Goal: Task Accomplishment & Management: Use online tool/utility

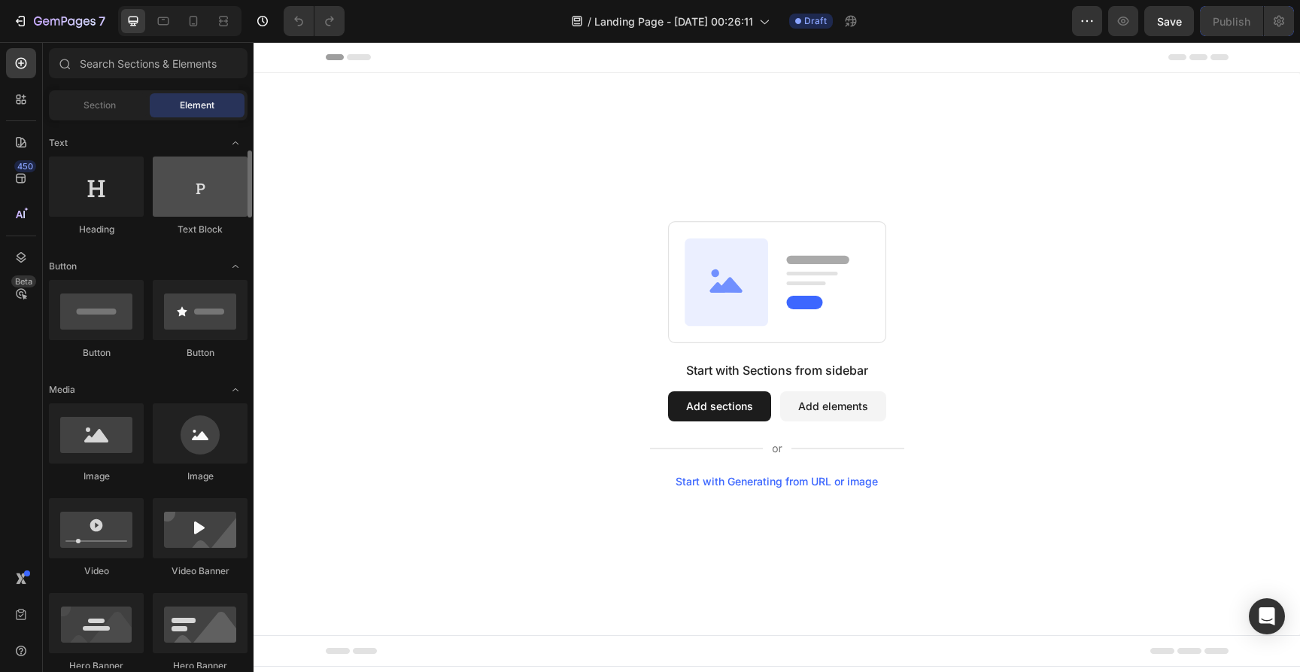
scroll to position [229, 0]
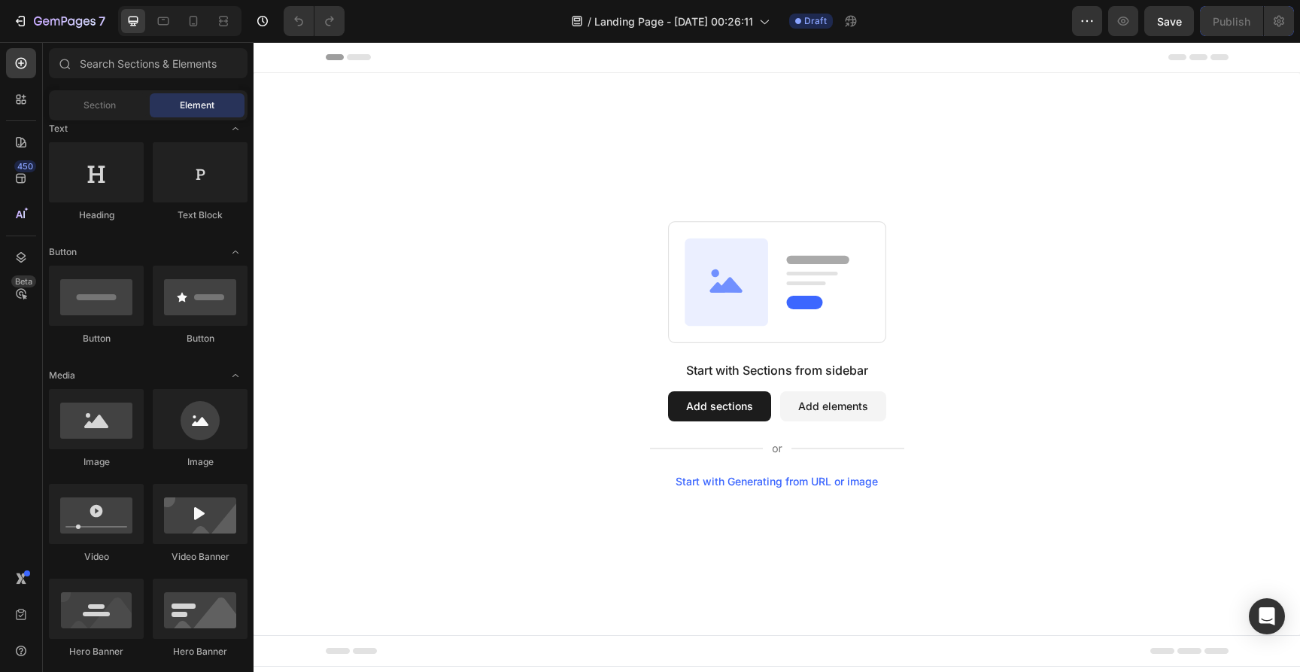
click at [735, 407] on button "Add sections" at bounding box center [719, 406] width 103 height 30
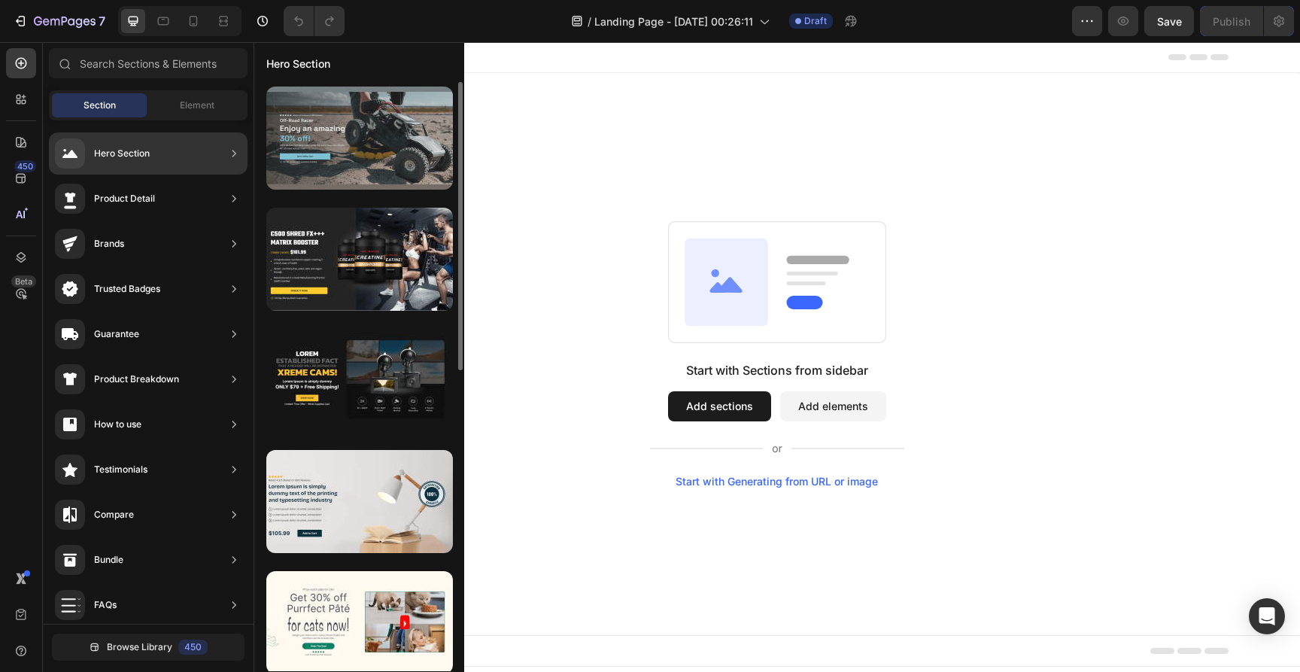
click at [392, 126] on div at bounding box center [359, 138] width 187 height 103
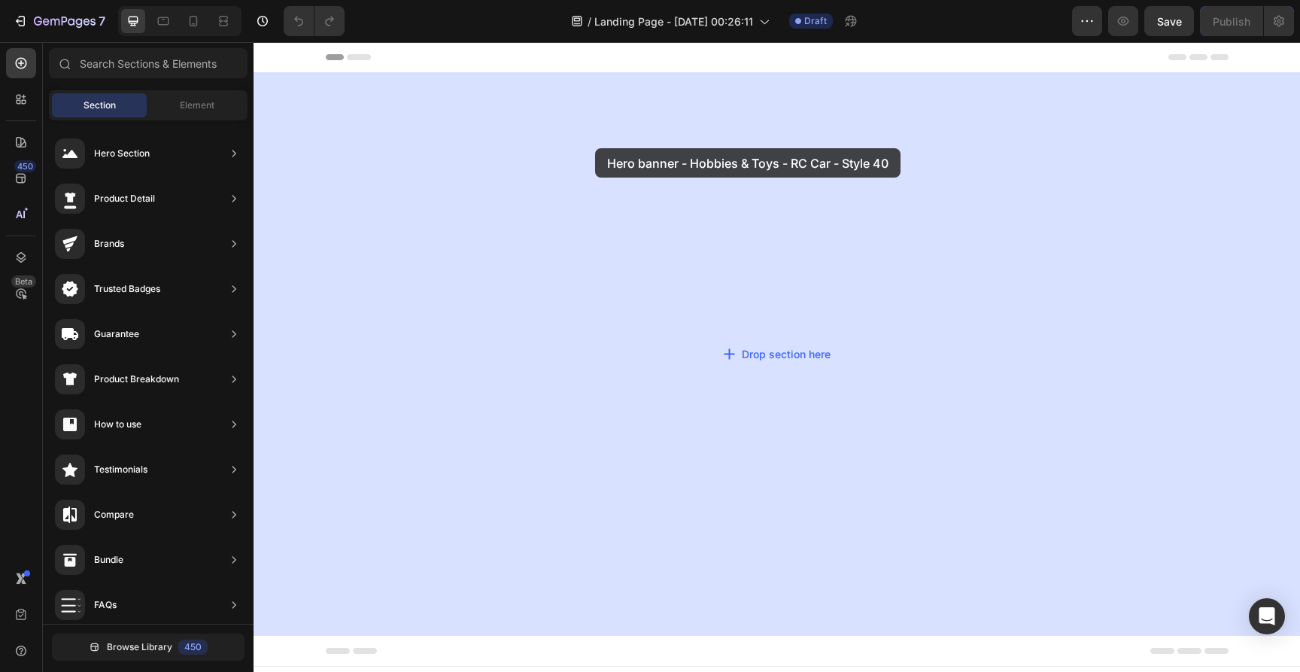
drag, startPoint x: 644, startPoint y: 196, endPoint x: 595, endPoint y: 148, distance: 68.6
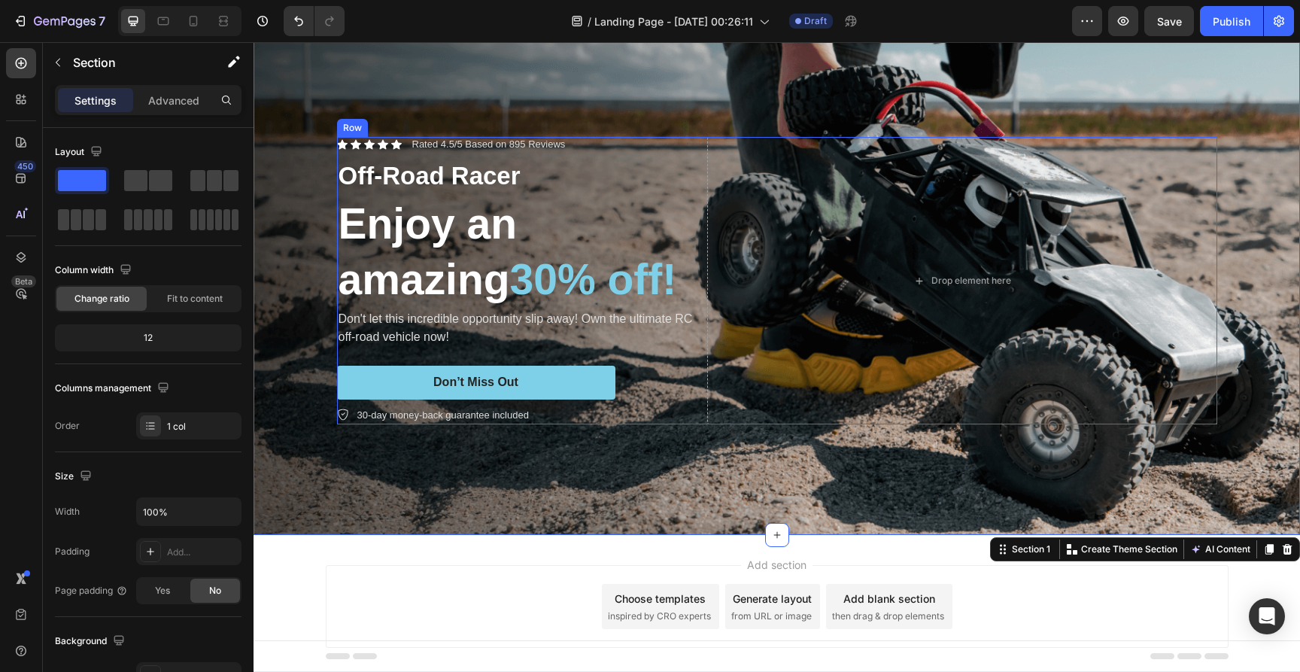
scroll to position [34, 0]
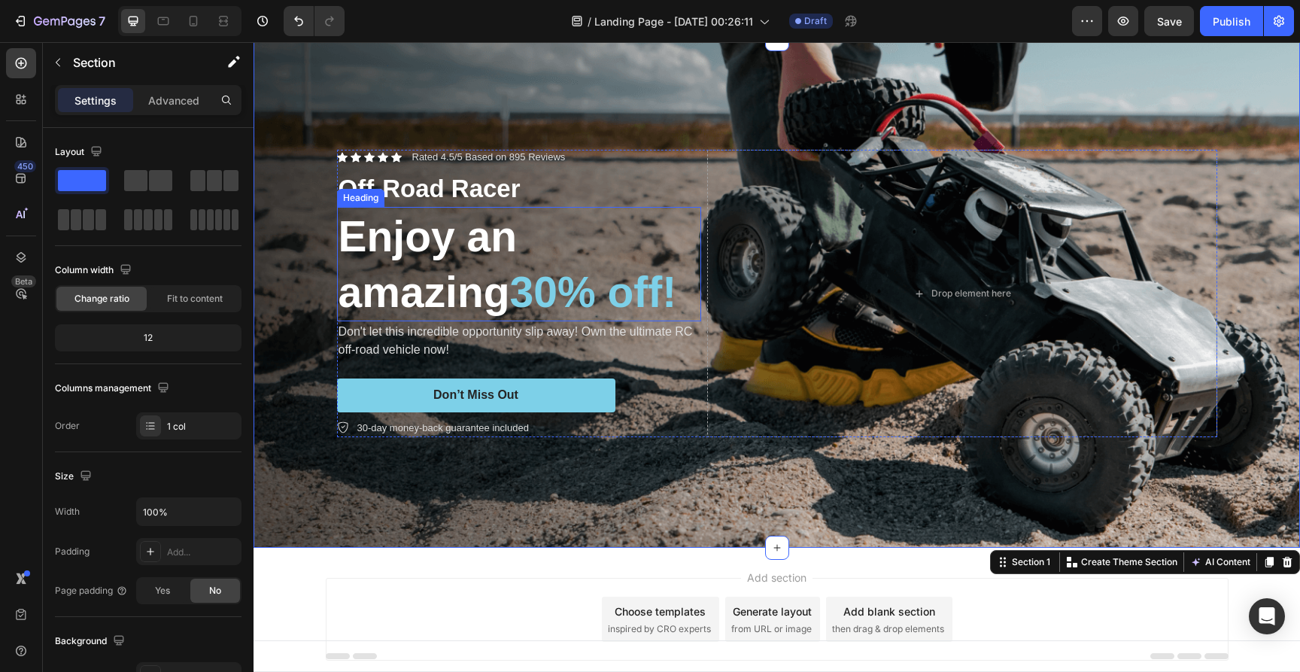
click at [609, 315] on span "30% off!" at bounding box center [593, 292] width 167 height 48
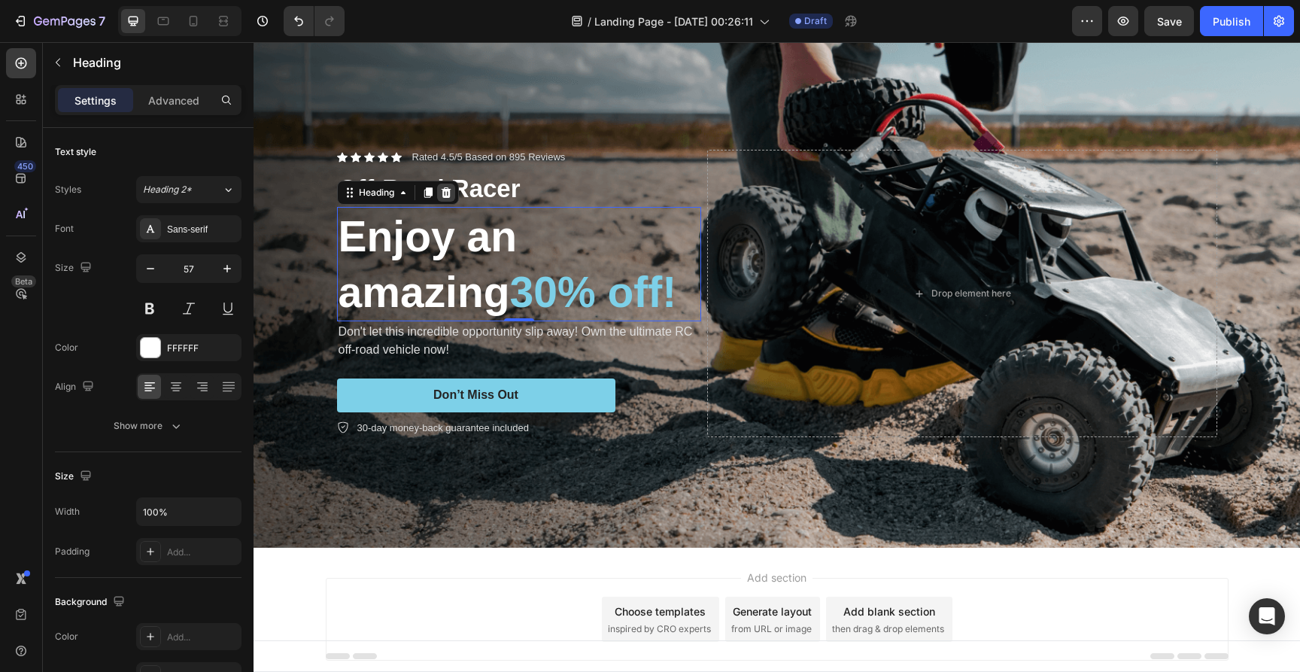
click at [447, 191] on icon at bounding box center [446, 193] width 12 height 12
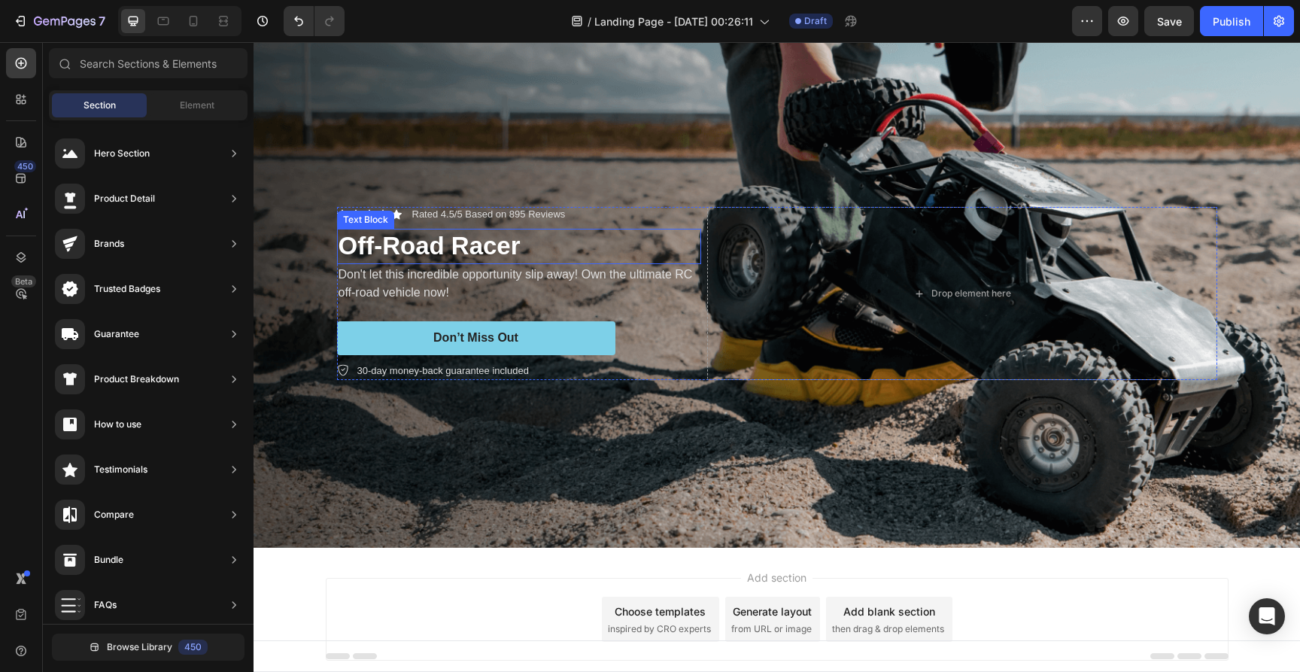
click at [491, 239] on p "Off-Road Racer" at bounding box center [519, 246] width 361 height 32
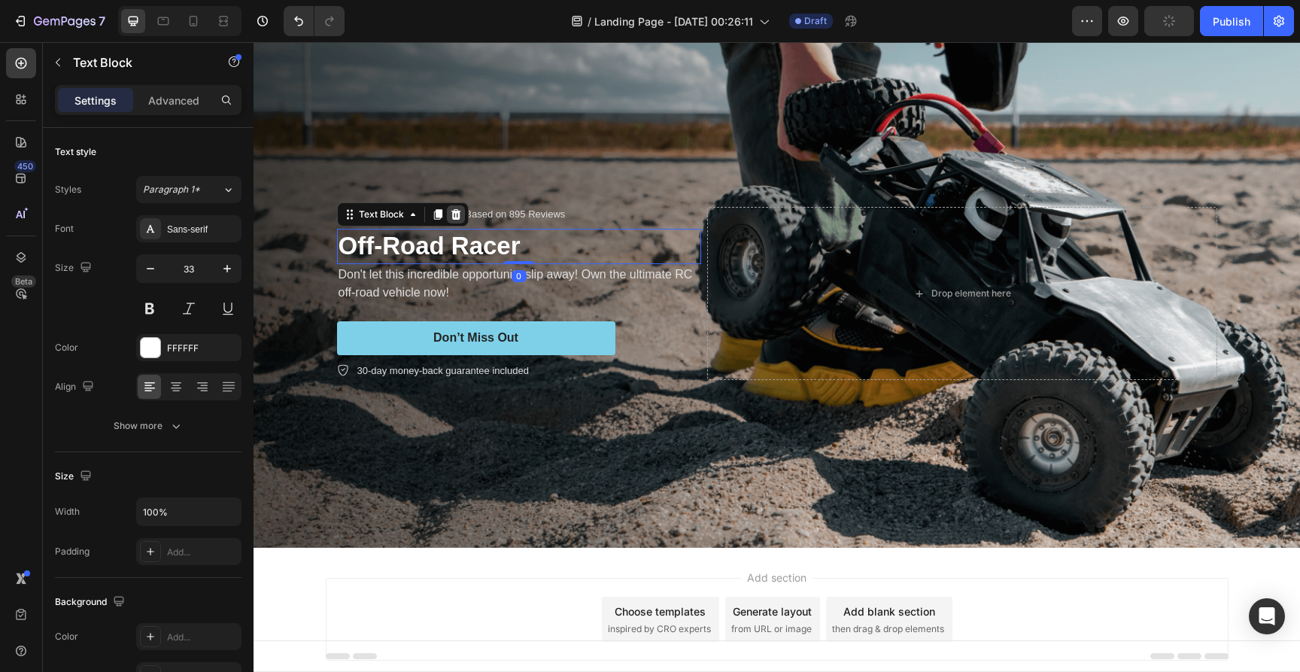
click at [460, 217] on icon at bounding box center [456, 214] width 12 height 12
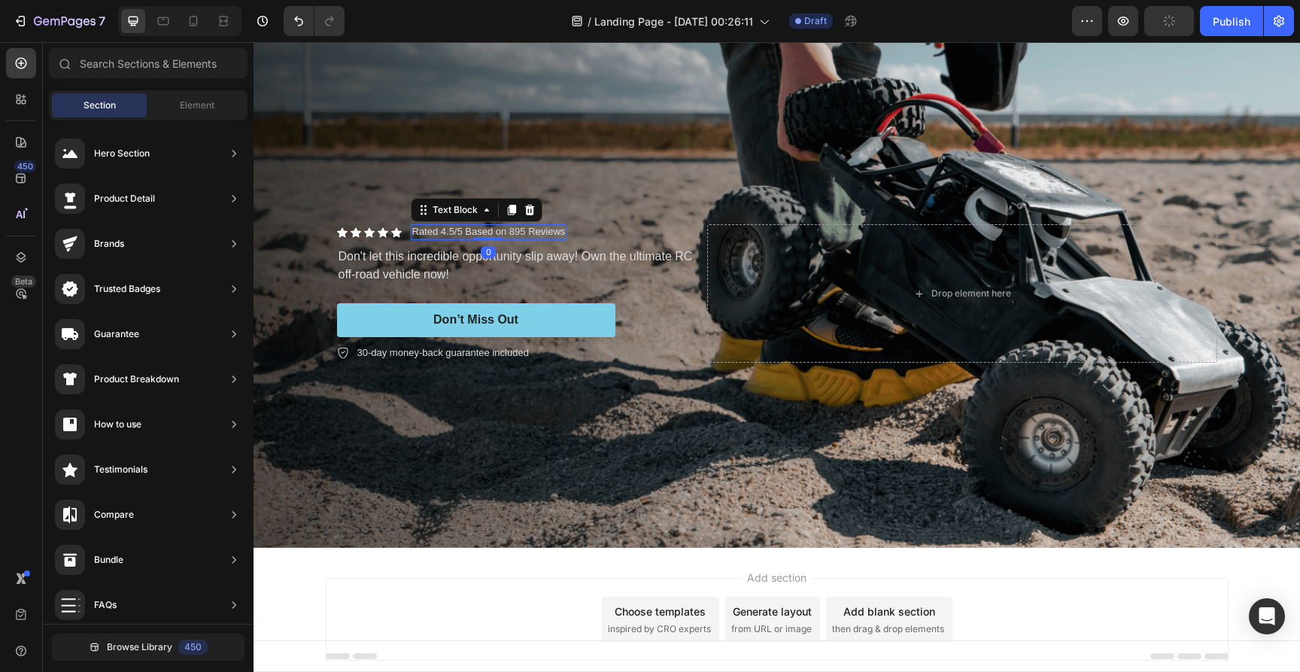
click at [464, 234] on p "Rated 4.5/5 Based on 895 Reviews" at bounding box center [488, 232] width 153 height 13
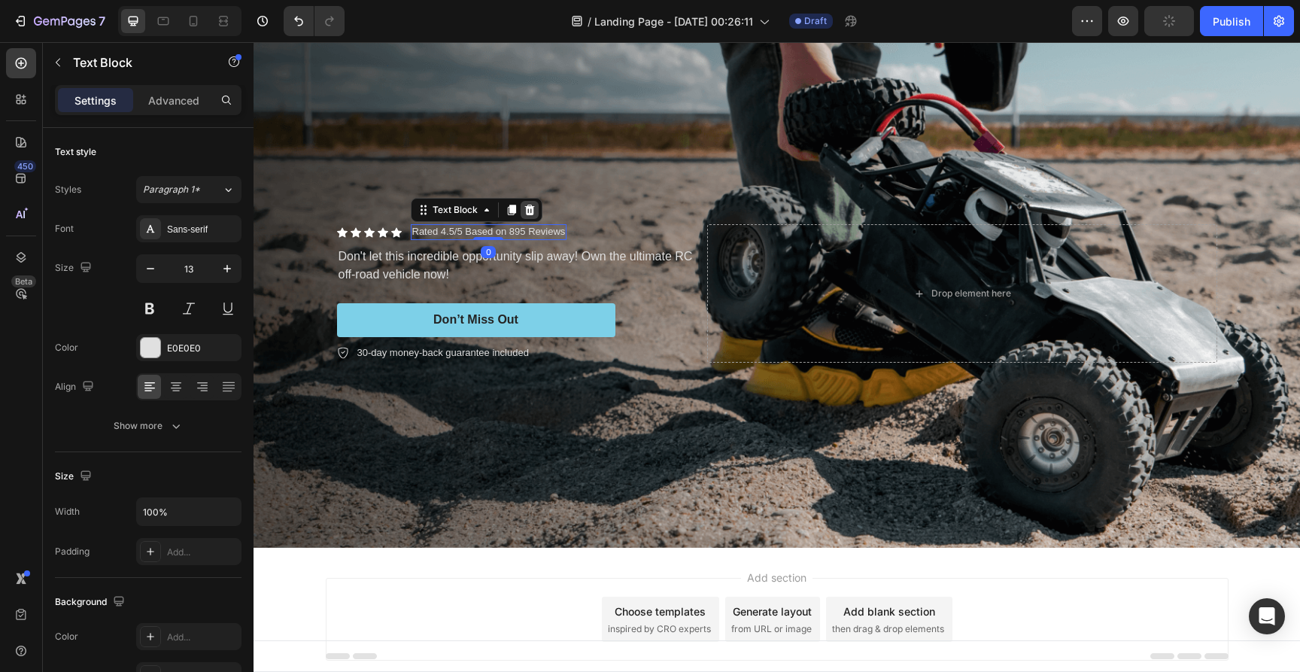
click at [535, 208] on div at bounding box center [530, 210] width 18 height 18
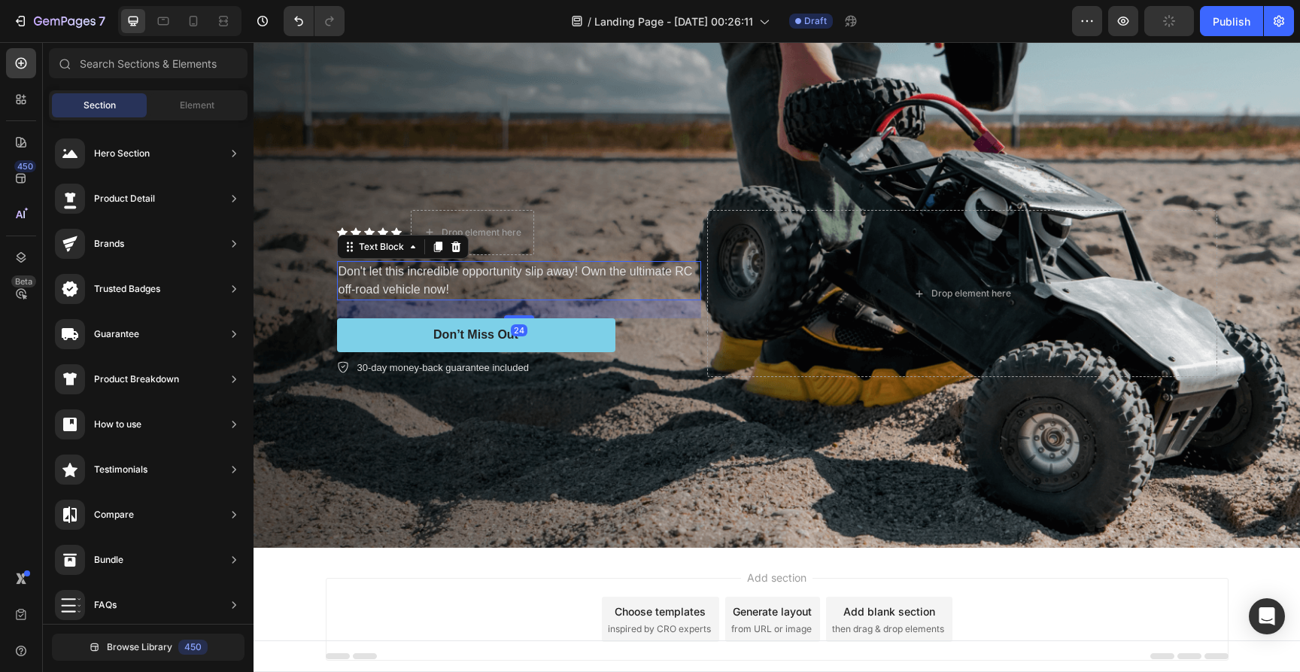
click at [508, 277] on p "Don't let this incredible opportunity slip away! Own the ultimate RC off-road v…" at bounding box center [519, 281] width 361 height 36
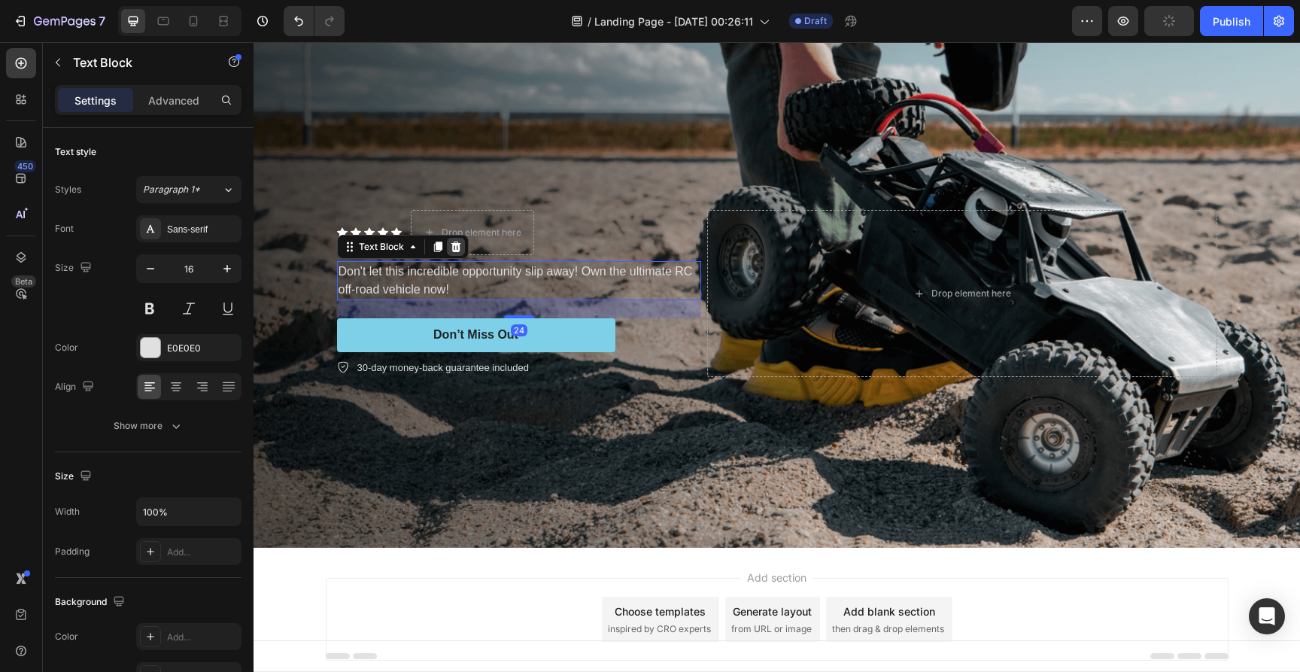
click at [457, 250] on icon at bounding box center [456, 247] width 10 height 11
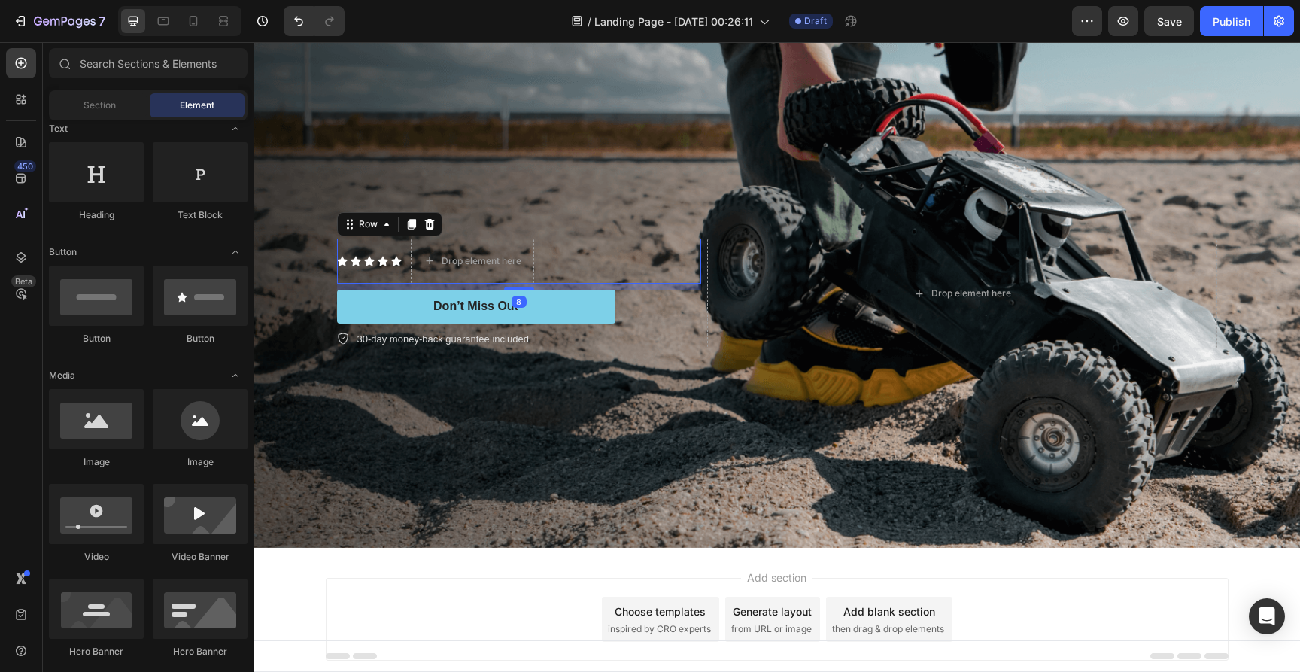
click at [380, 240] on div "Icon Icon Icon Icon Icon Icon List" at bounding box center [369, 261] width 65 height 45
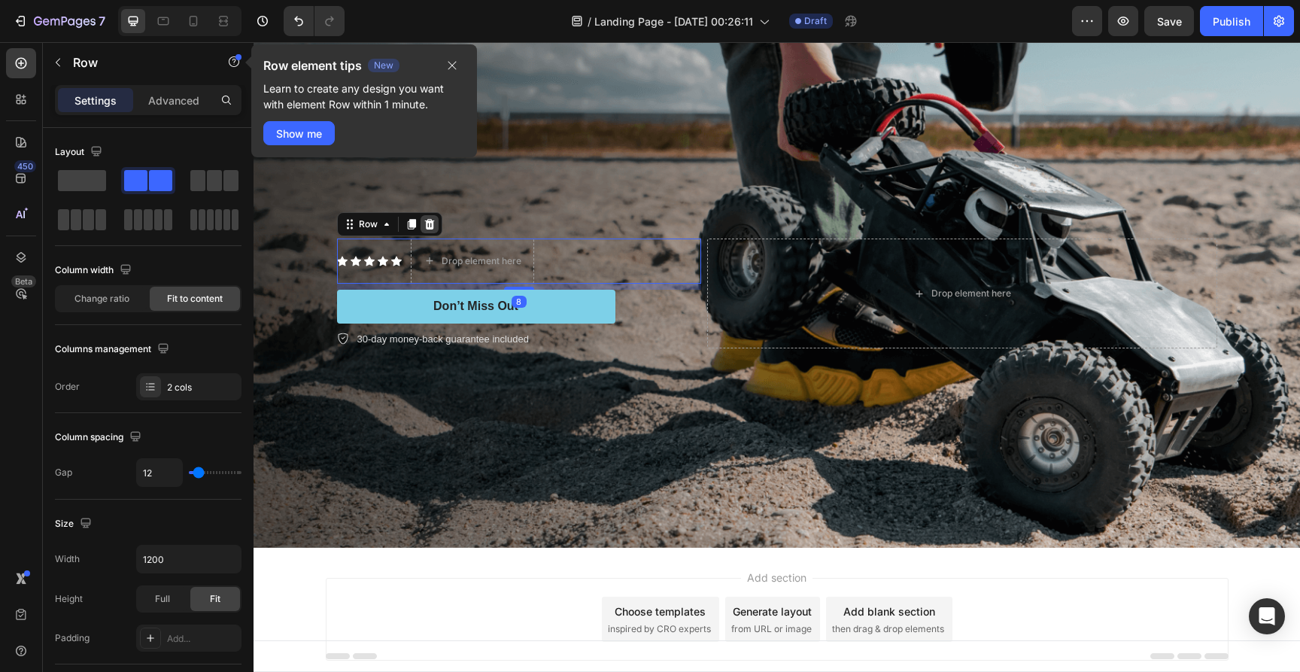
click at [433, 226] on icon at bounding box center [430, 224] width 12 height 12
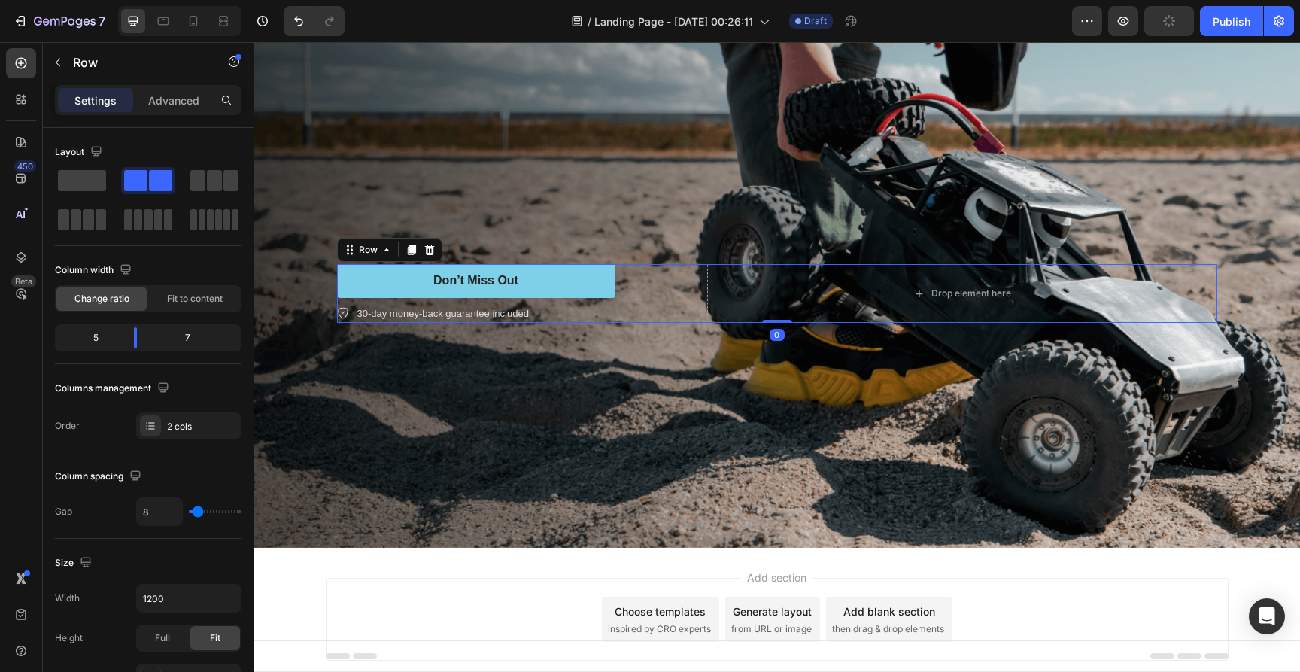
click at [702, 308] on div "Don’t Miss Out Button 30-day money-back guarantee included Item List Drop eleme…" at bounding box center [777, 293] width 880 height 59
click at [427, 250] on icon at bounding box center [429, 250] width 10 height 11
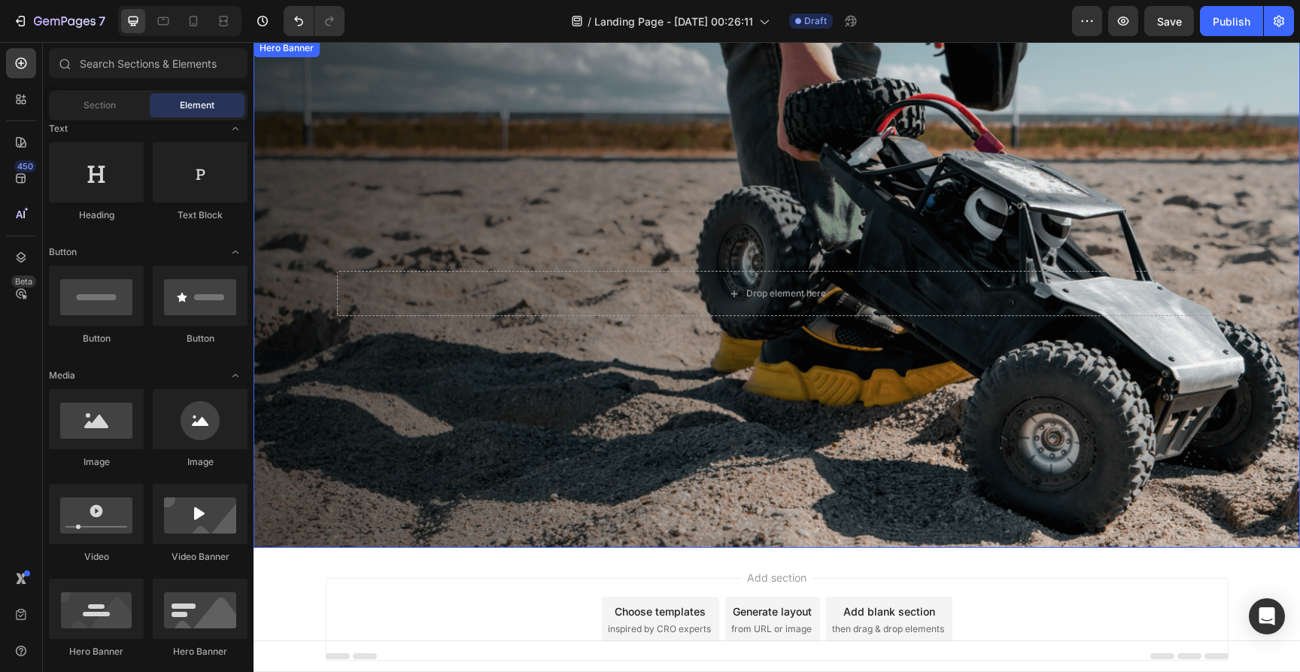
click at [606, 196] on div "Background Image" at bounding box center [777, 293] width 1047 height 509
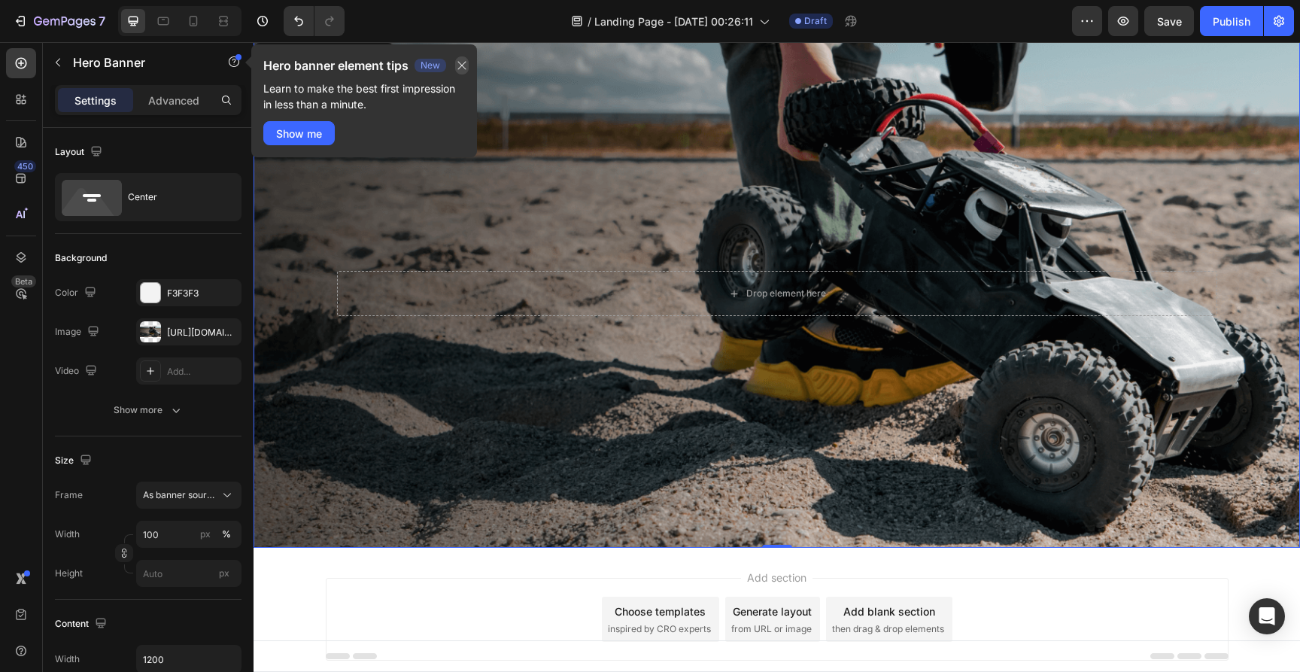
click at [460, 65] on icon "button" at bounding box center [462, 65] width 12 height 12
click at [153, 332] on div at bounding box center [150, 331] width 21 height 21
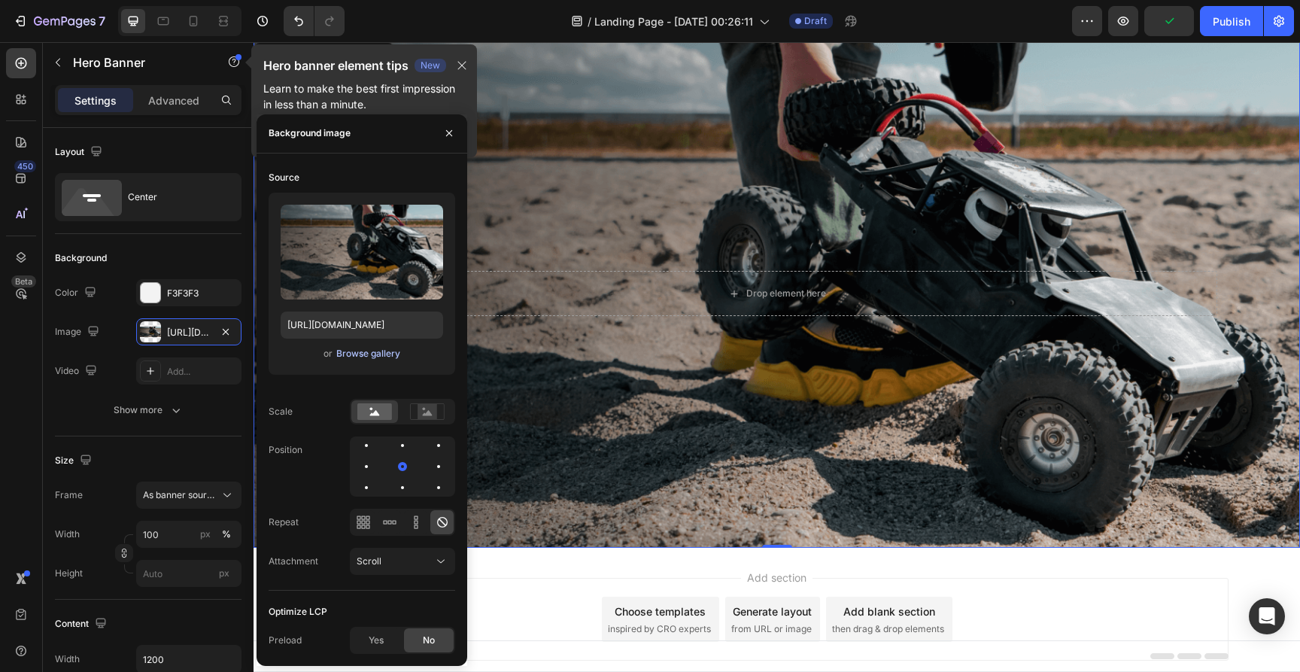
click at [367, 351] on div "Browse gallery" at bounding box center [368, 354] width 64 height 14
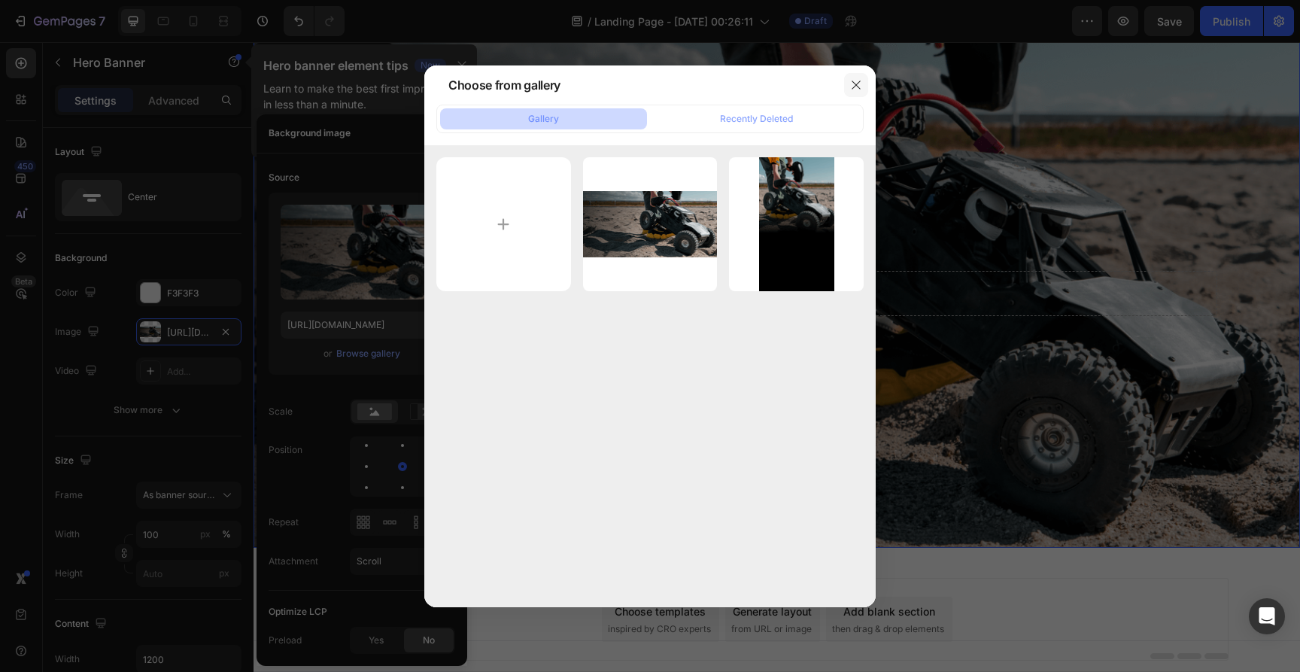
click at [859, 84] on icon "button" at bounding box center [856, 85] width 12 height 12
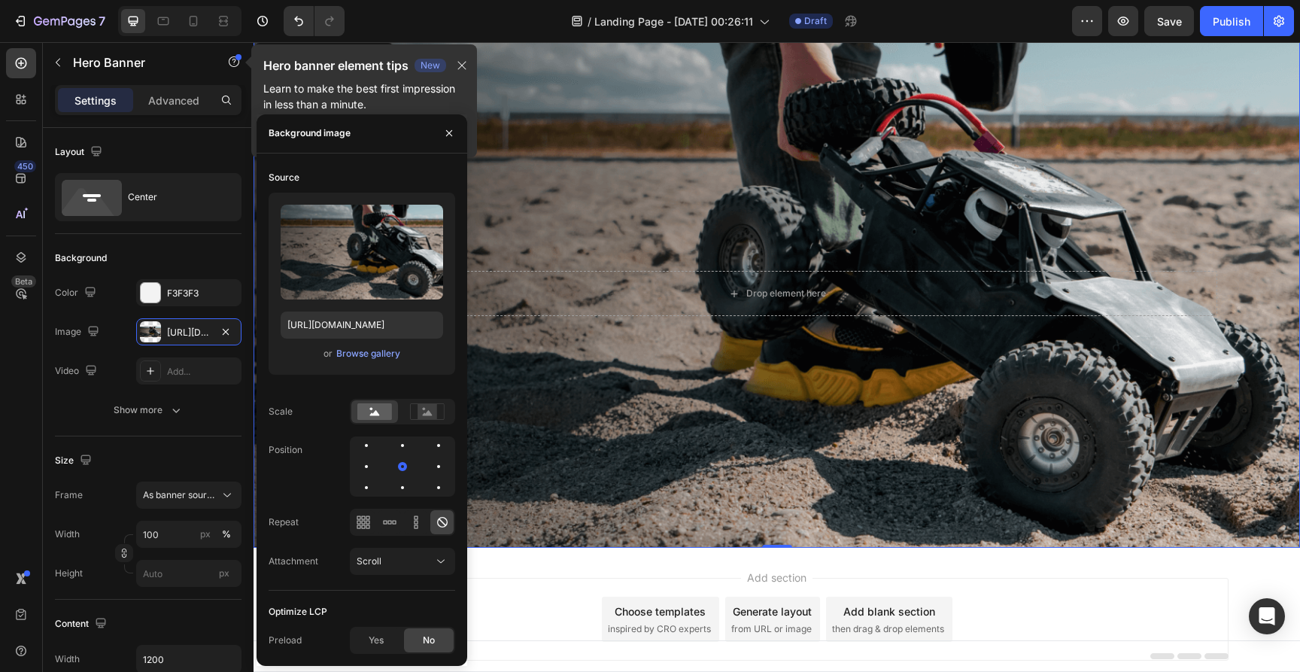
click at [700, 439] on div "Background Image" at bounding box center [777, 293] width 1047 height 509
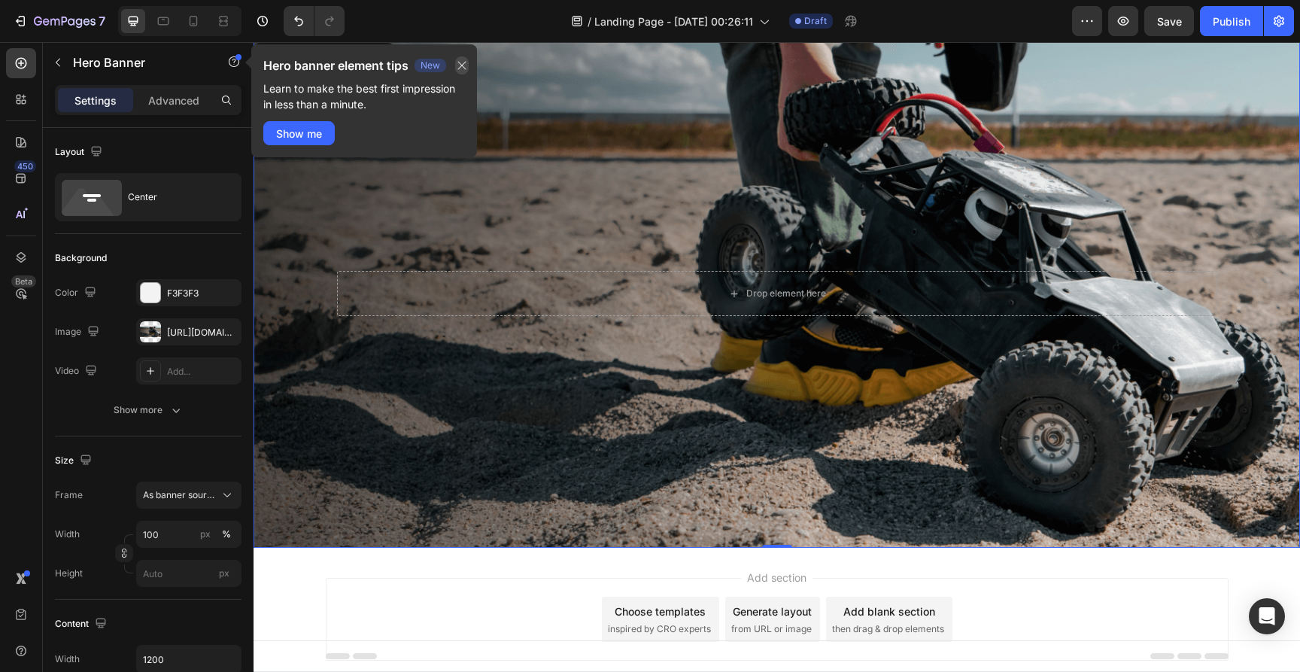
click at [464, 71] on button "button" at bounding box center [462, 65] width 14 height 18
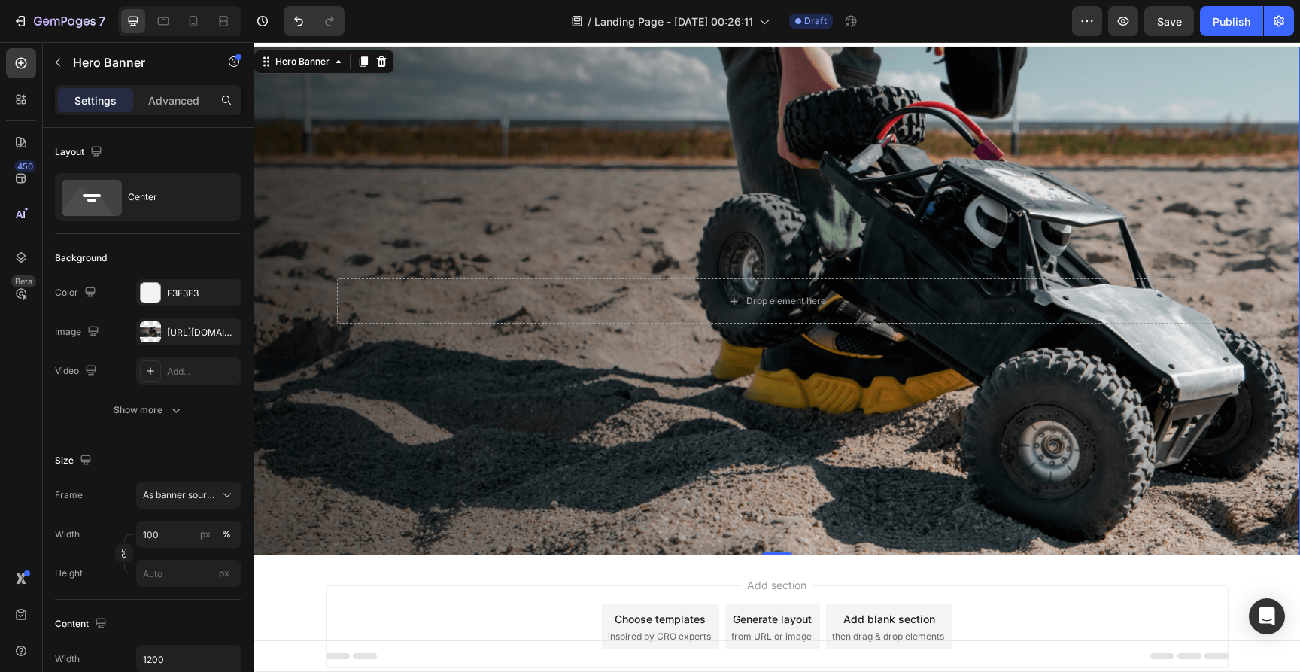
scroll to position [0, 0]
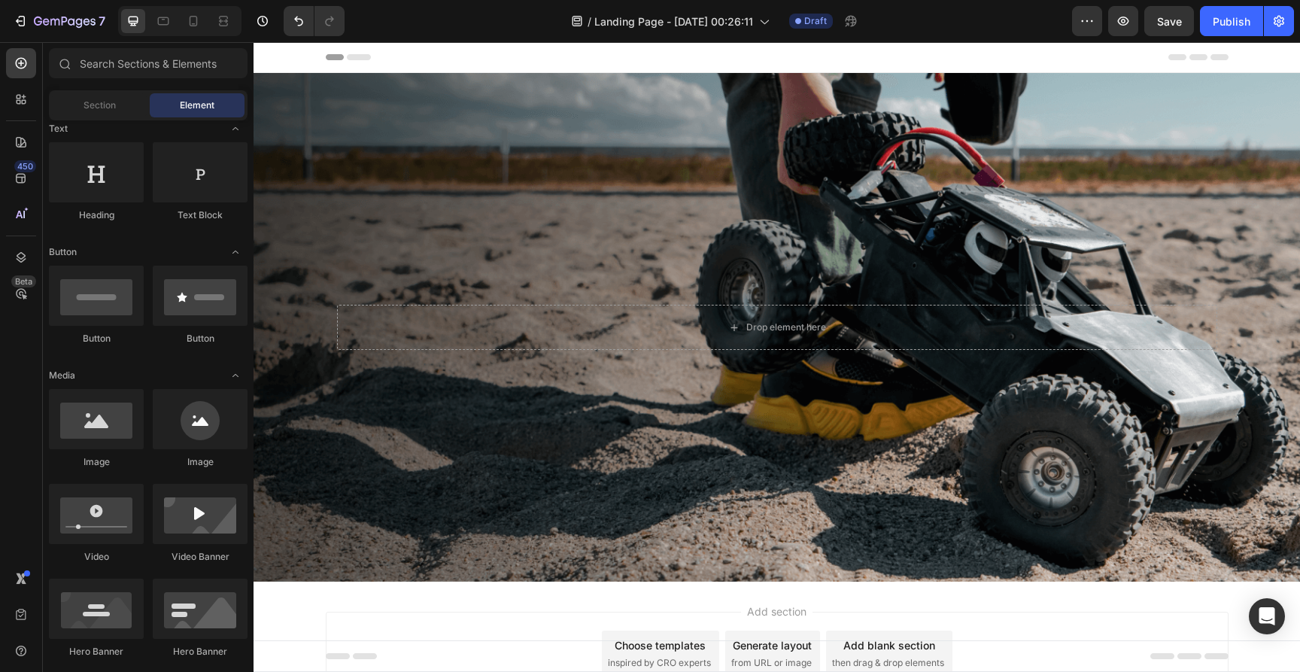
click at [361, 56] on icon at bounding box center [359, 57] width 24 height 6
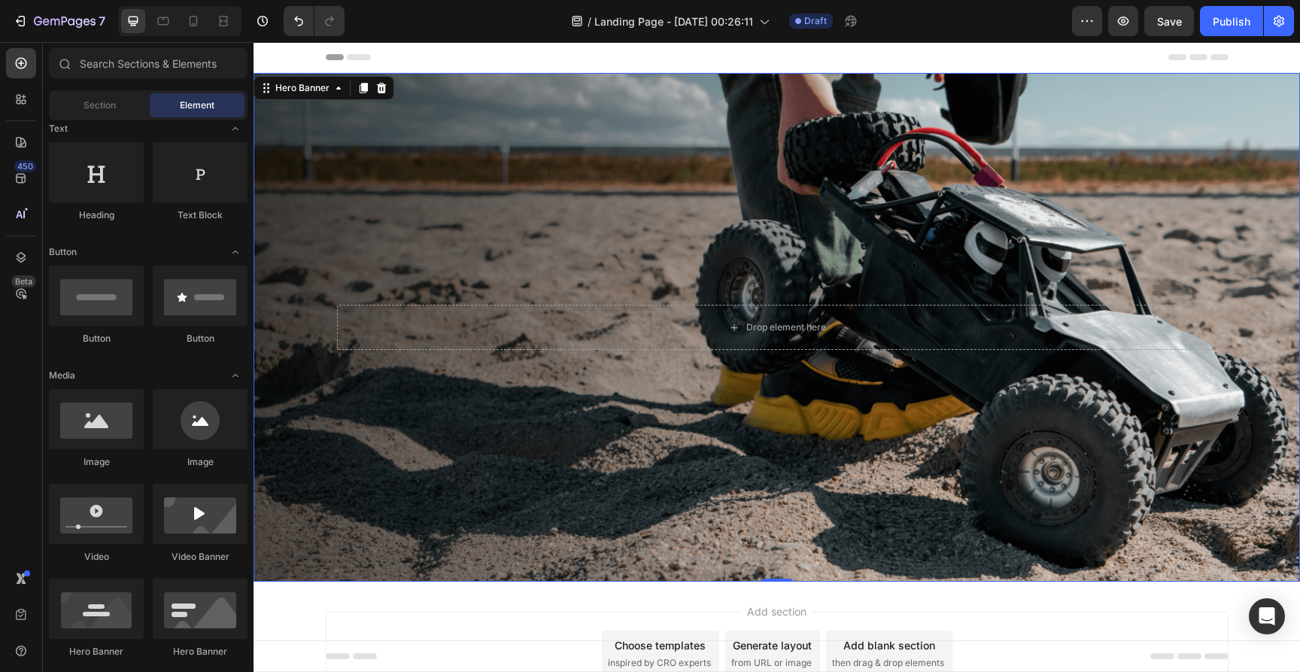
click at [533, 266] on div "Background Image" at bounding box center [777, 327] width 1047 height 509
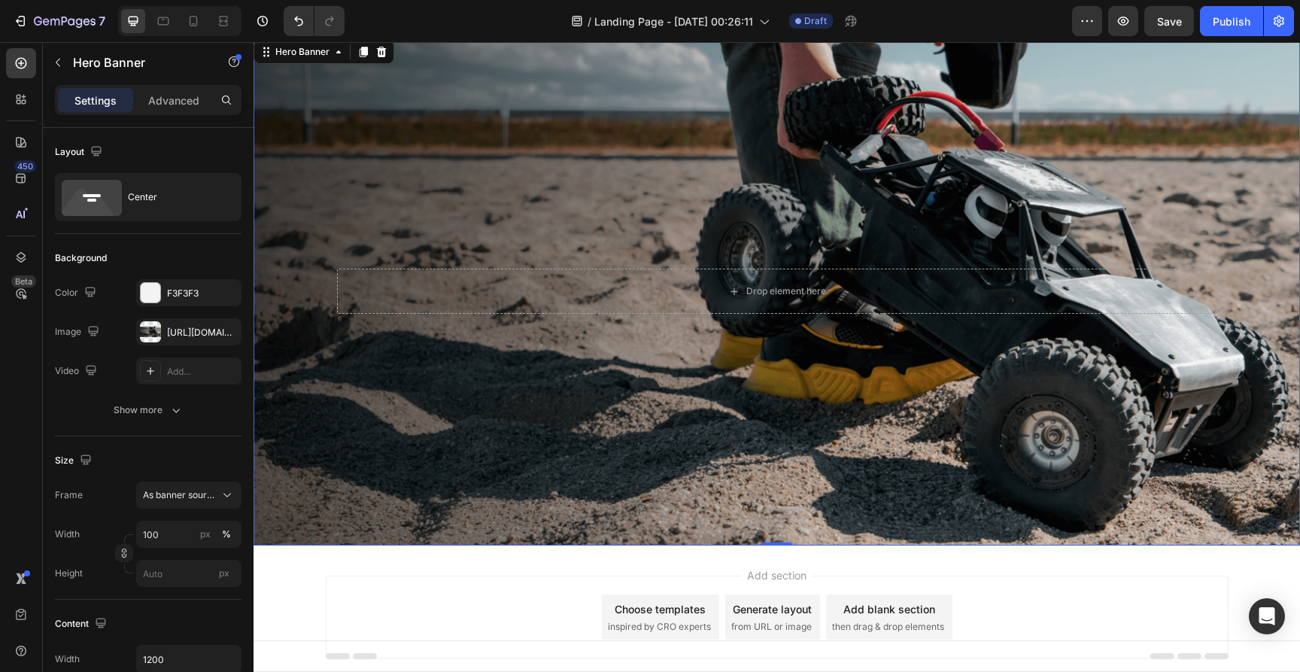
scroll to position [95, 0]
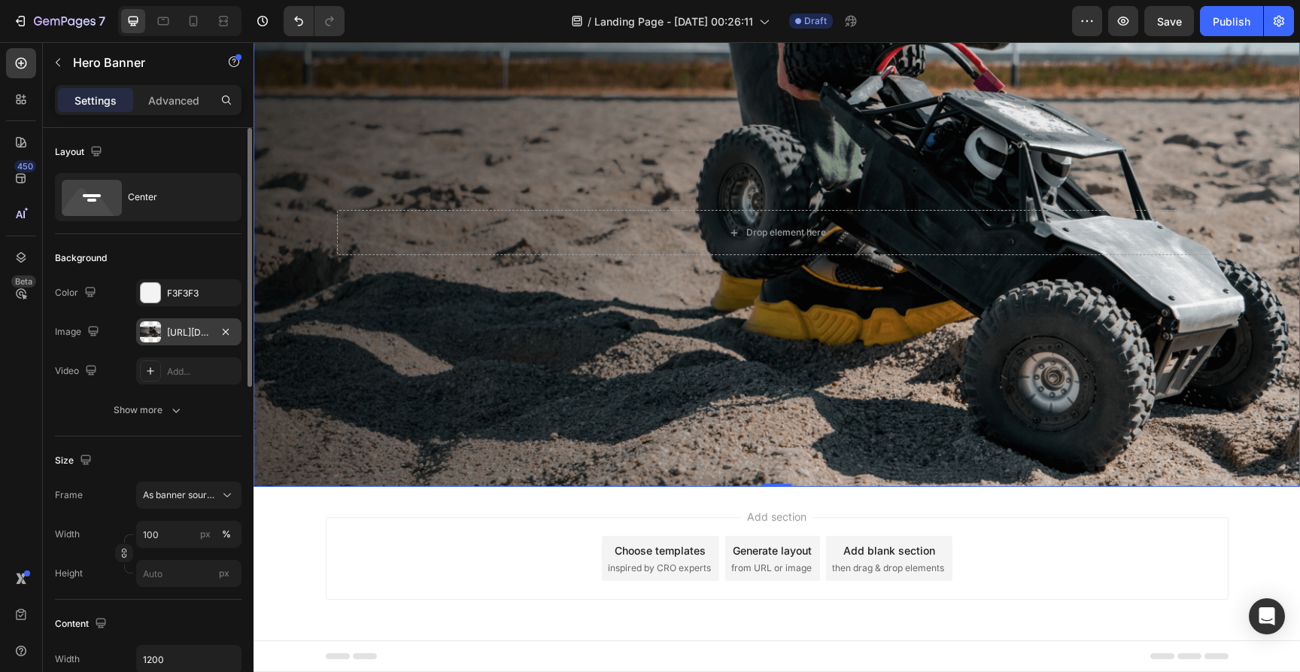
click at [188, 333] on div "[URL][DOMAIN_NAME]" at bounding box center [189, 333] width 44 height 14
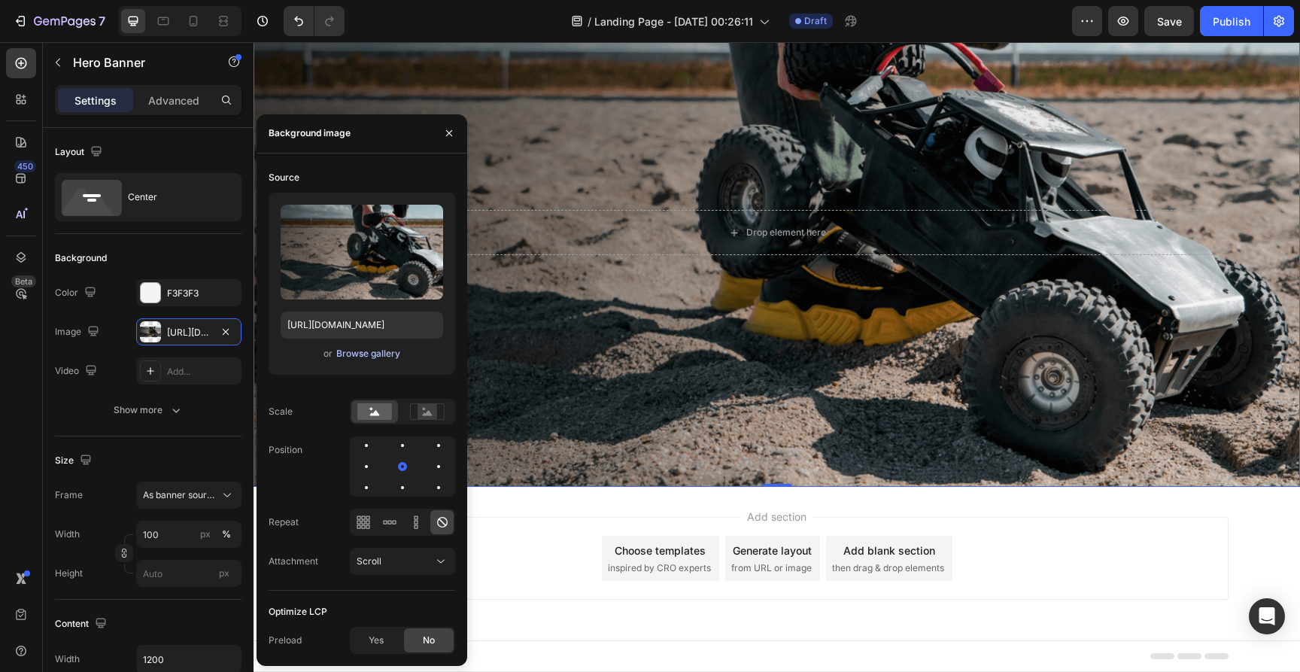
click at [366, 354] on div "Browse gallery" at bounding box center [368, 354] width 64 height 14
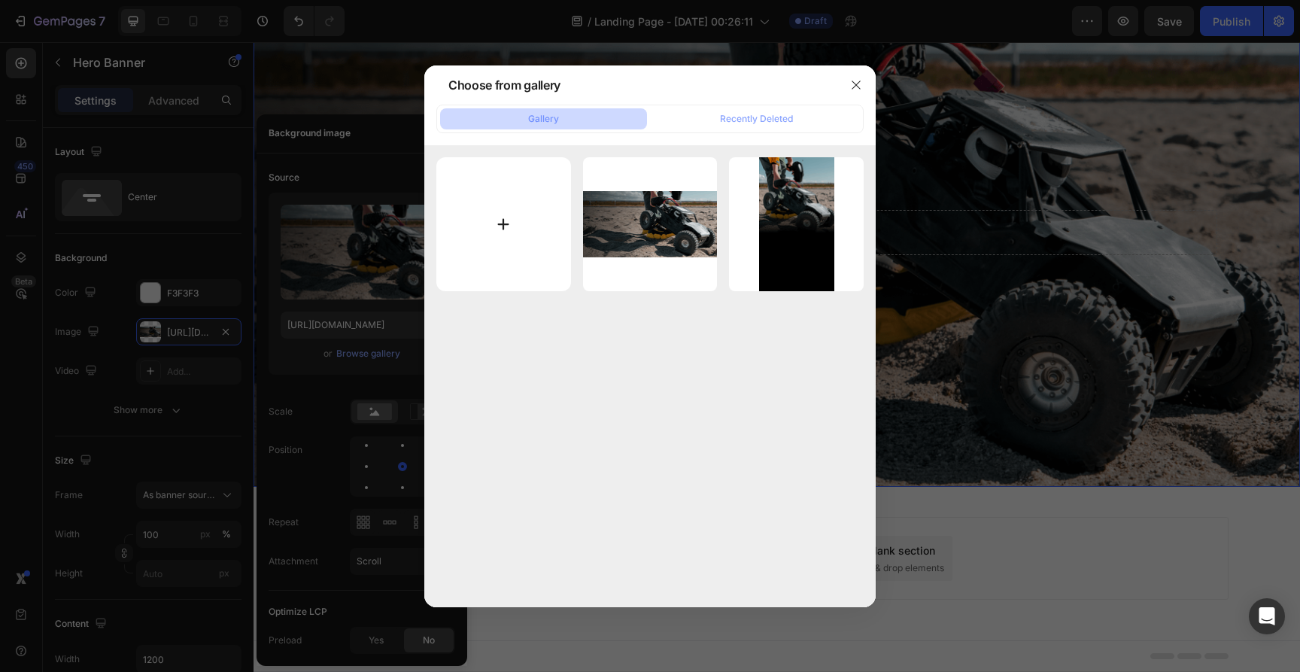
click at [512, 231] on input "file" at bounding box center [503, 224] width 135 height 135
type input "C:\fakepath\E_STORE_TOP BANNER.png"
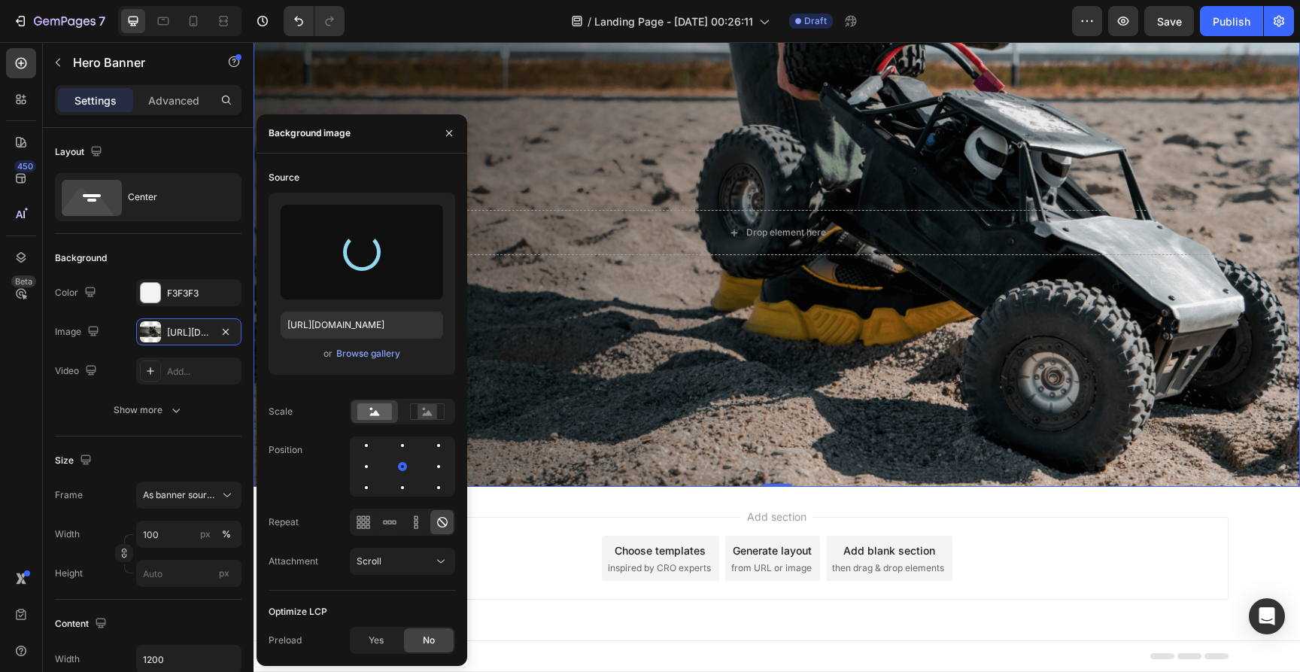
type input "[URL][DOMAIN_NAME]"
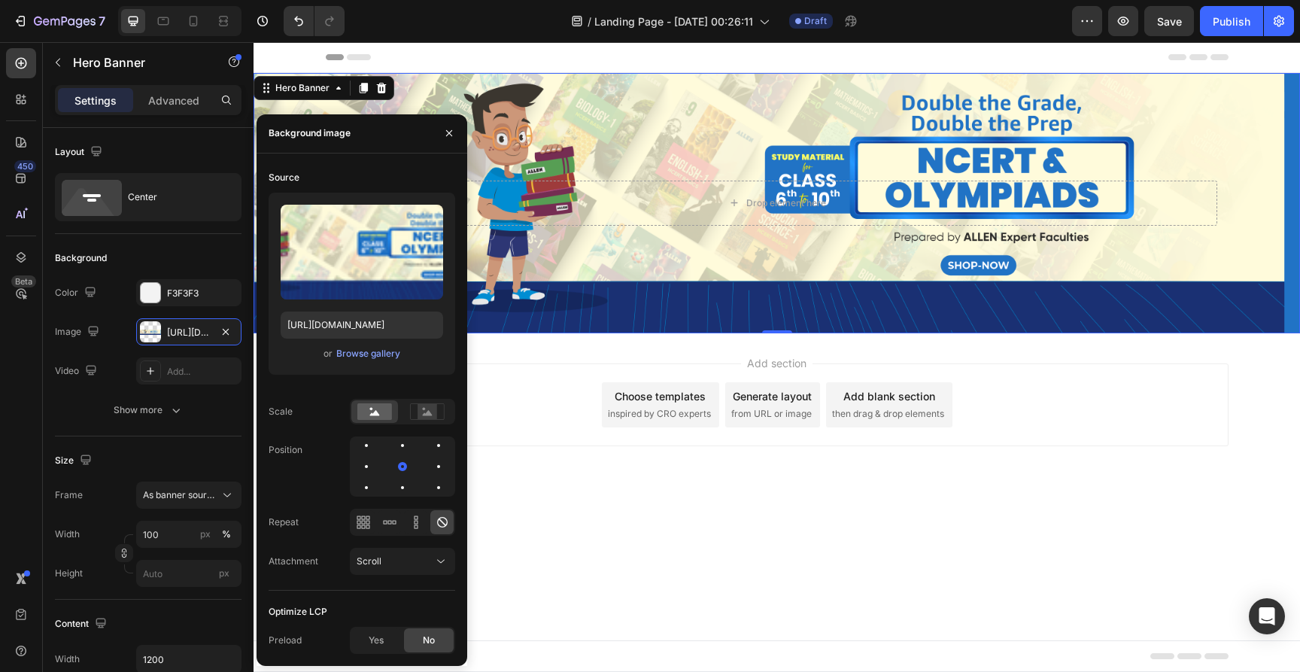
scroll to position [0, 0]
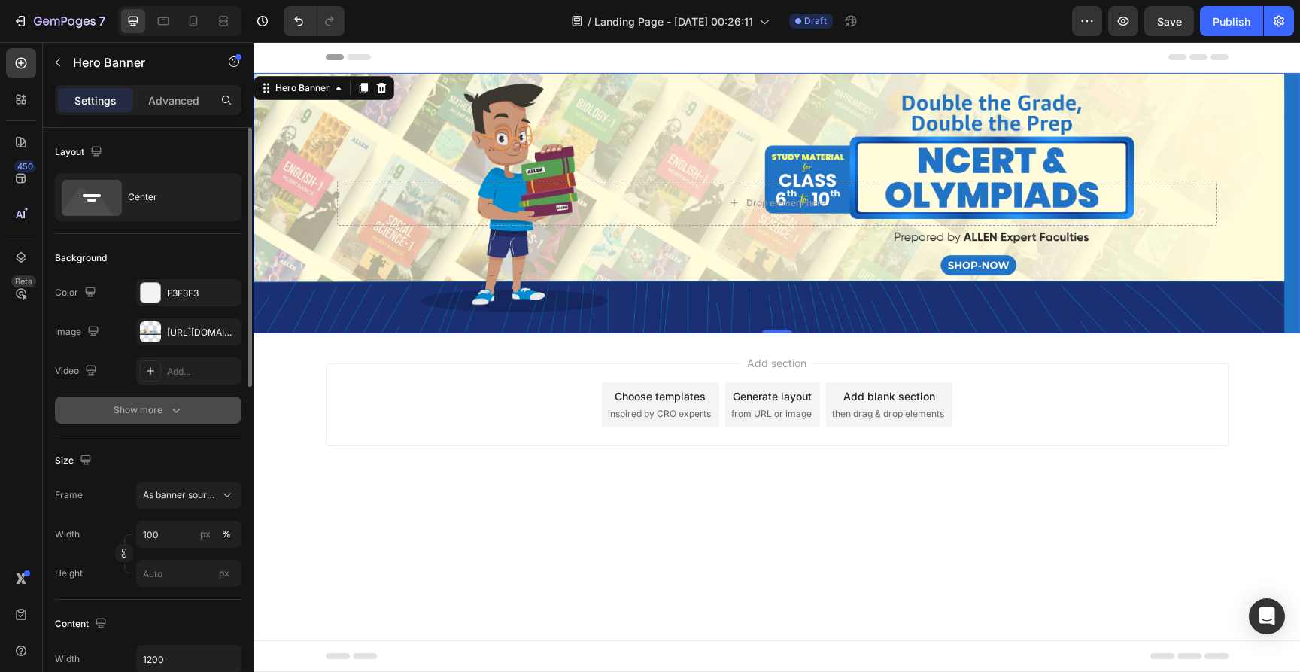
click at [178, 403] on icon "button" at bounding box center [176, 410] width 15 height 15
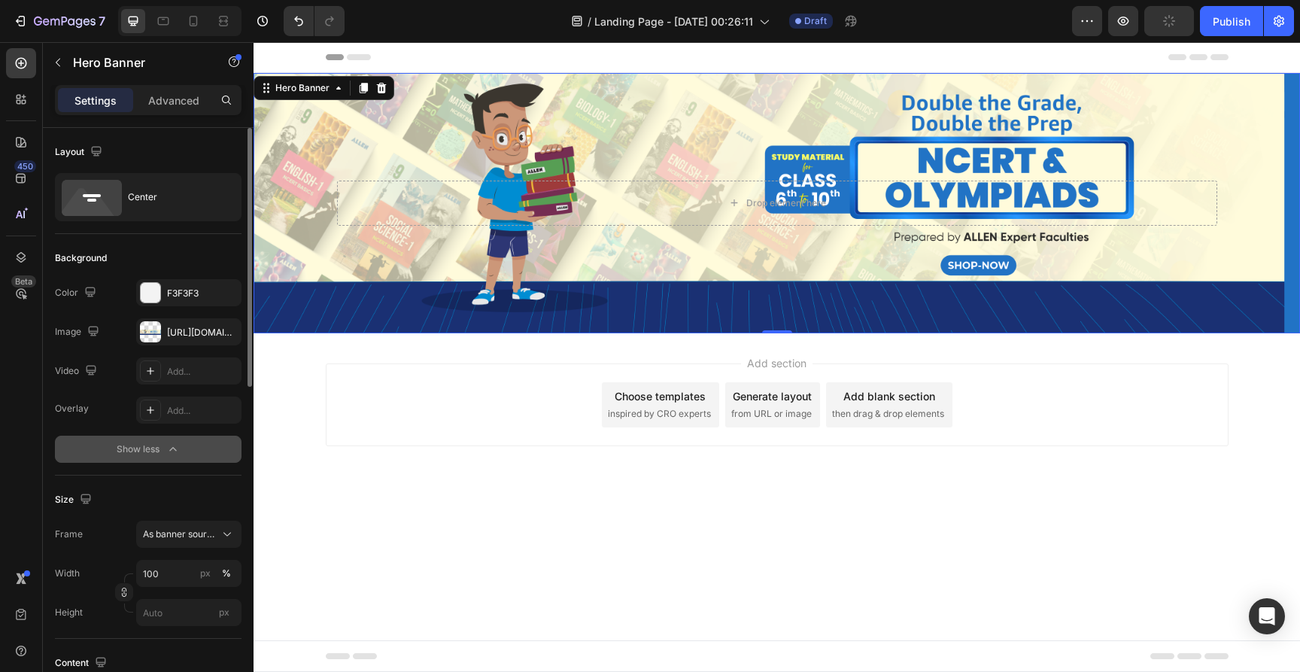
click at [173, 450] on icon "button" at bounding box center [173, 449] width 15 height 15
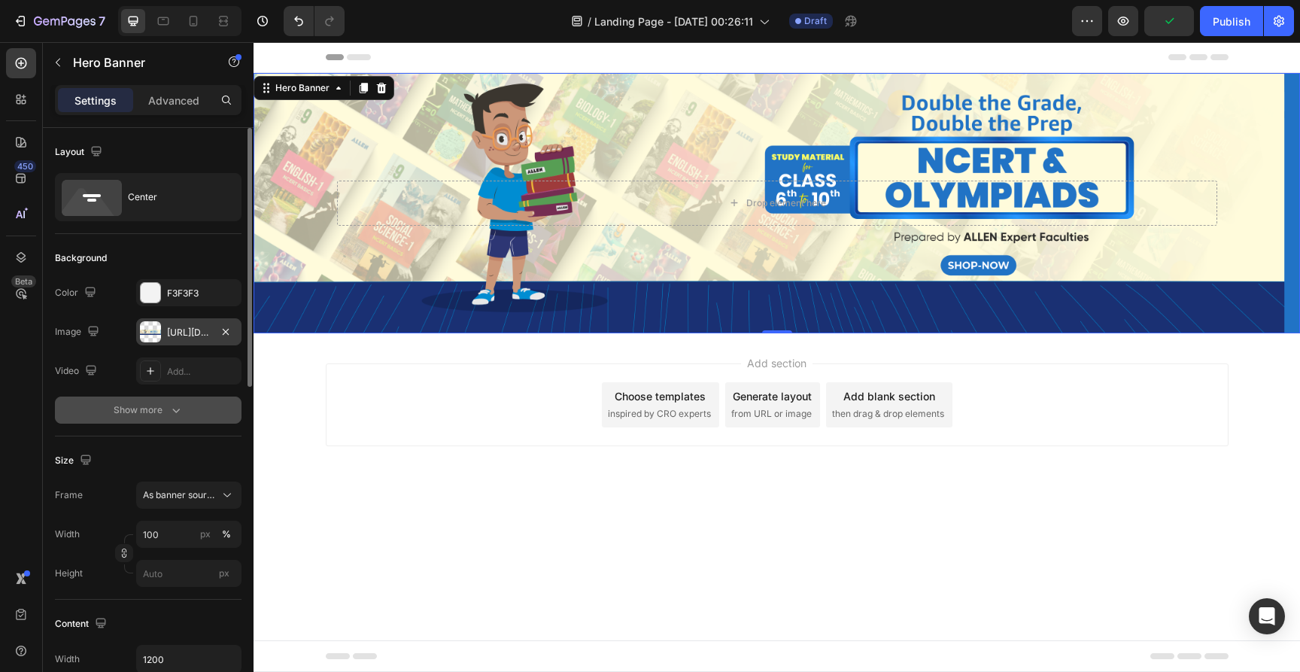
click at [194, 328] on div "[URL][DOMAIN_NAME]" at bounding box center [189, 333] width 44 height 14
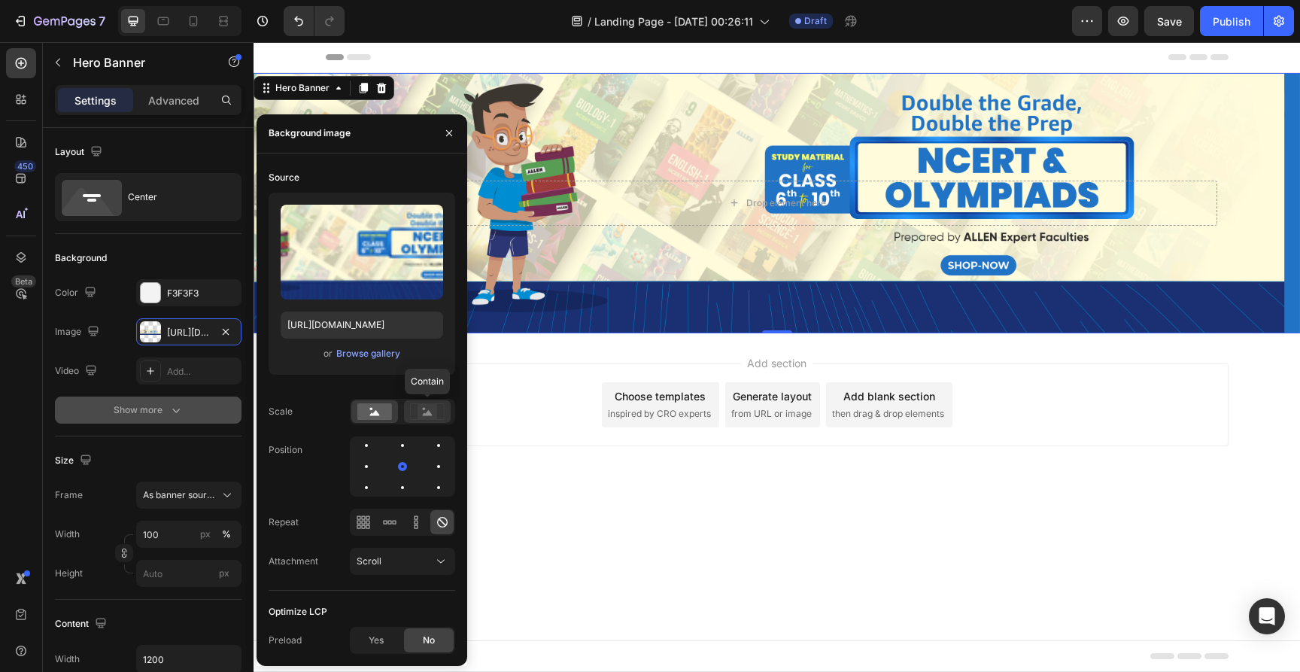
click at [430, 414] on icon at bounding box center [428, 412] width 10 height 5
click at [378, 412] on icon at bounding box center [375, 412] width 10 height 5
click at [546, 406] on div "Add section Choose templates inspired by CRO experts Generate layout from URL o…" at bounding box center [777, 404] width 903 height 83
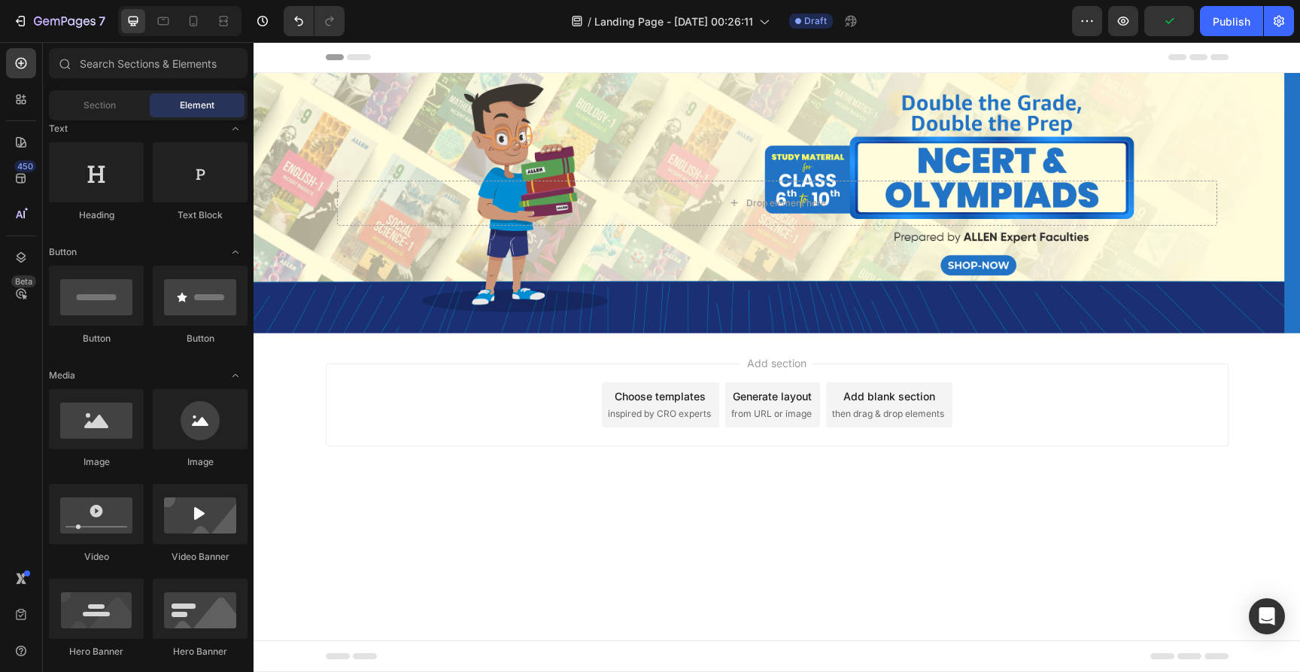
click at [869, 395] on div "Add blank section" at bounding box center [889, 396] width 92 height 16
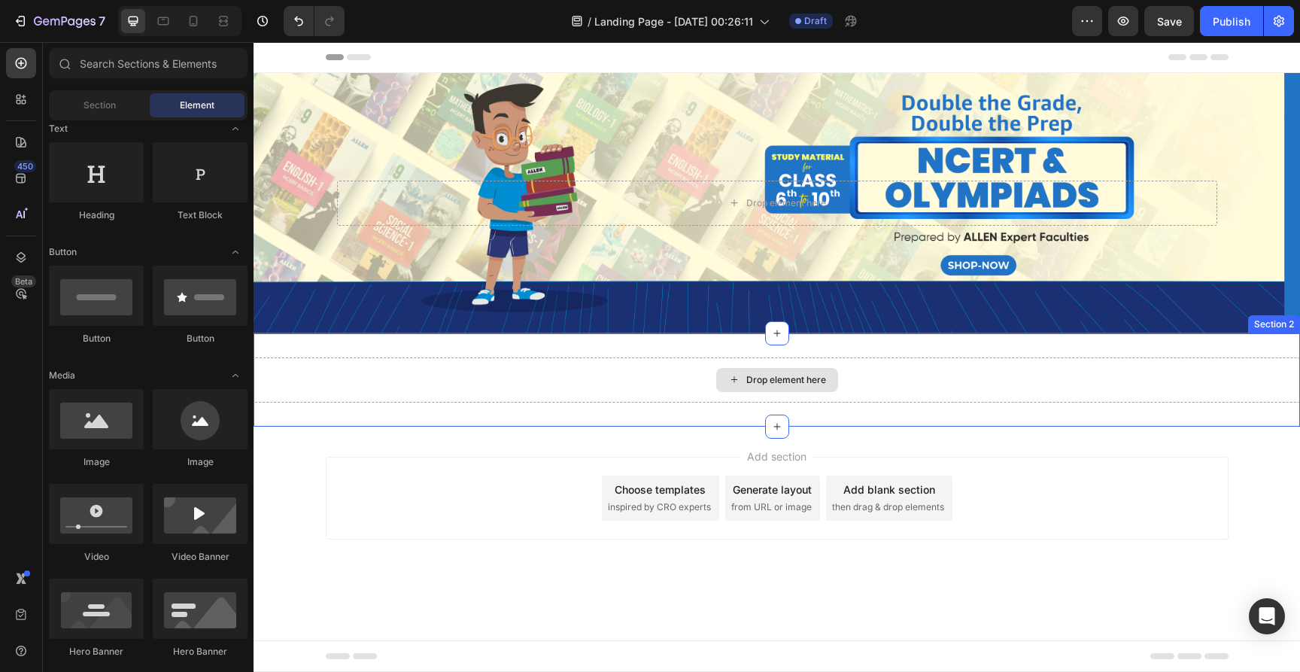
click at [819, 381] on div "Drop element here" at bounding box center [786, 380] width 80 height 12
click at [805, 379] on div "Drop element here" at bounding box center [786, 380] width 80 height 12
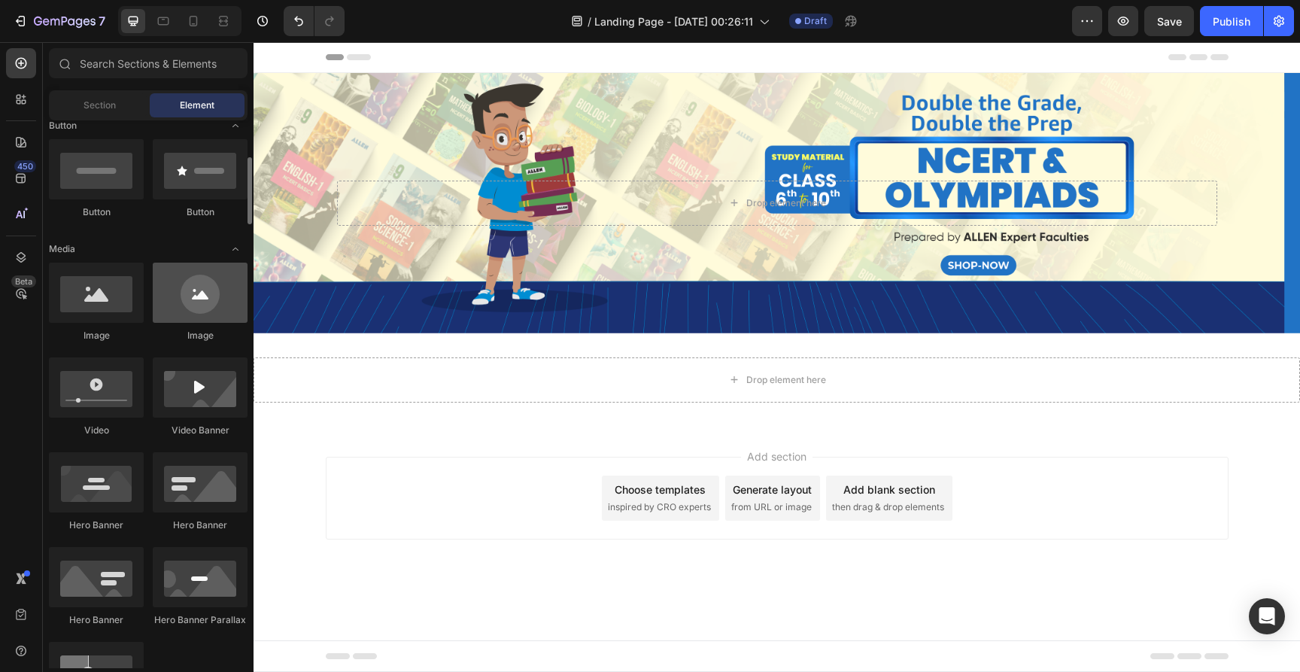
scroll to position [393, 0]
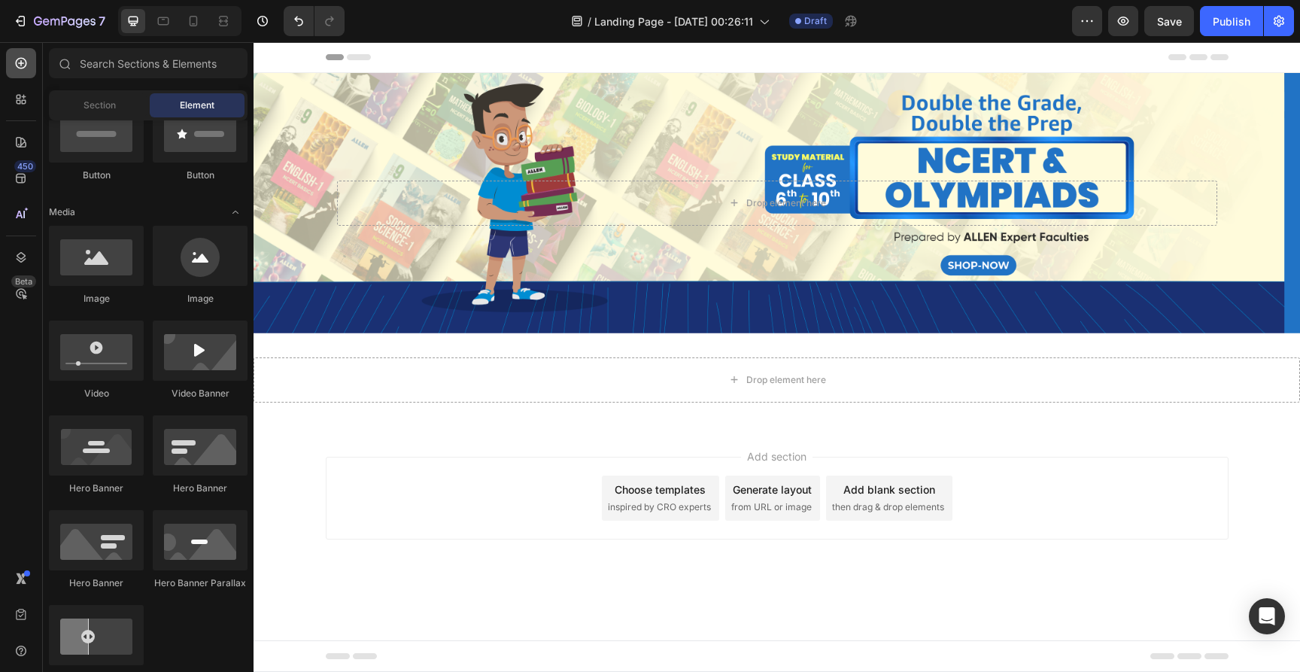
click at [16, 63] on icon at bounding box center [21, 63] width 11 height 11
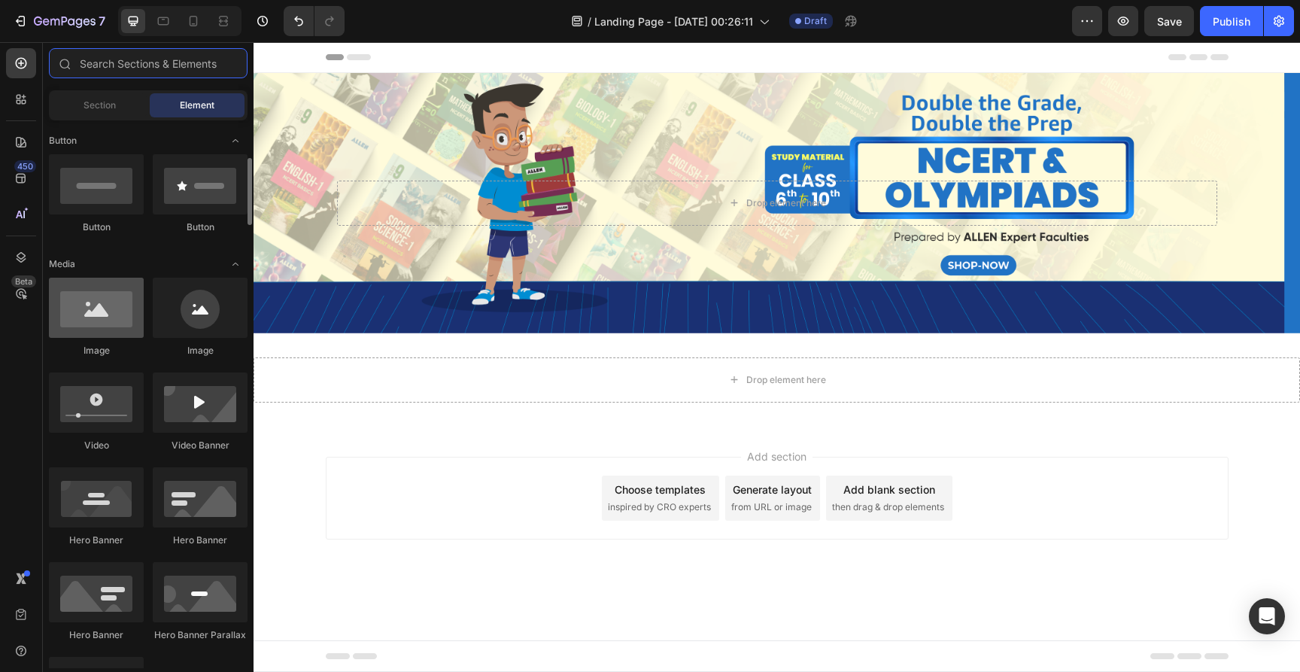
scroll to position [321, 0]
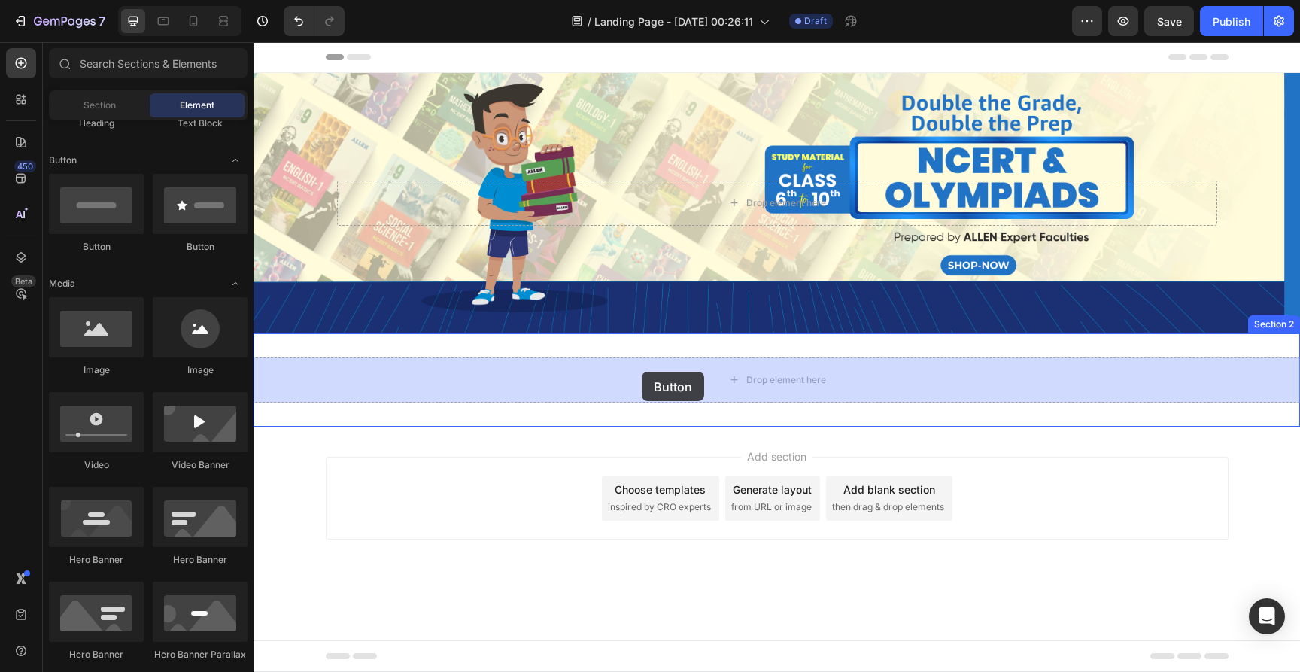
drag, startPoint x: 354, startPoint y: 254, endPoint x: 642, endPoint y: 372, distance: 311.4
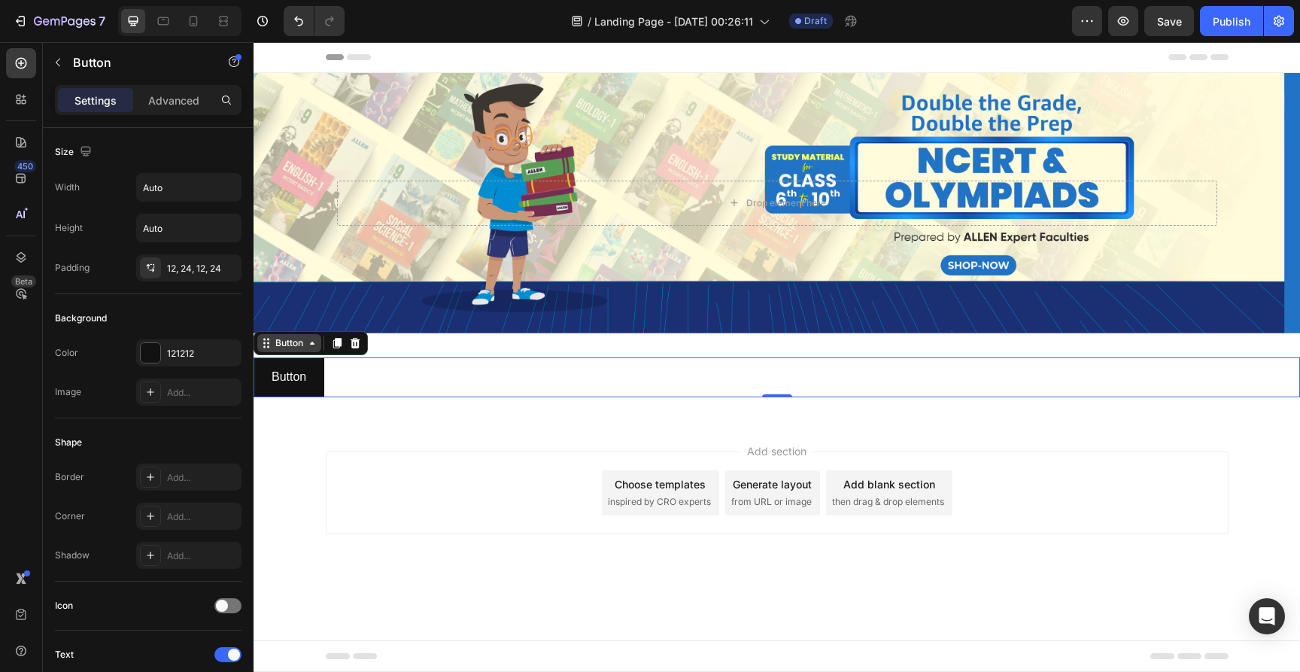
click at [318, 346] on icon at bounding box center [312, 343] width 12 height 12
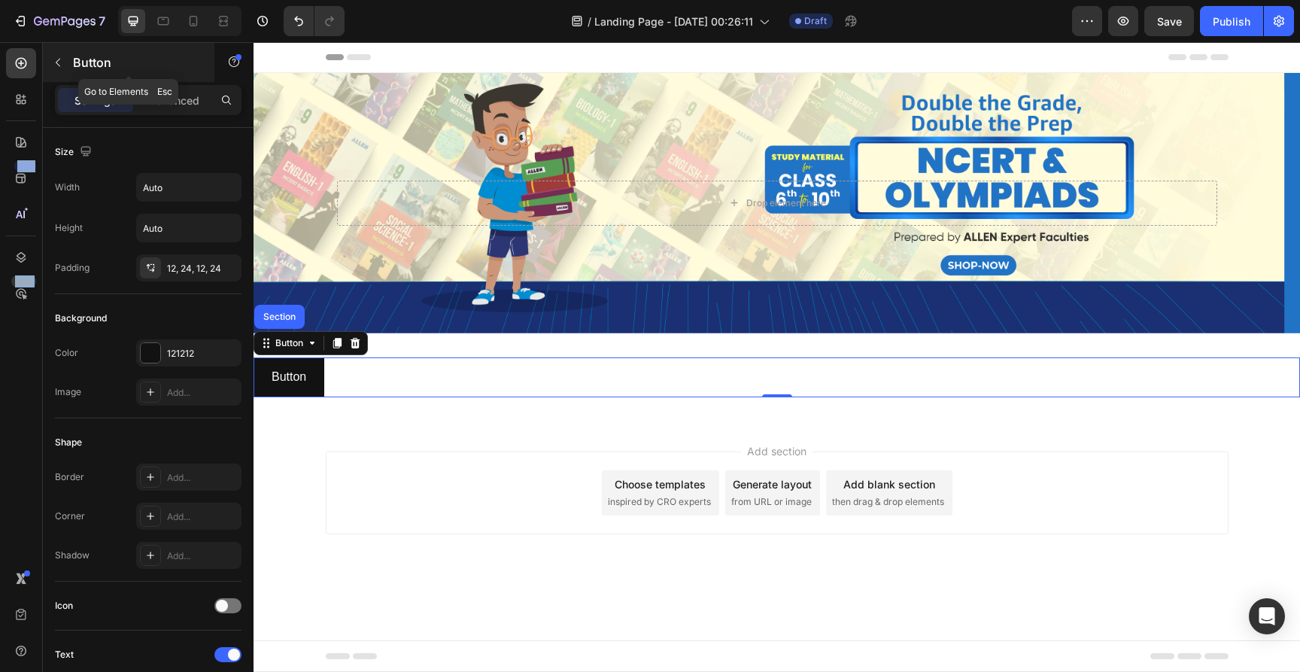
drag, startPoint x: 21, startPoint y: 67, endPoint x: 59, endPoint y: 62, distance: 38.7
click at [59, 62] on div "450 Beta Sections(18) Elements(83) Section Element Hero Section Product Detail …" at bounding box center [127, 357] width 254 height 630
click at [59, 62] on icon "button" at bounding box center [58, 62] width 12 height 12
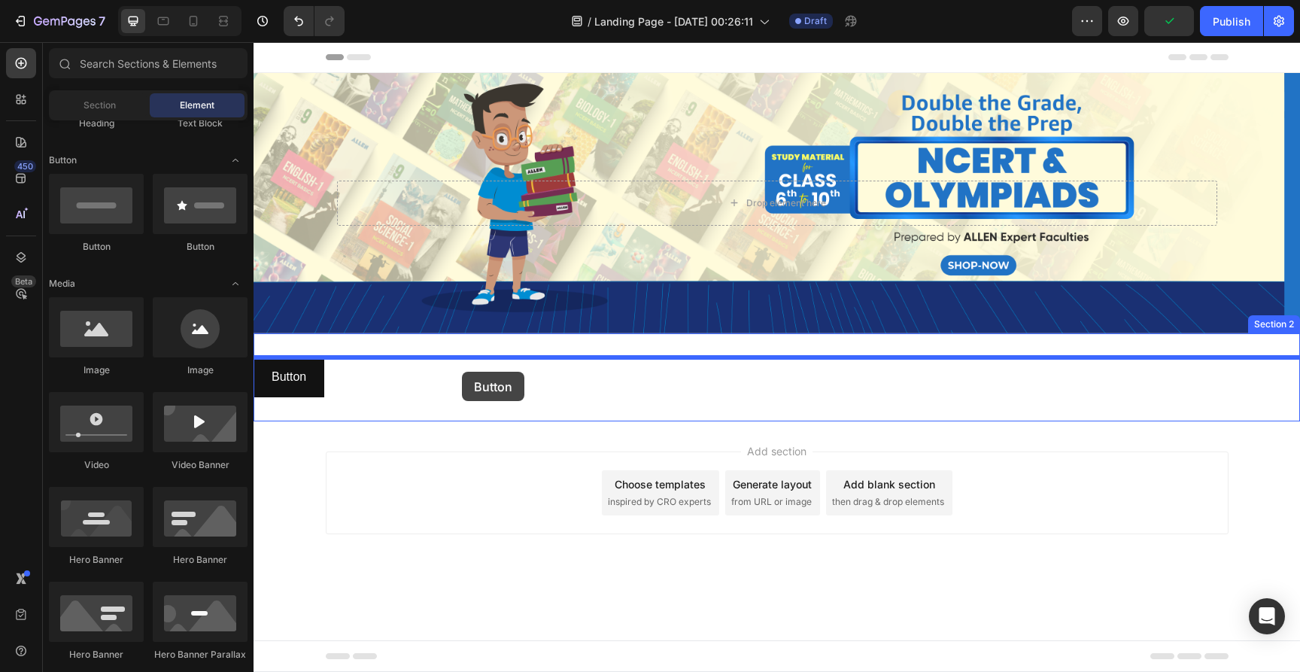
drag, startPoint x: 342, startPoint y: 253, endPoint x: 462, endPoint y: 372, distance: 169.2
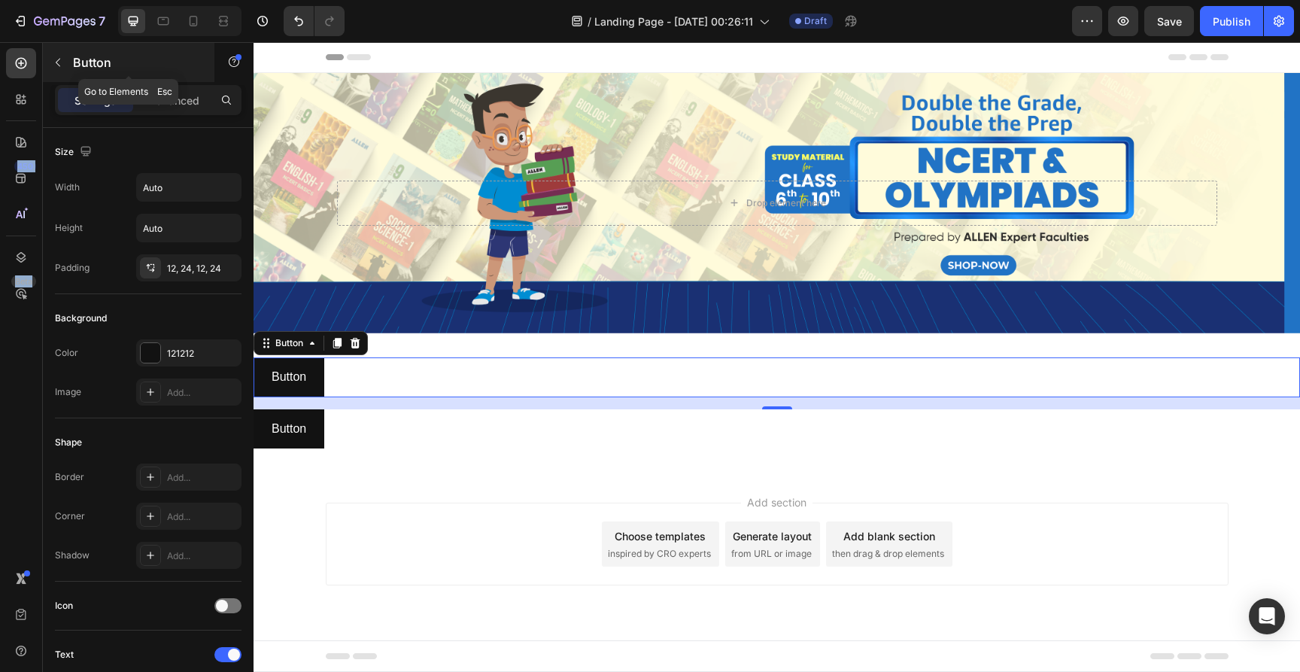
click at [59, 54] on button "button" at bounding box center [58, 62] width 24 height 24
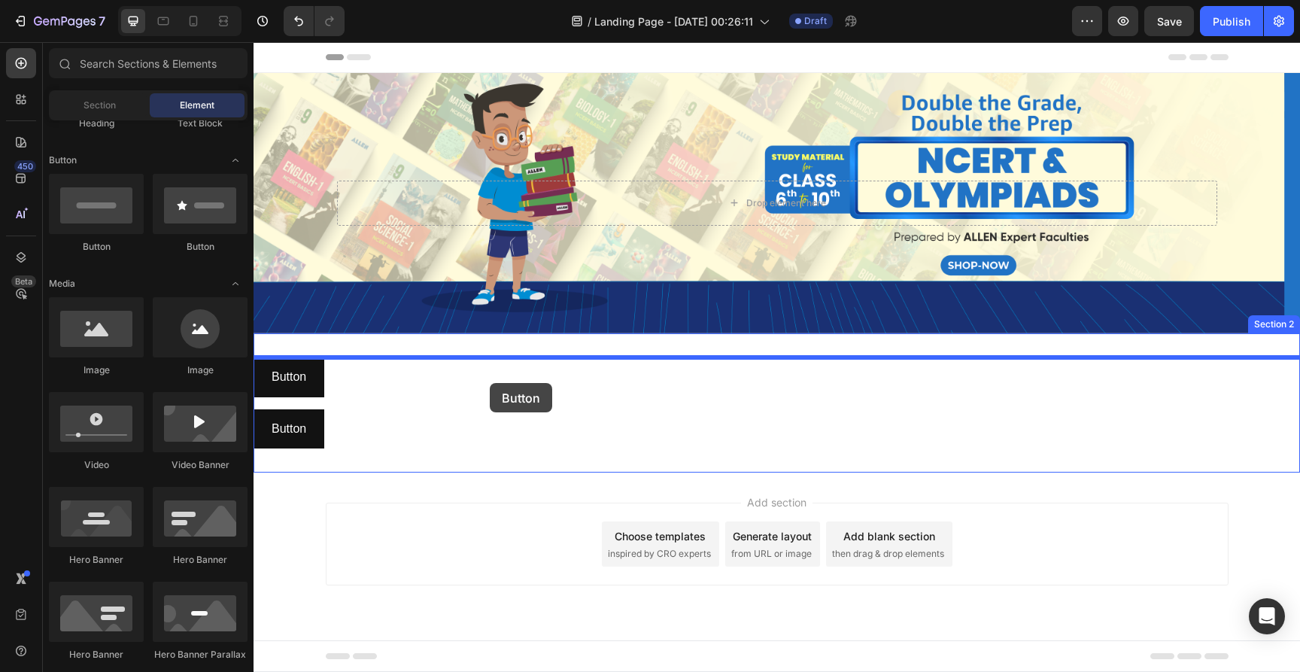
drag, startPoint x: 344, startPoint y: 245, endPoint x: 490, endPoint y: 383, distance: 200.7
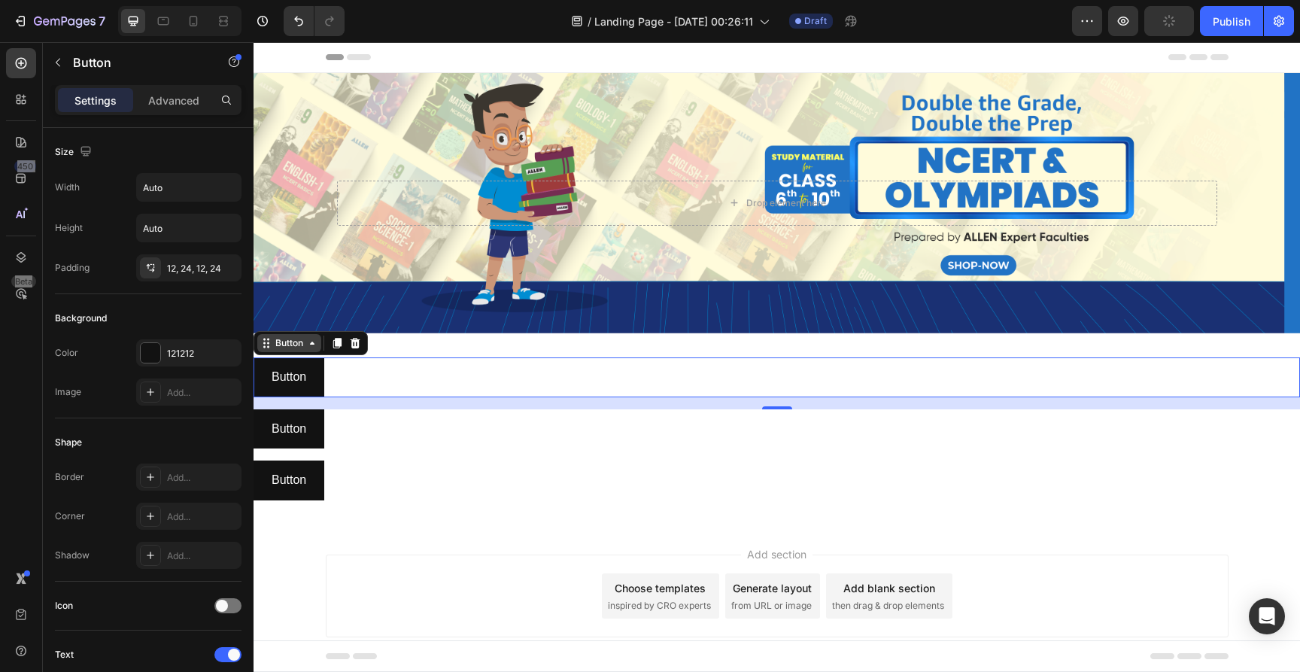
click at [312, 348] on icon at bounding box center [312, 343] width 12 height 12
click at [338, 343] on icon at bounding box center [337, 343] width 8 height 11
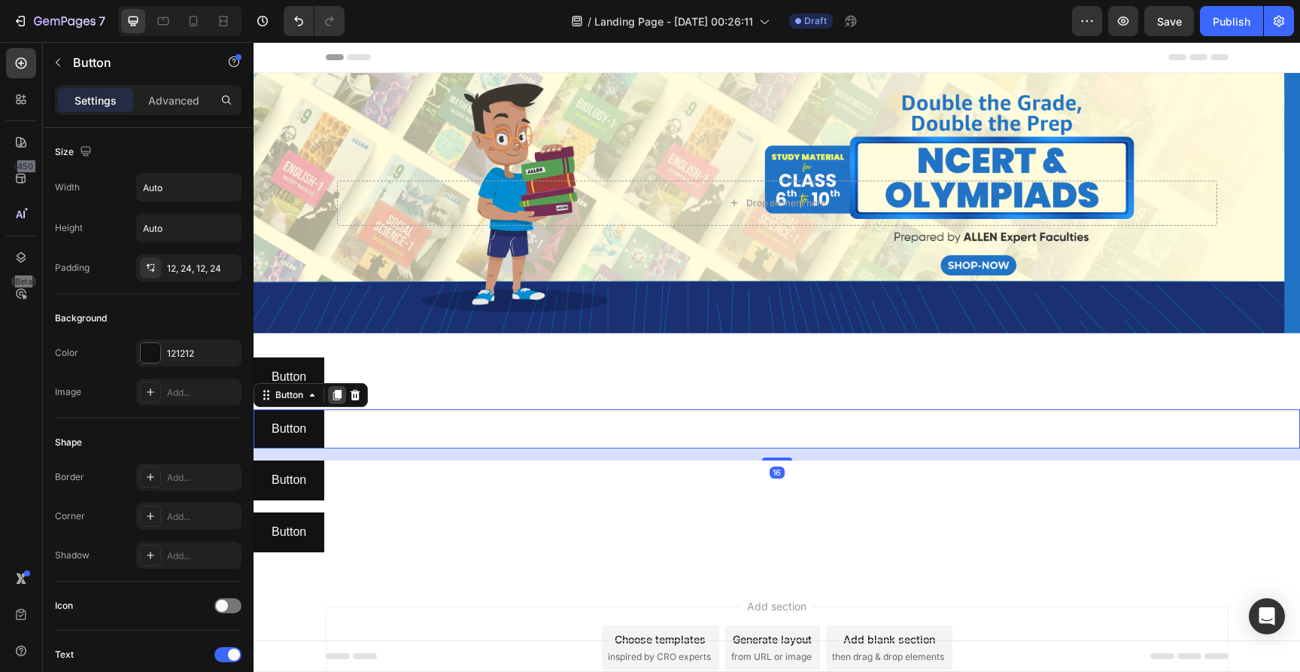
click at [339, 399] on icon at bounding box center [337, 395] width 8 height 11
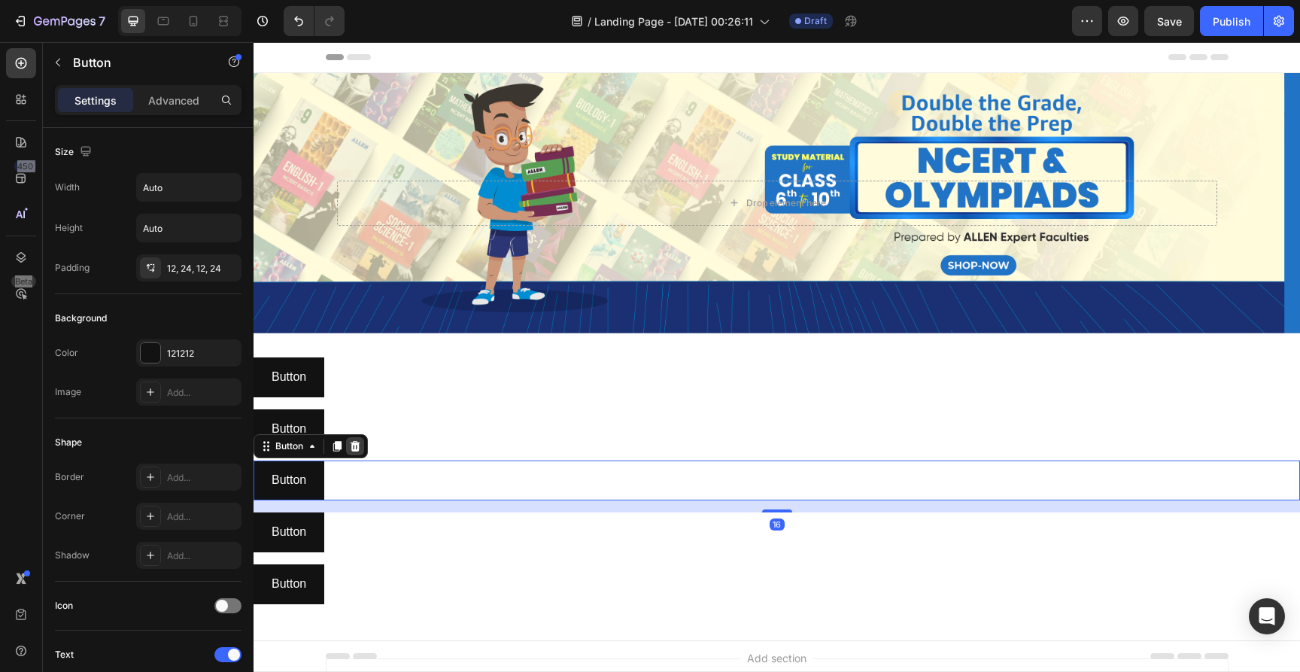
click at [359, 448] on icon at bounding box center [355, 446] width 12 height 12
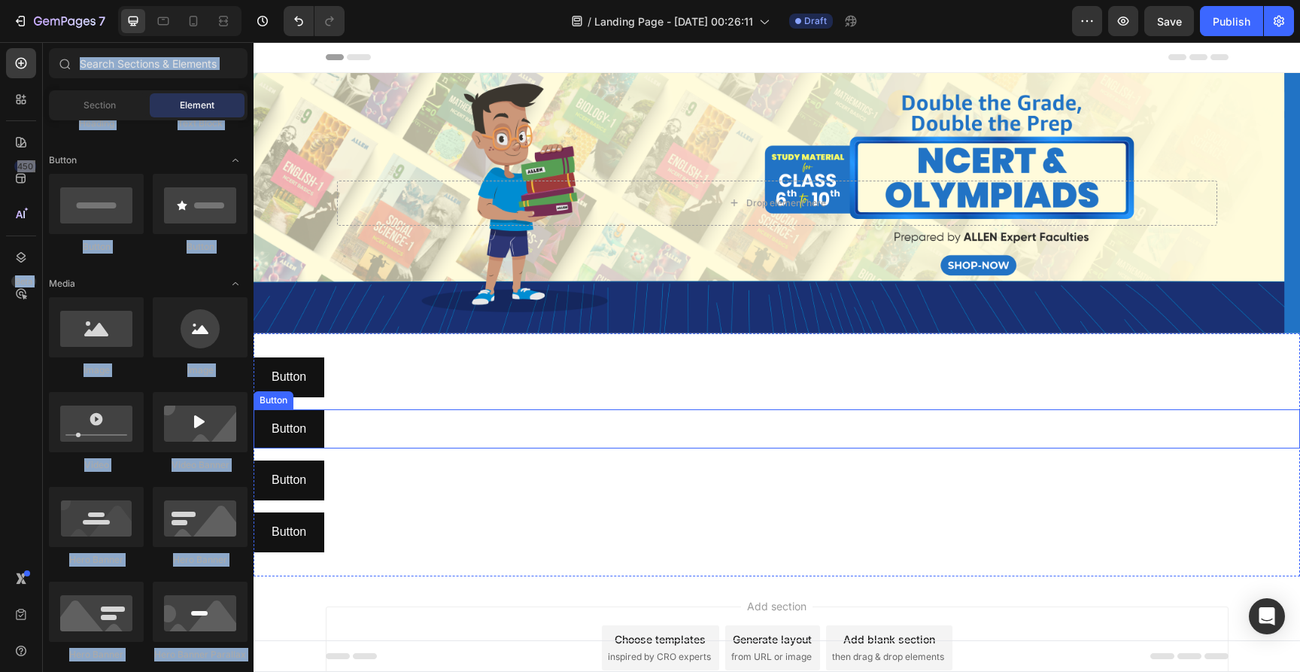
click at [326, 429] on div "Button Button" at bounding box center [777, 429] width 1047 height 40
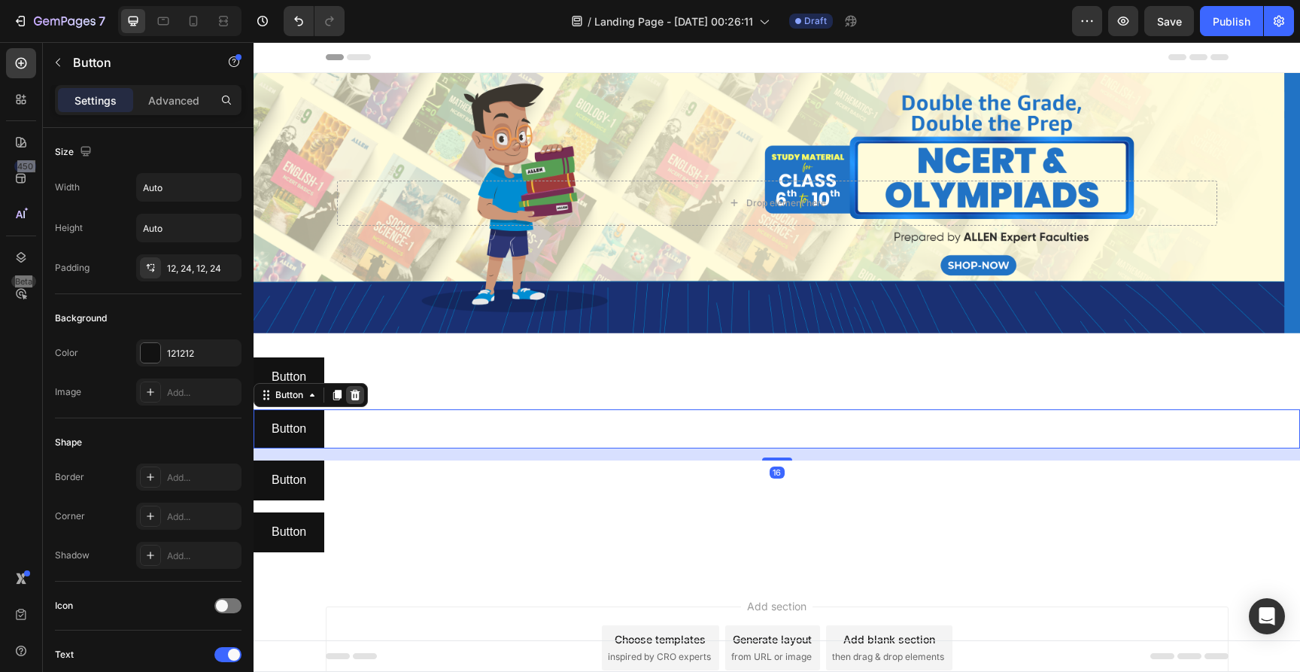
click at [355, 398] on icon at bounding box center [356, 394] width 10 height 11
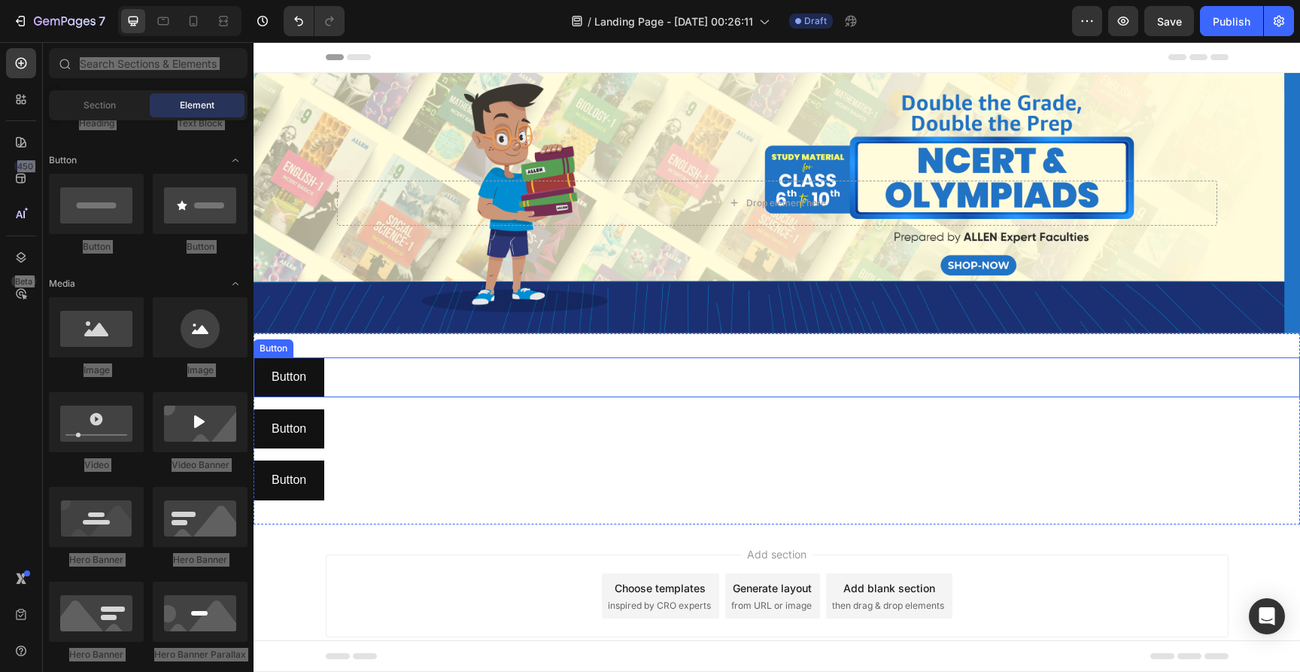
click at [368, 369] on div "Button Button" at bounding box center [777, 377] width 1047 height 40
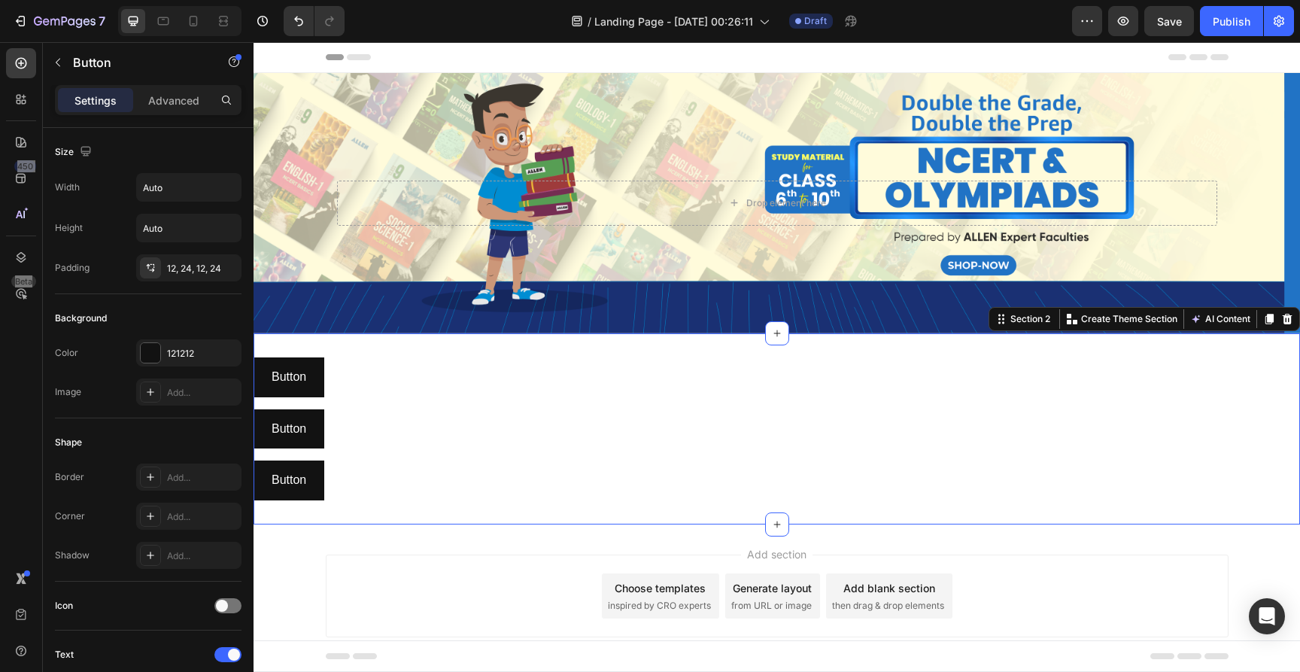
click at [445, 510] on div "Button Button Button Button Button Button Section 2 You can create reusable sec…" at bounding box center [777, 428] width 1047 height 191
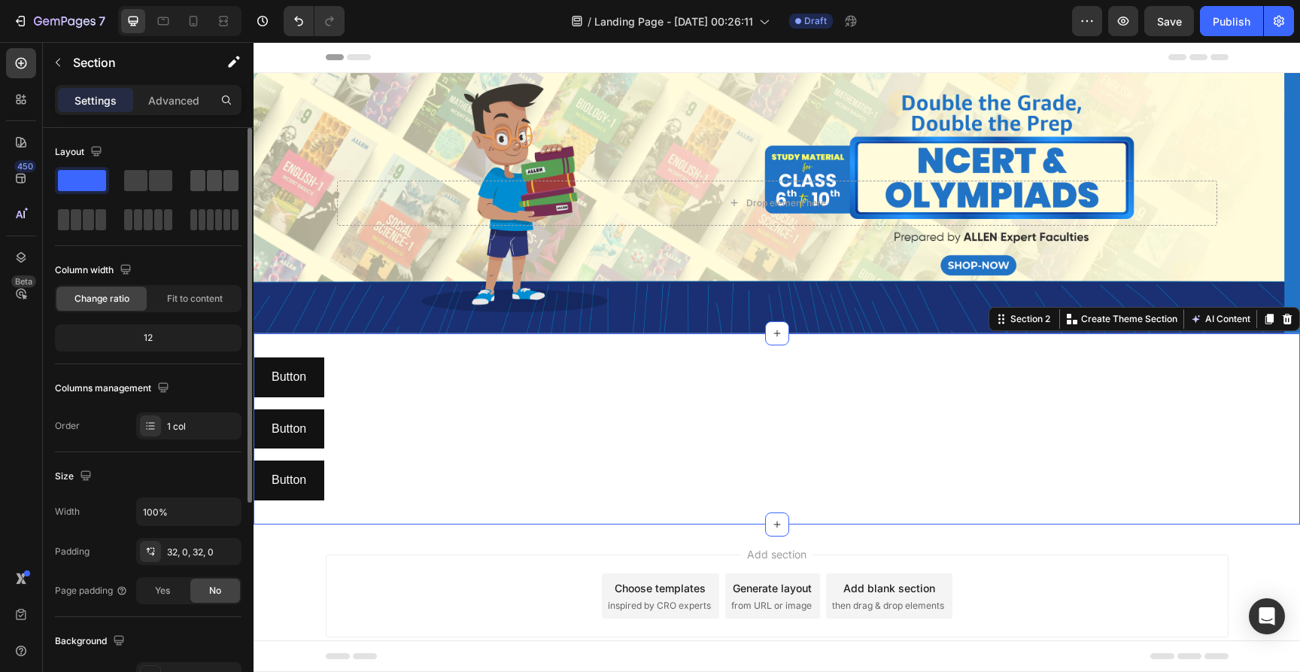
click at [226, 177] on span at bounding box center [230, 180] width 15 height 21
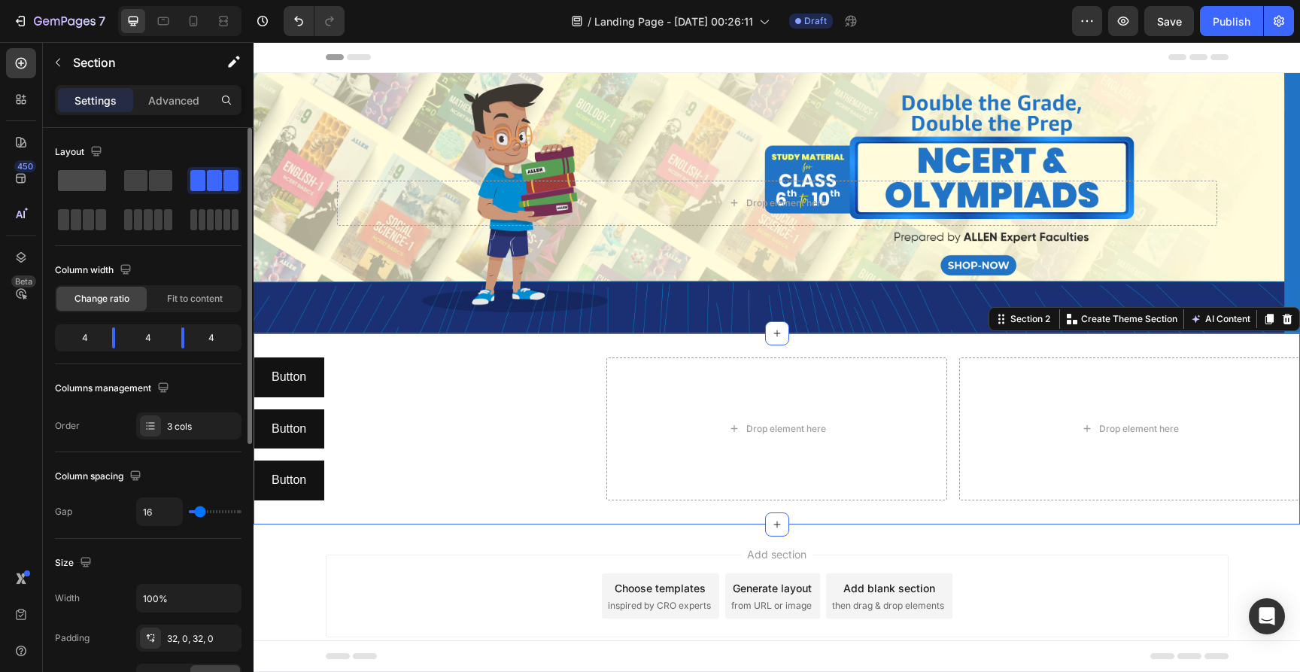
click at [90, 185] on span at bounding box center [82, 180] width 48 height 21
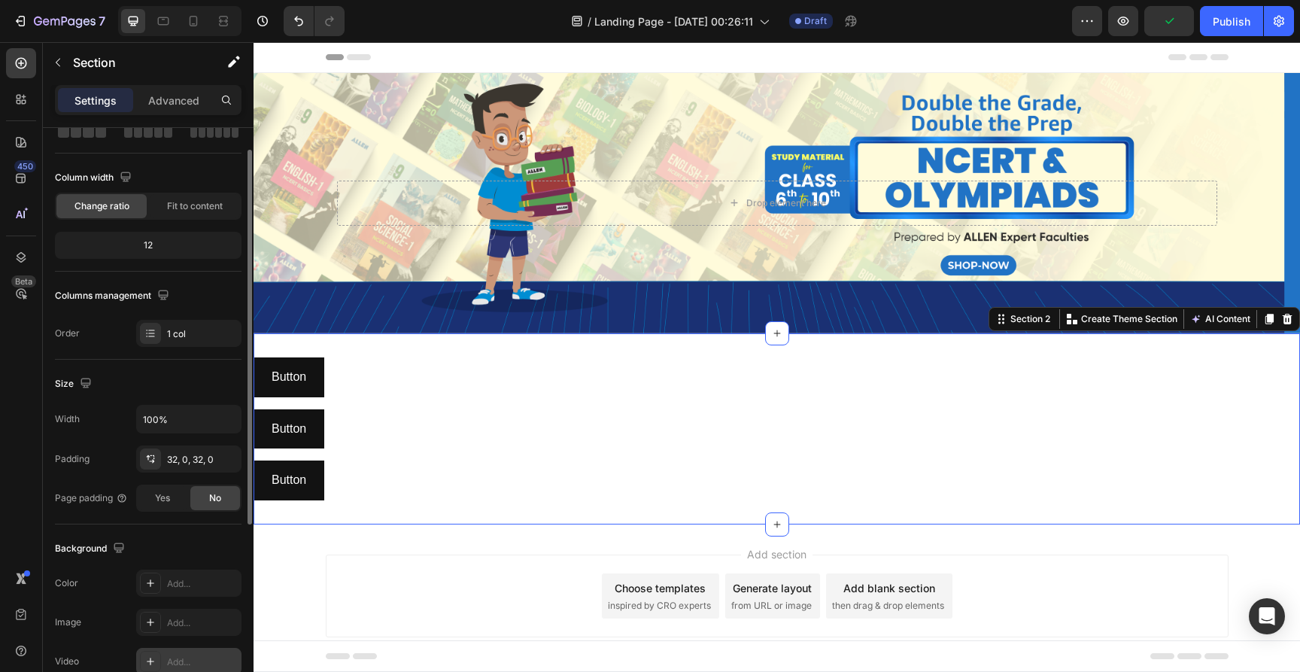
scroll to position [0, 0]
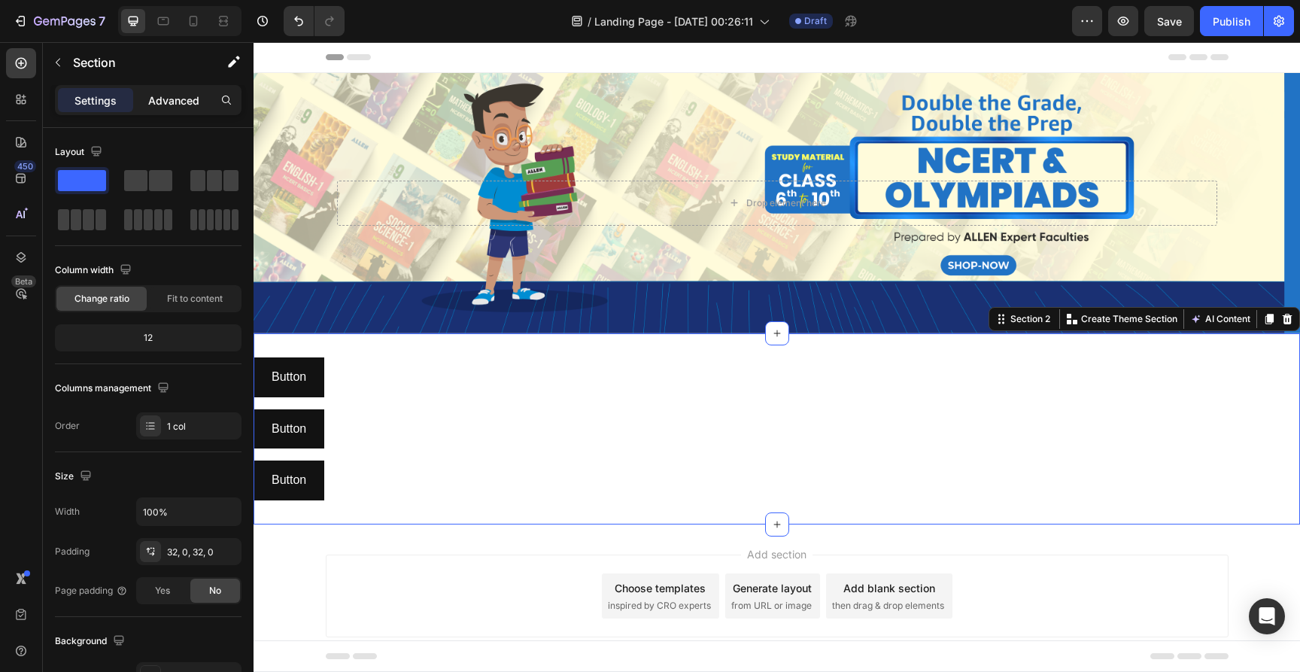
click at [159, 106] on p "Advanced" at bounding box center [173, 101] width 51 height 16
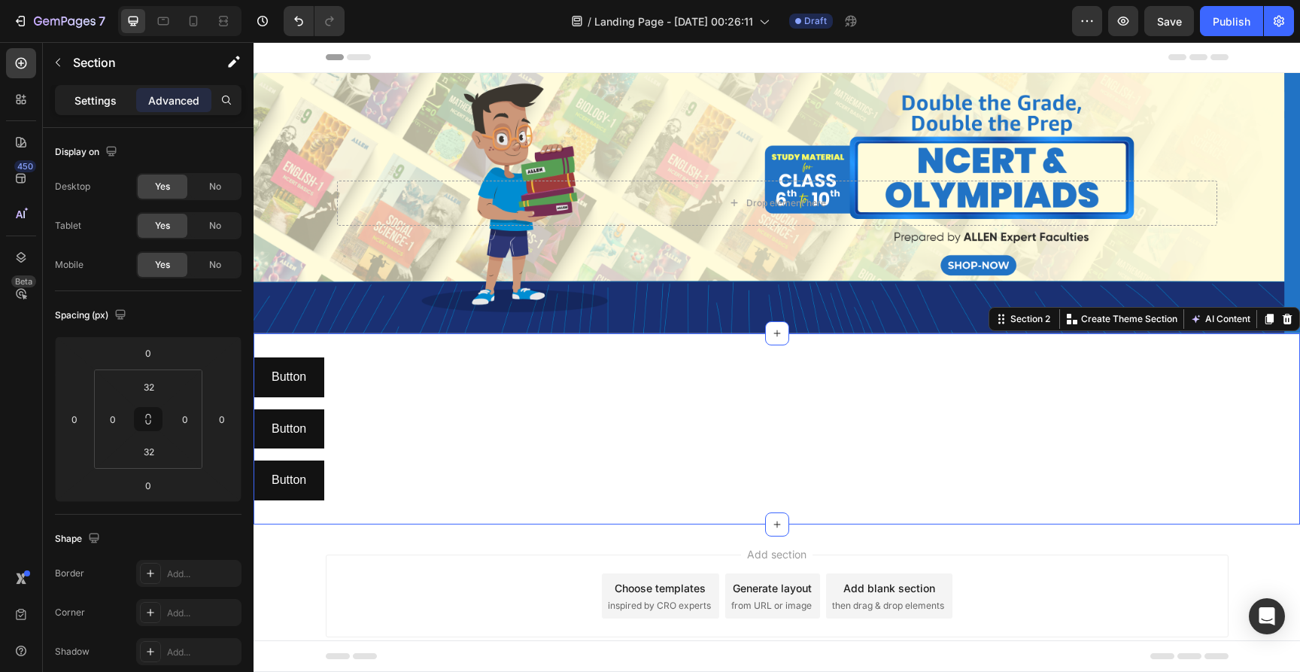
click at [99, 98] on p "Settings" at bounding box center [95, 101] width 42 height 16
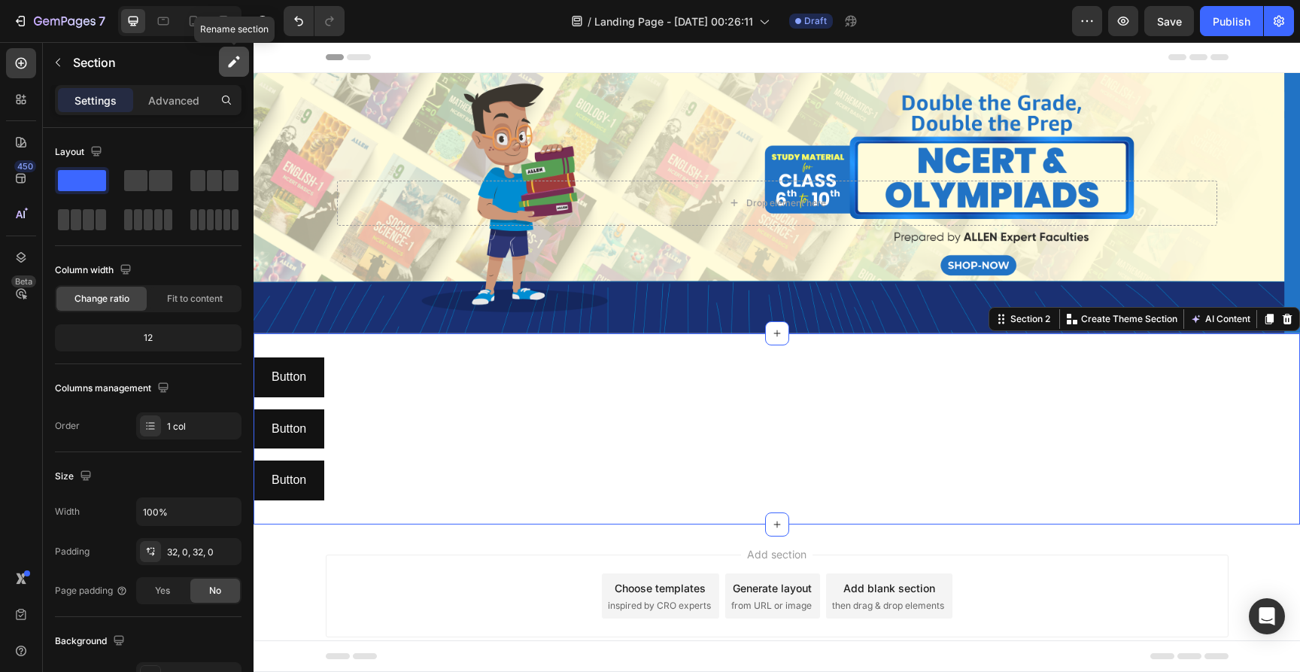
click at [234, 67] on icon "button" at bounding box center [233, 61] width 15 height 15
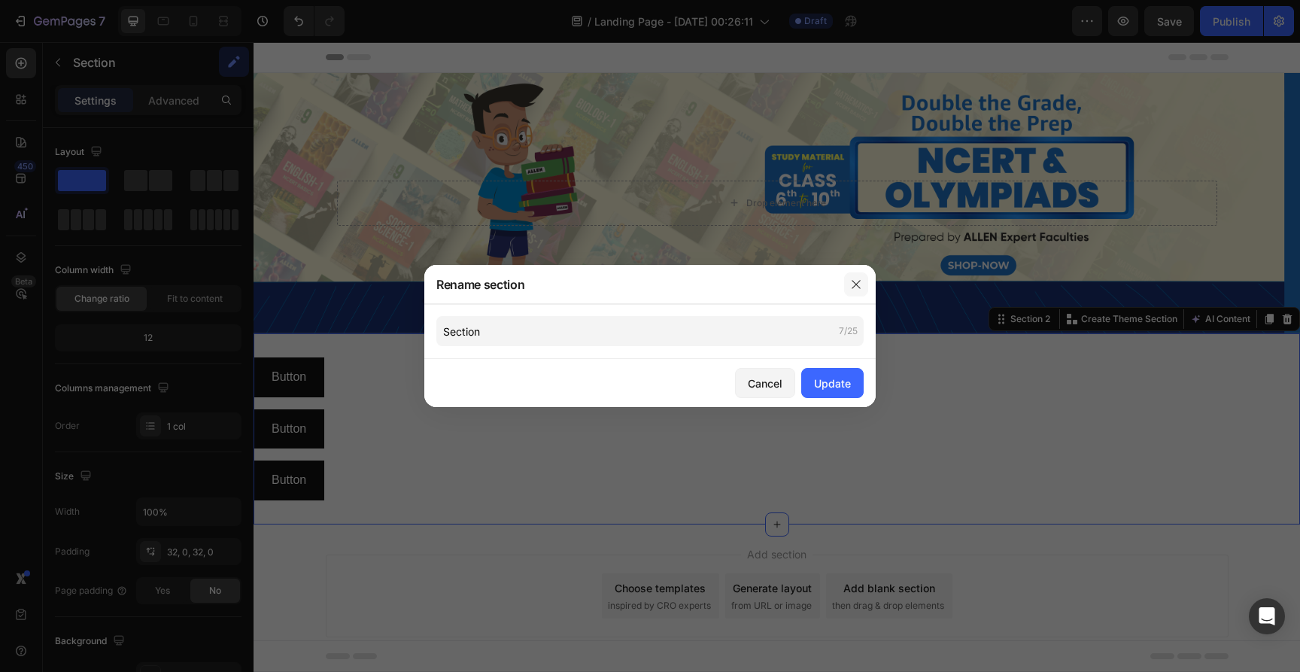
click at [863, 286] on button "button" at bounding box center [856, 284] width 24 height 24
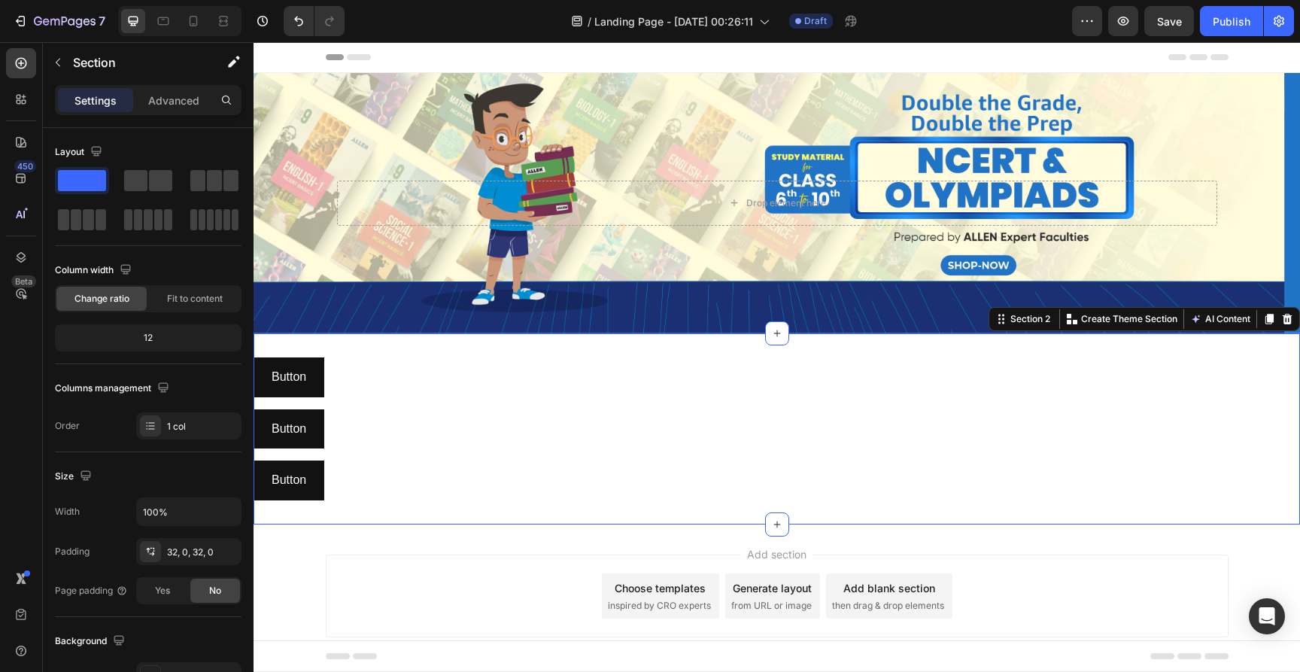
click at [333, 513] on div "Button Button Button Button Button Button Section 2 You can create reusable sec…" at bounding box center [777, 428] width 1047 height 191
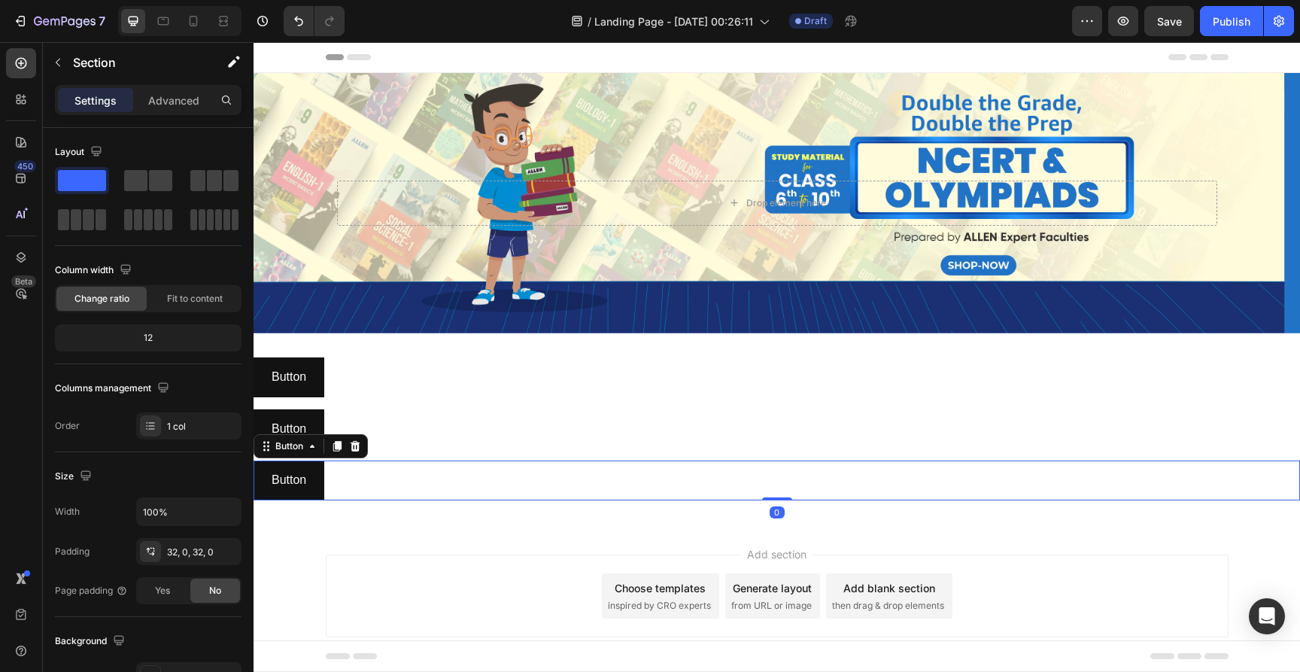
click at [342, 470] on div "Button Button 0" at bounding box center [777, 480] width 1047 height 40
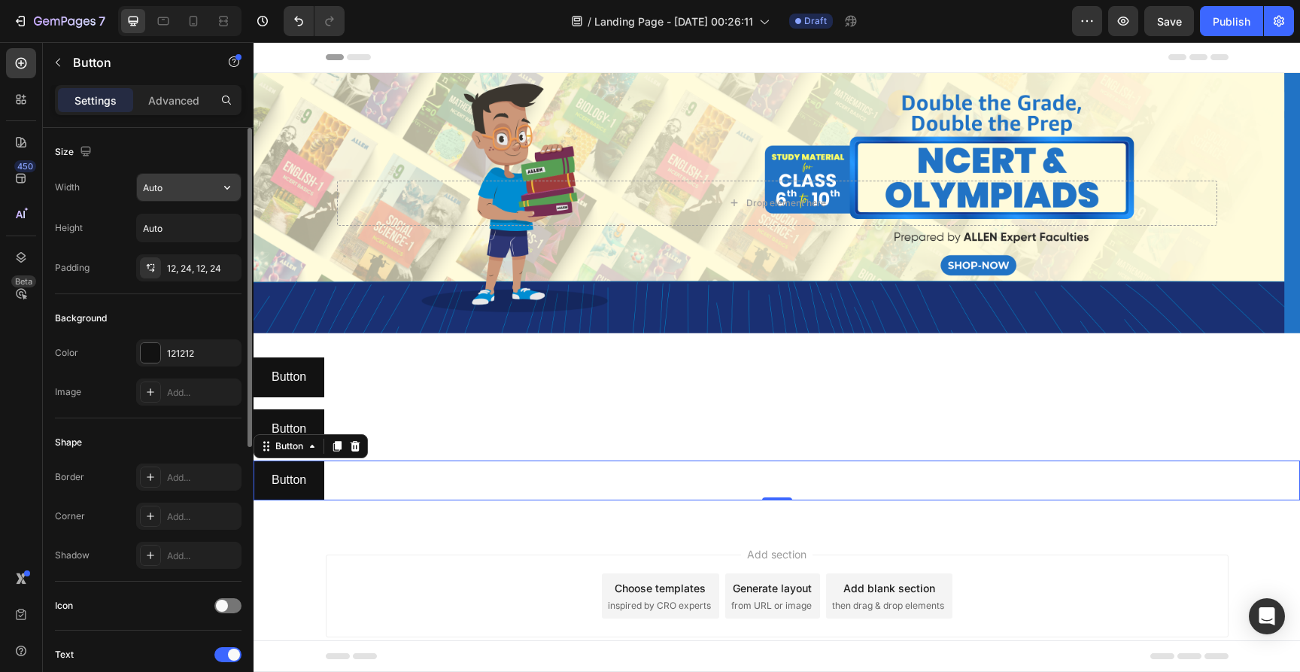
click at [157, 190] on input "Auto" at bounding box center [189, 187] width 104 height 27
click at [223, 186] on icon "button" at bounding box center [227, 187] width 15 height 15
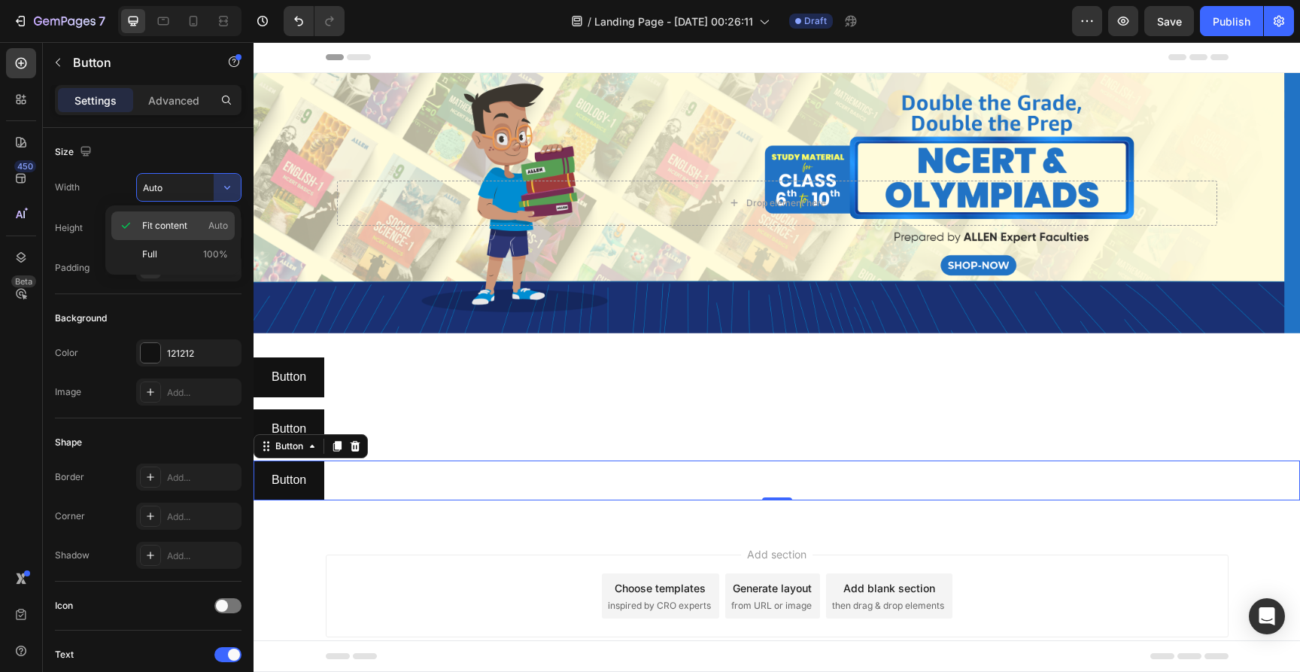
click at [184, 229] on span "Fit content" at bounding box center [164, 226] width 45 height 14
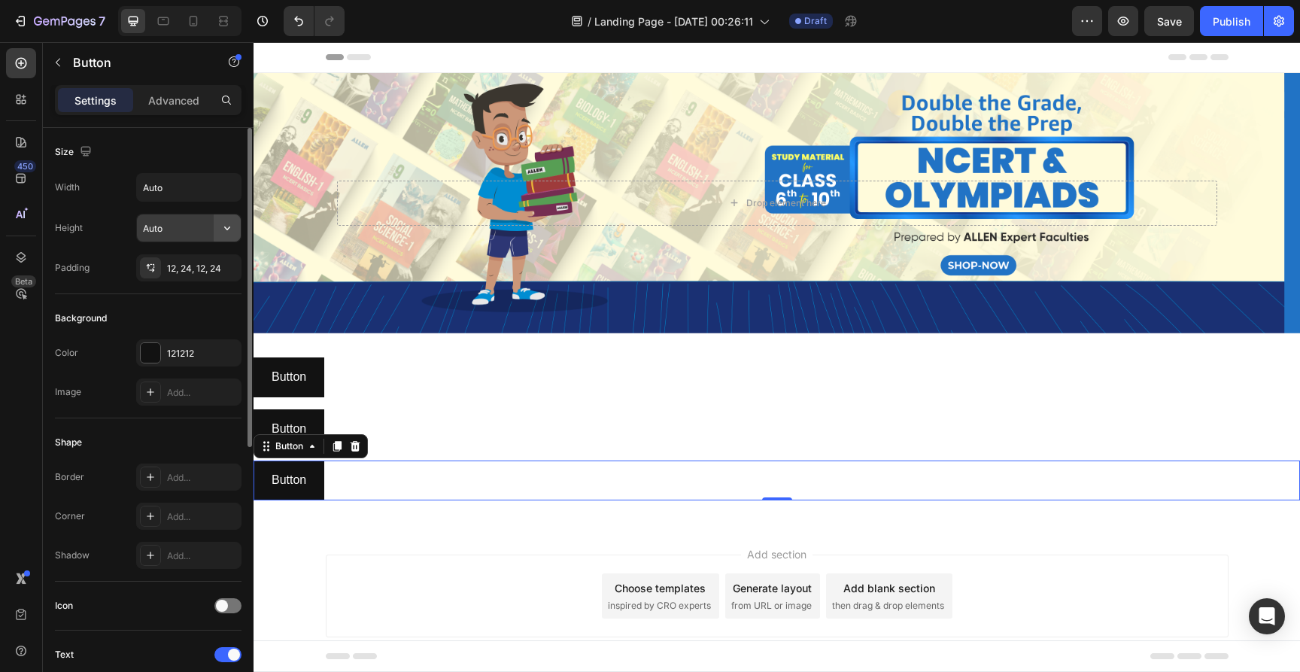
click at [235, 224] on button "button" at bounding box center [227, 227] width 27 height 27
click at [183, 266] on span "Fit content" at bounding box center [164, 267] width 45 height 14
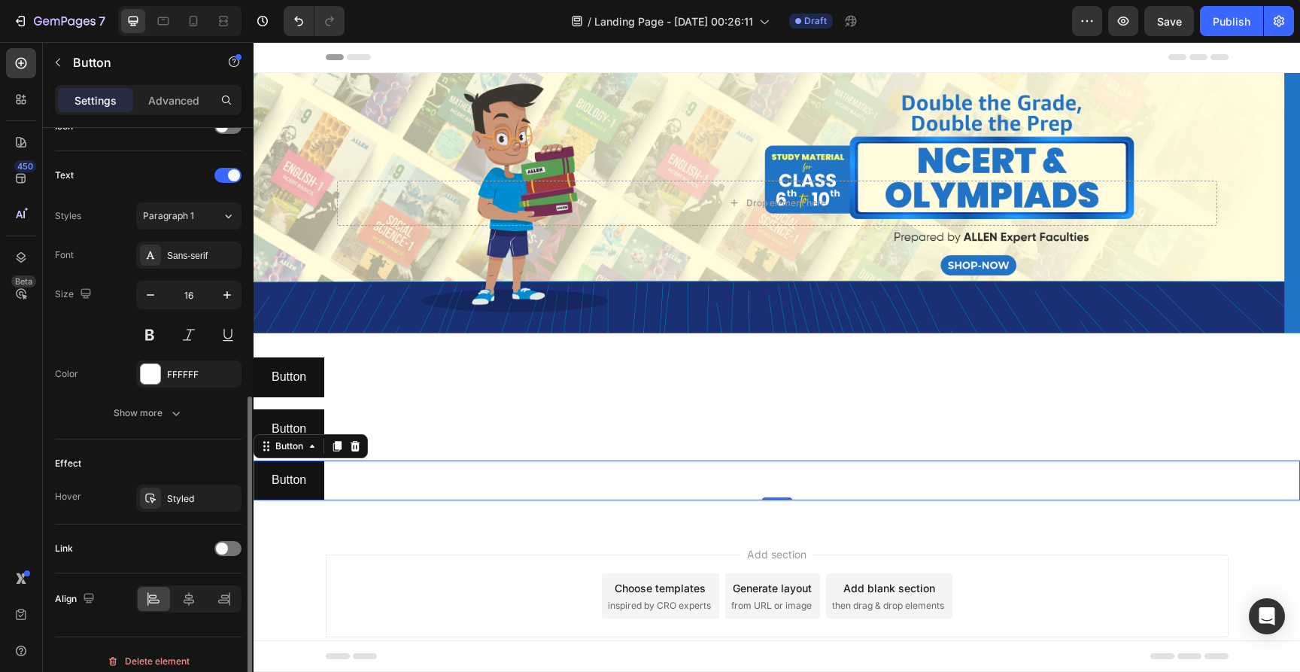
scroll to position [492, 0]
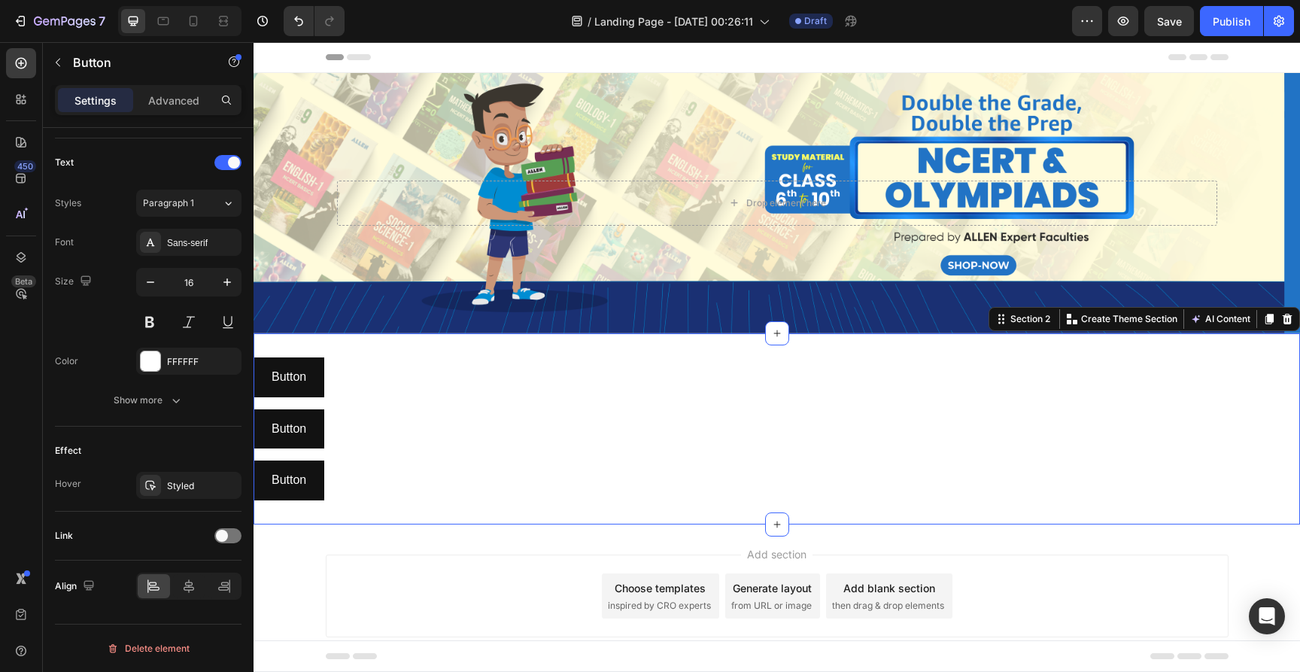
click at [392, 517] on div "Button Button Button Button Button Button Section 2 You can create reusable sec…" at bounding box center [777, 428] width 1047 height 191
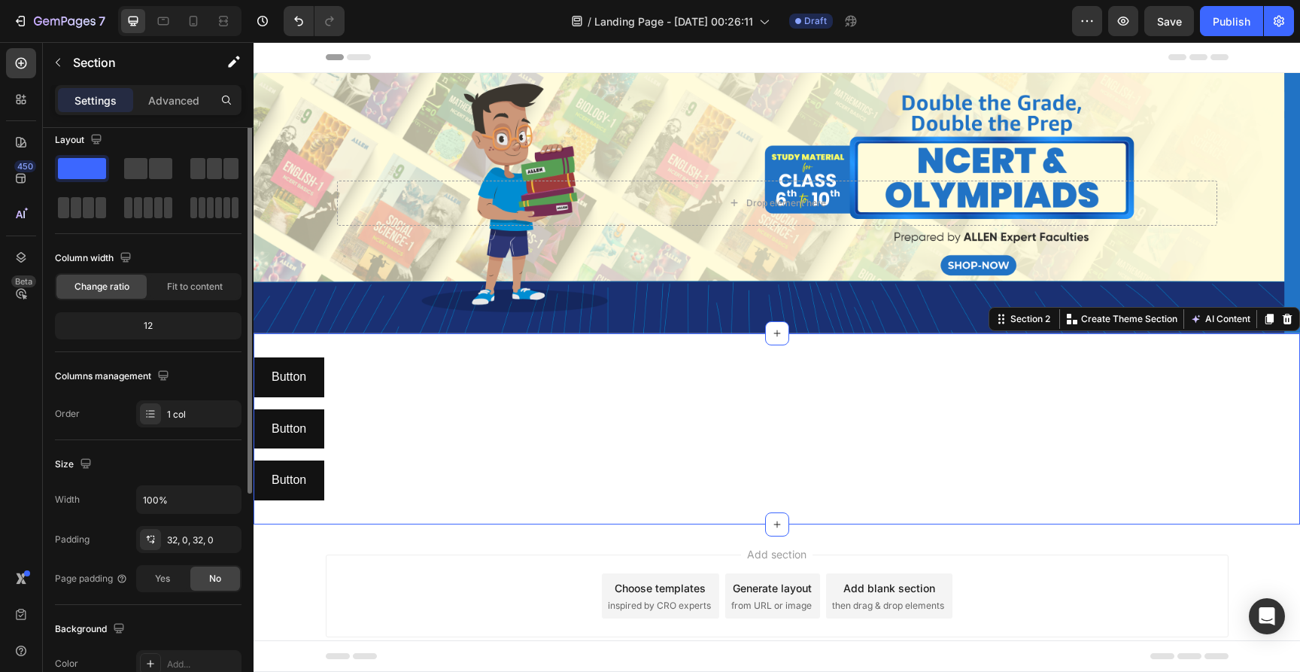
scroll to position [0, 0]
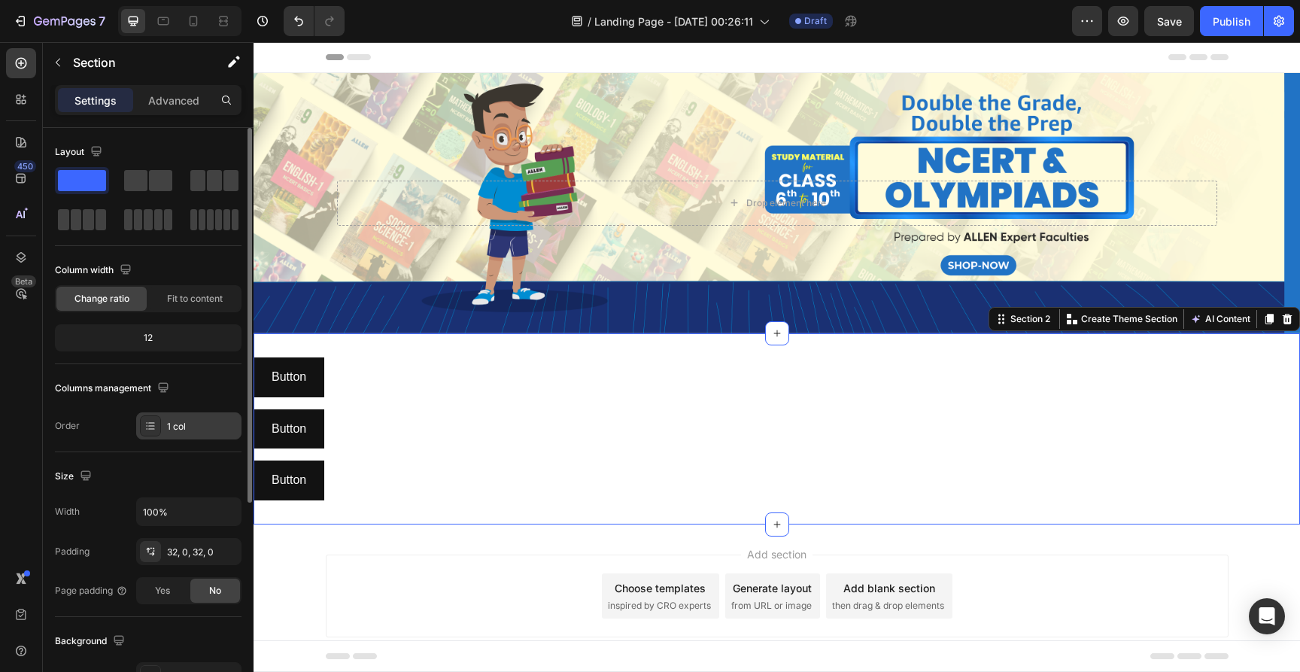
click at [150, 423] on icon at bounding box center [150, 426] width 12 height 12
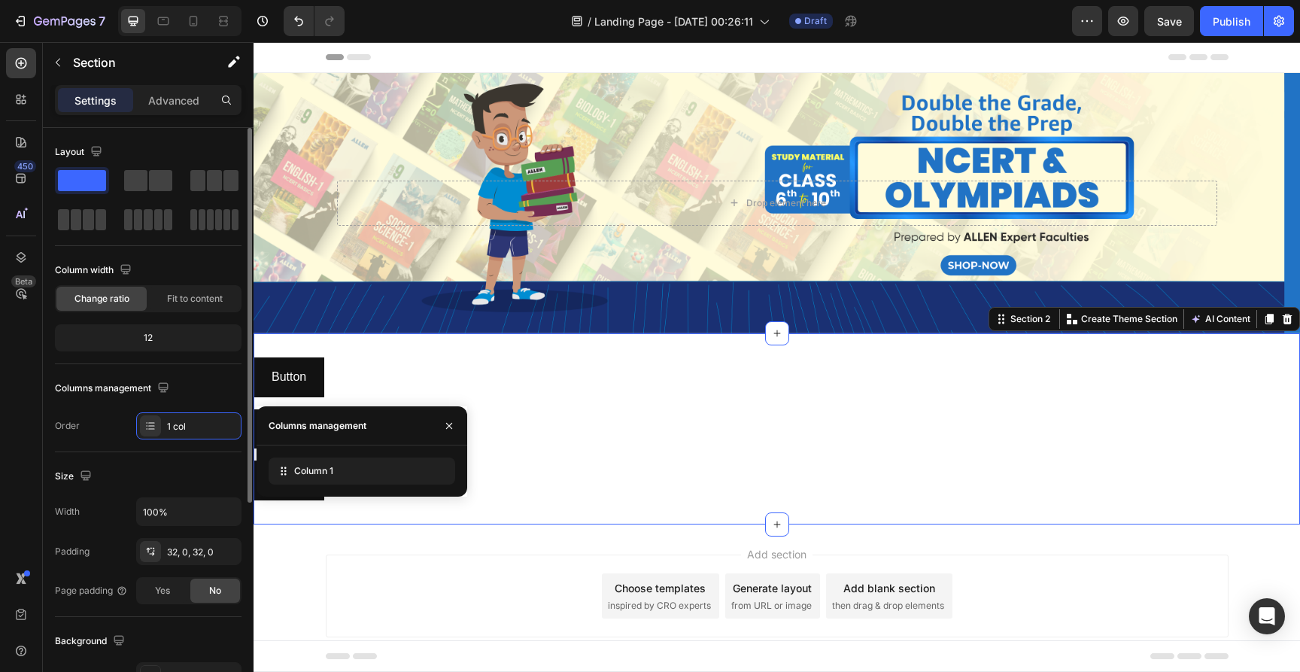
click at [111, 444] on div "Layout Column width Change ratio Fit to content 12 Columns management Order 1 c…" at bounding box center [148, 290] width 187 height 324
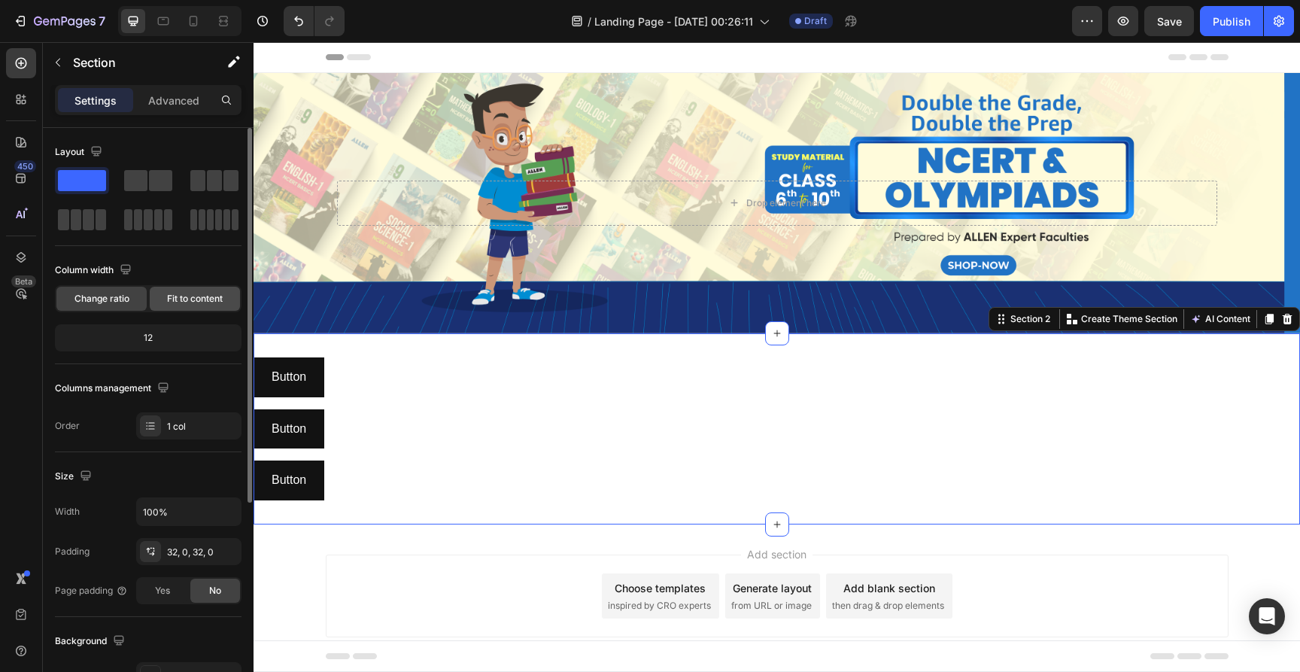
click at [195, 295] on span "Fit to content" at bounding box center [195, 299] width 56 height 14
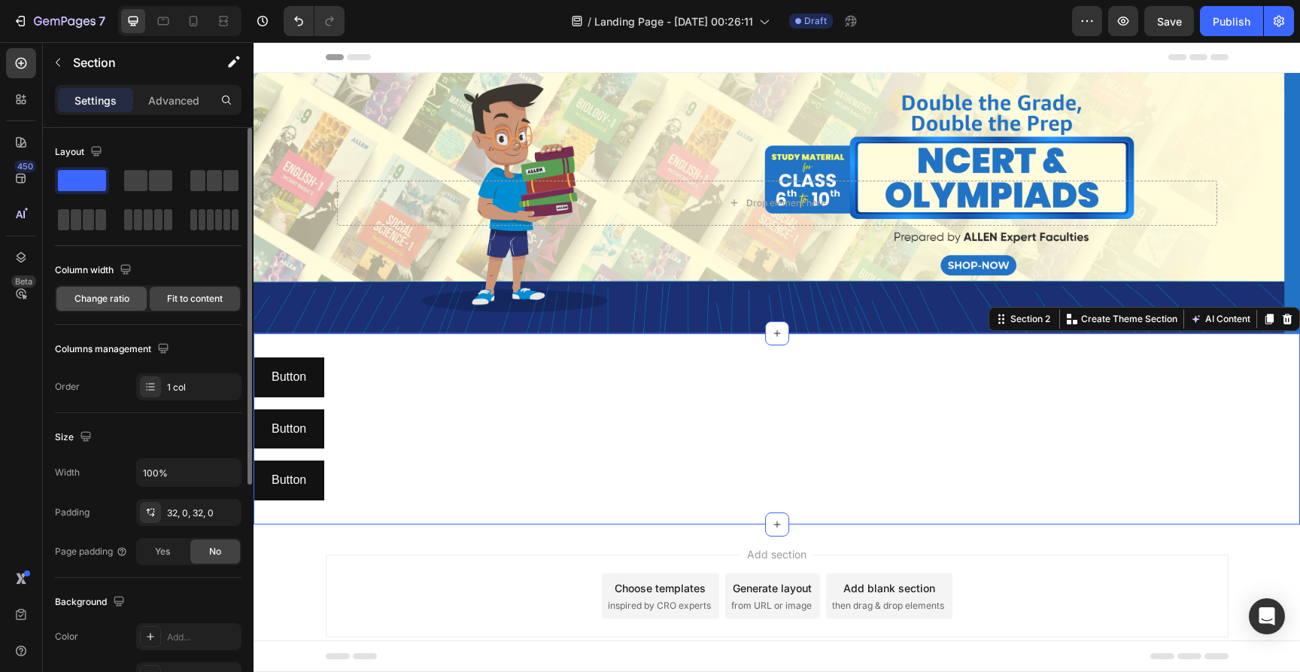
click at [109, 305] on div "Change ratio" at bounding box center [101, 299] width 90 height 24
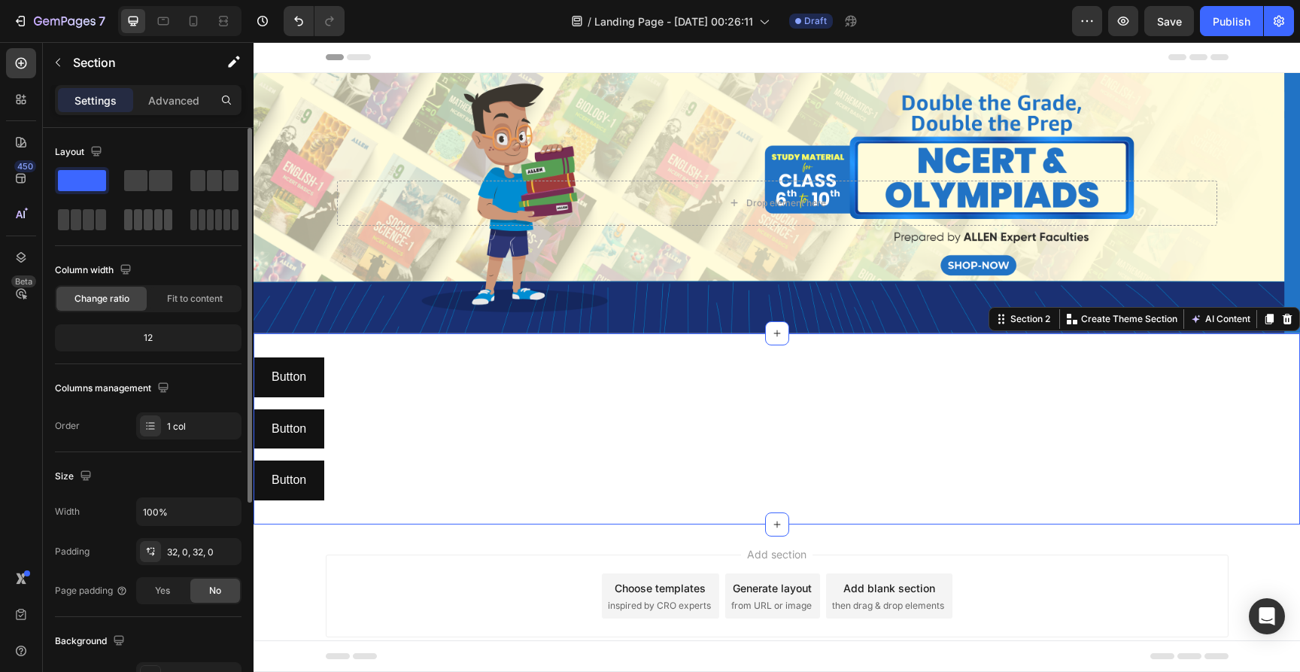
click at [135, 223] on span at bounding box center [138, 219] width 8 height 21
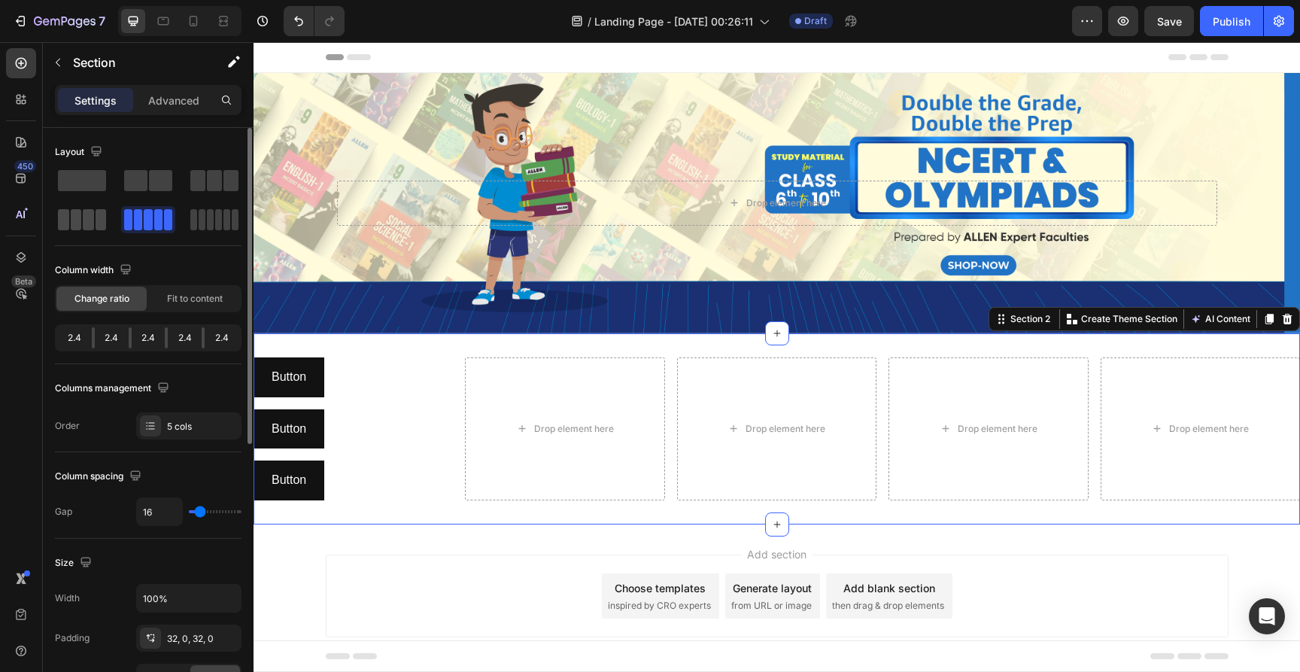
click at [92, 226] on span at bounding box center [88, 219] width 11 height 21
click at [90, 188] on span at bounding box center [82, 180] width 48 height 21
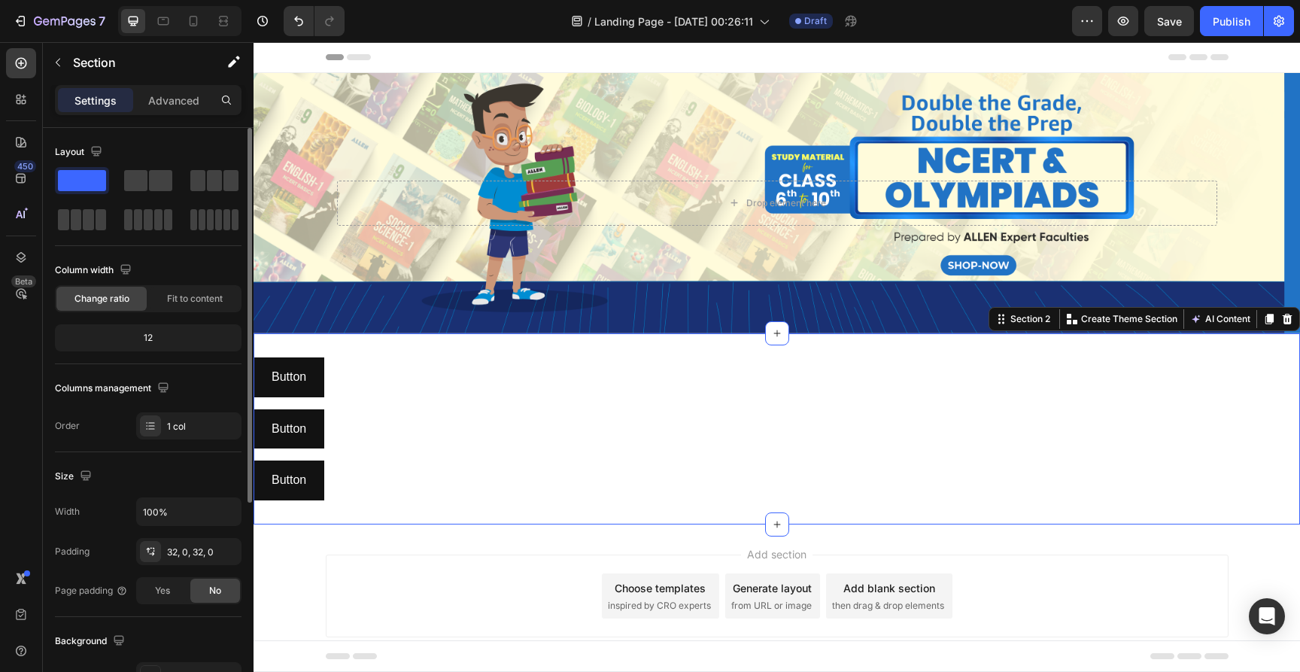
scroll to position [331, 0]
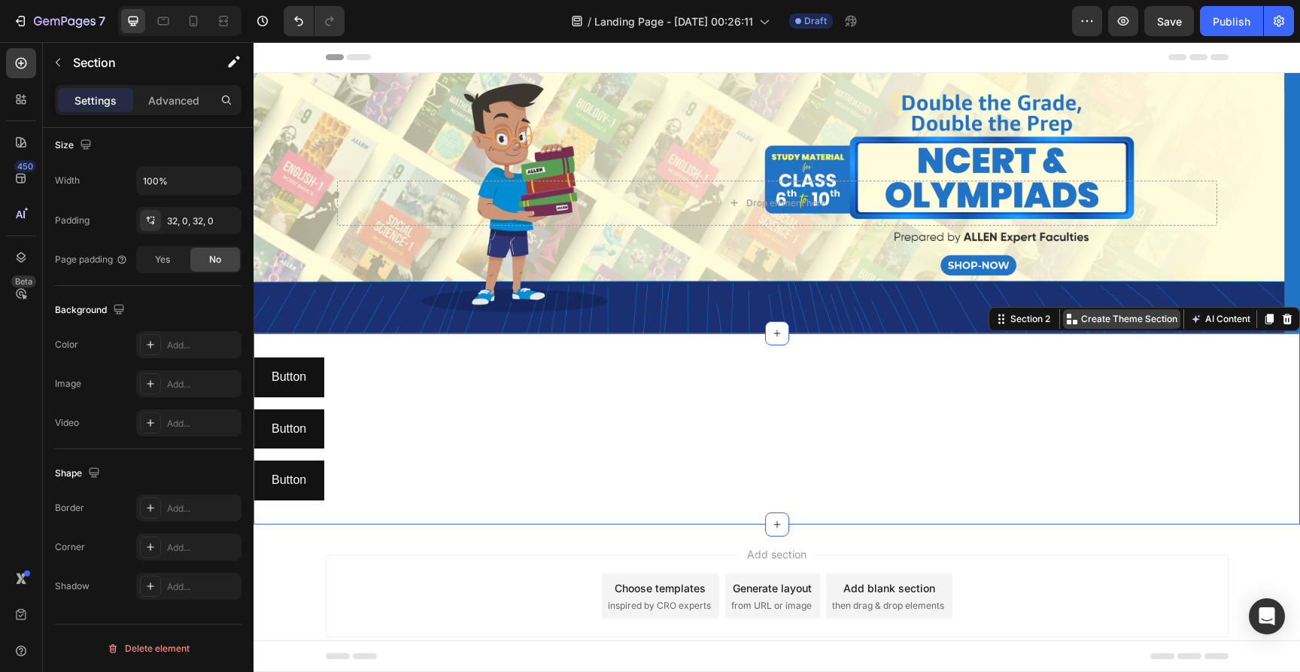
click at [1129, 321] on p "Create Theme Section" at bounding box center [1129, 319] width 96 height 14
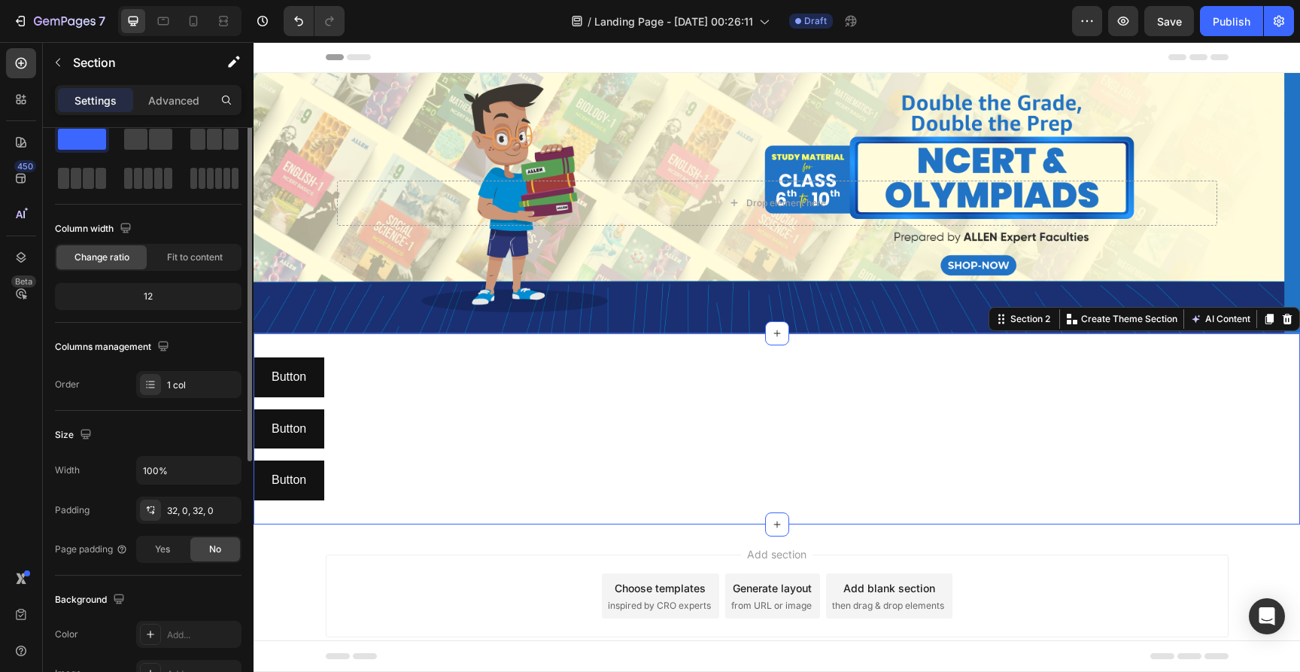
scroll to position [0, 0]
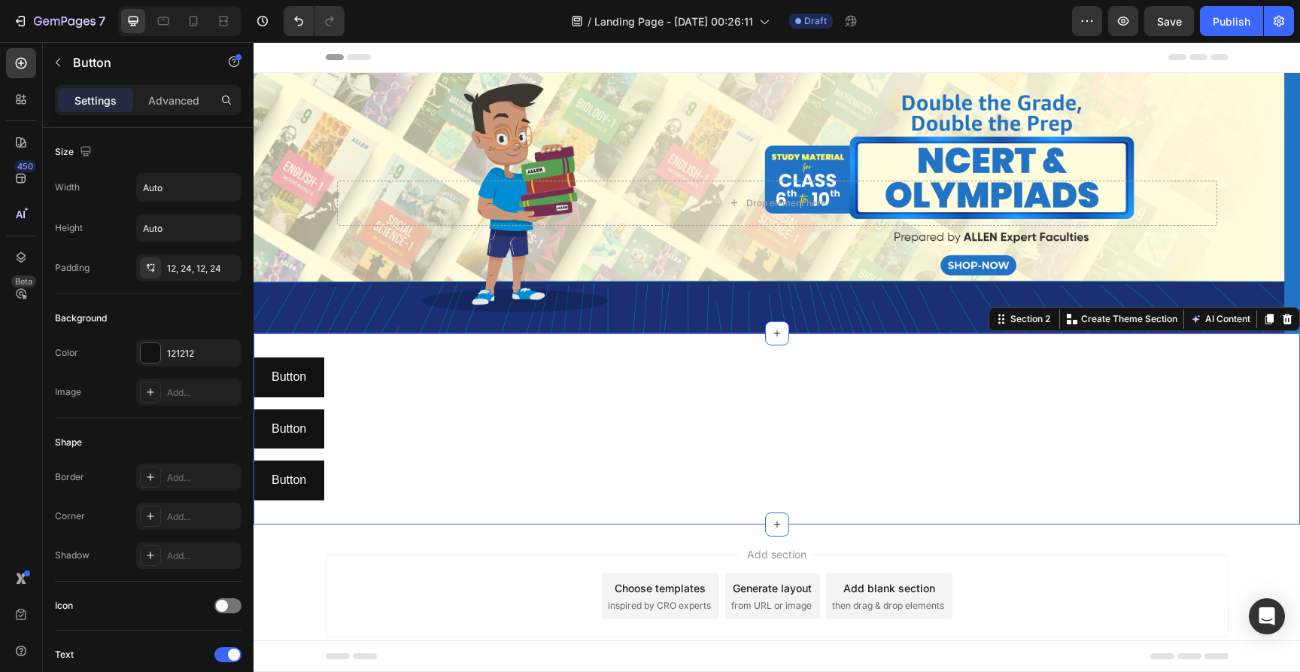
click at [452, 386] on div "Button Button" at bounding box center [777, 377] width 1047 height 40
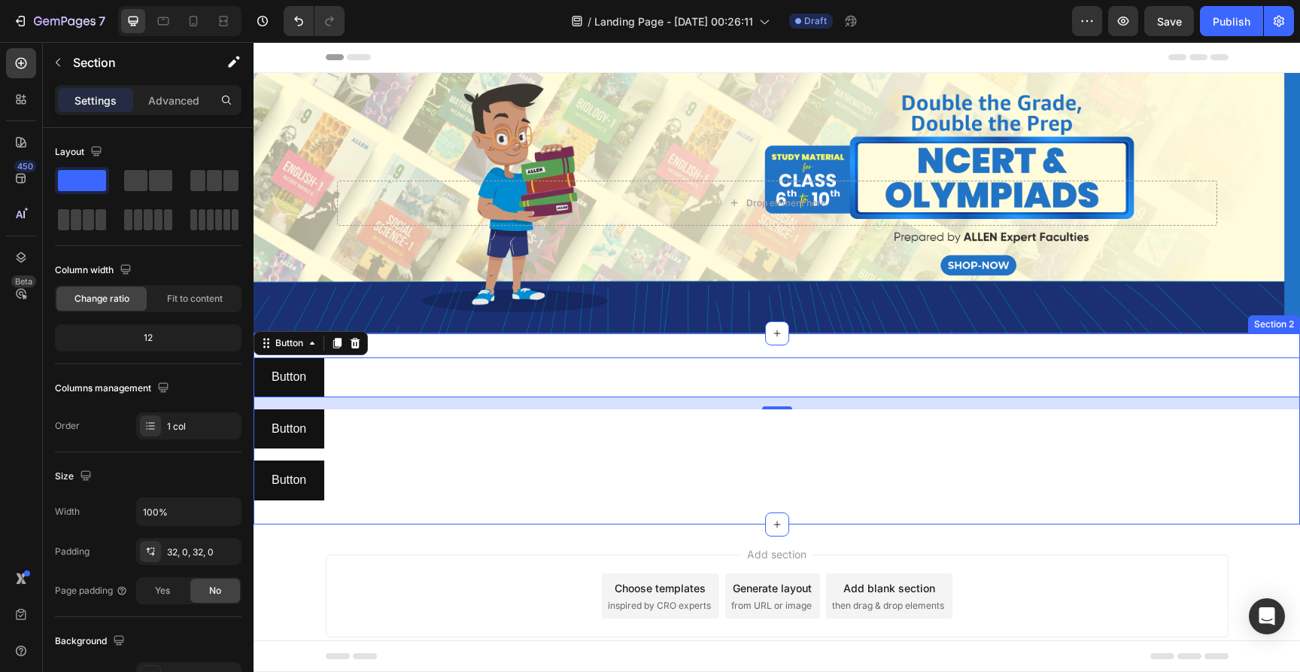
click at [1200, 356] on div "Button Button 16 Button Button Button Button Section 2" at bounding box center [777, 428] width 1047 height 191
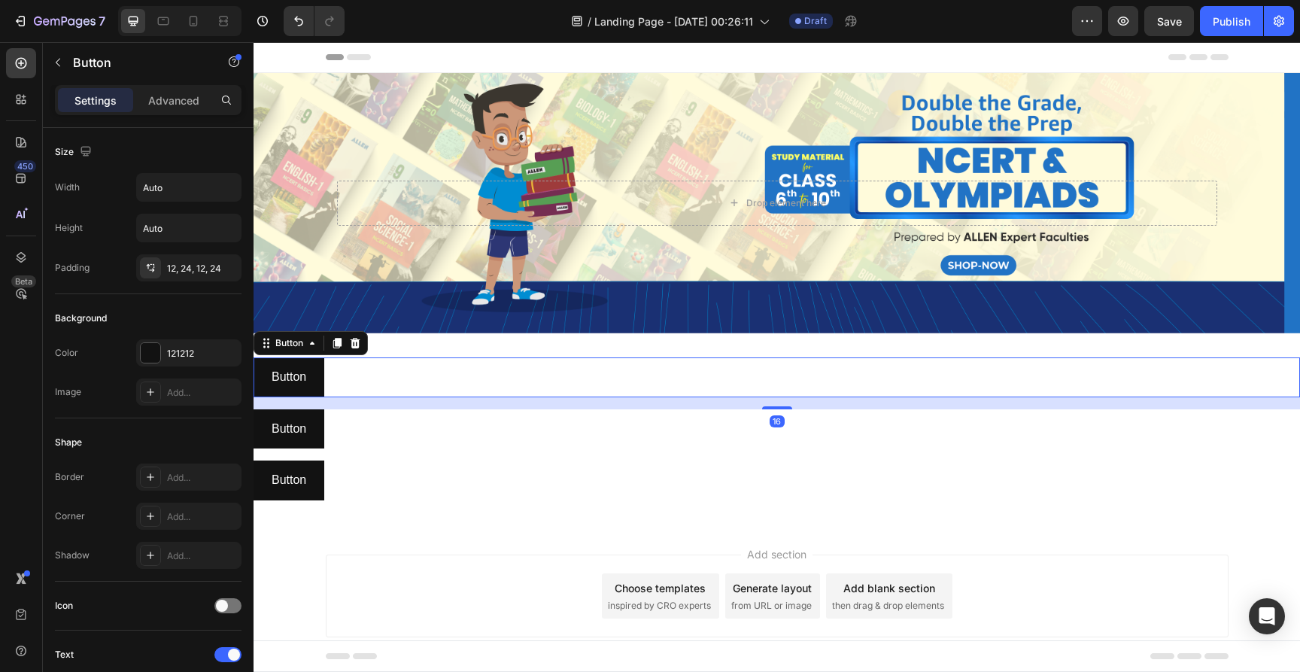
click at [1185, 376] on div "Button Button 16" at bounding box center [777, 377] width 1047 height 40
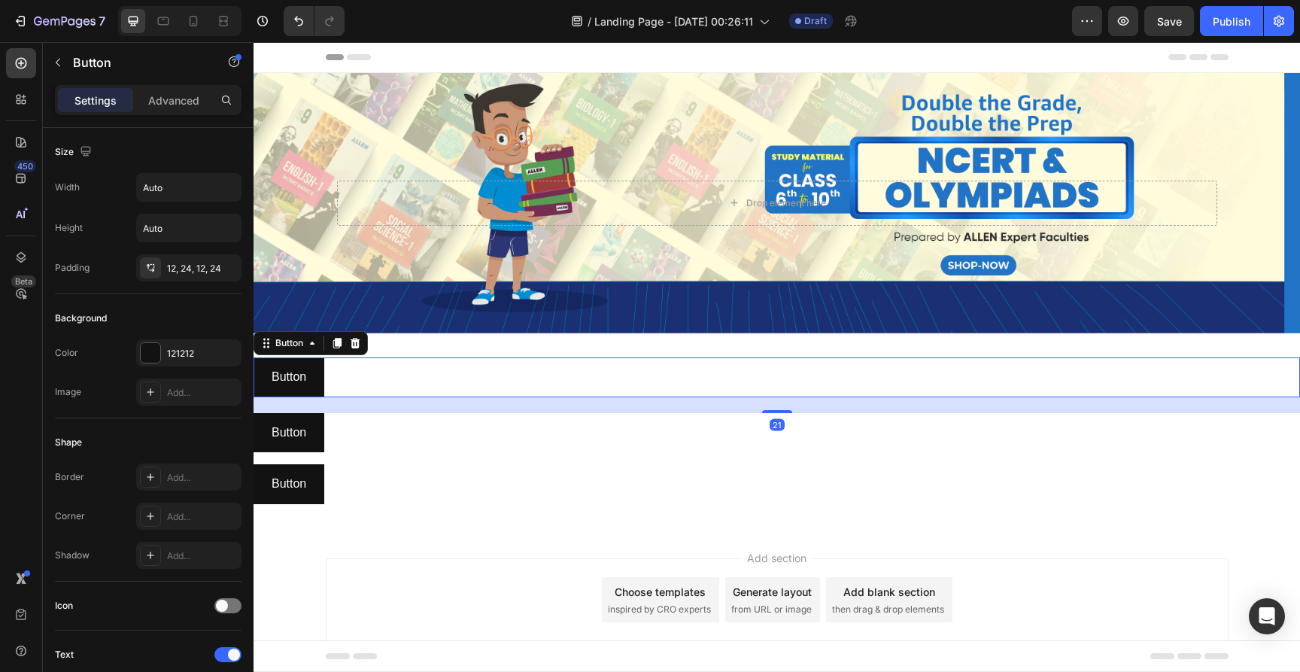
drag, startPoint x: 781, startPoint y: 407, endPoint x: 859, endPoint y: 411, distance: 78.3
click at [859, 397] on div "21" at bounding box center [777, 397] width 1047 height 0
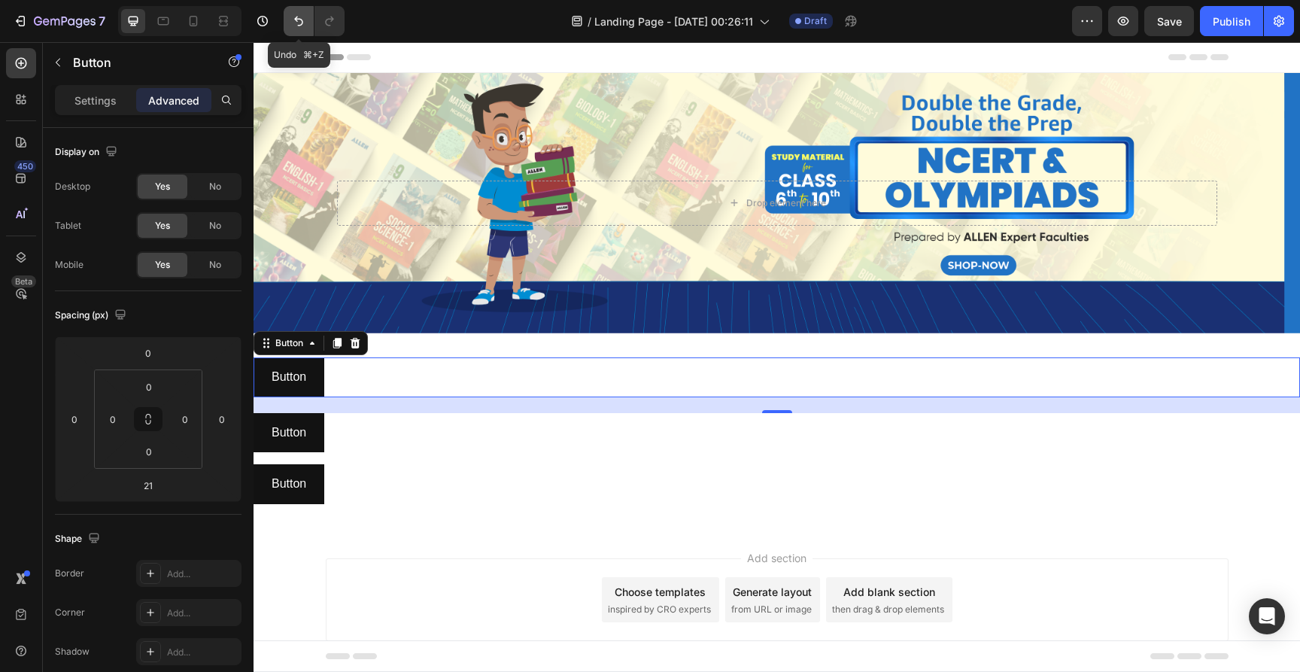
click at [305, 16] on icon "Undo/Redo" at bounding box center [298, 21] width 15 height 15
click at [419, 384] on div "Button Button 21" at bounding box center [777, 377] width 1047 height 40
click at [421, 386] on div "Button Button 21" at bounding box center [777, 377] width 1047 height 40
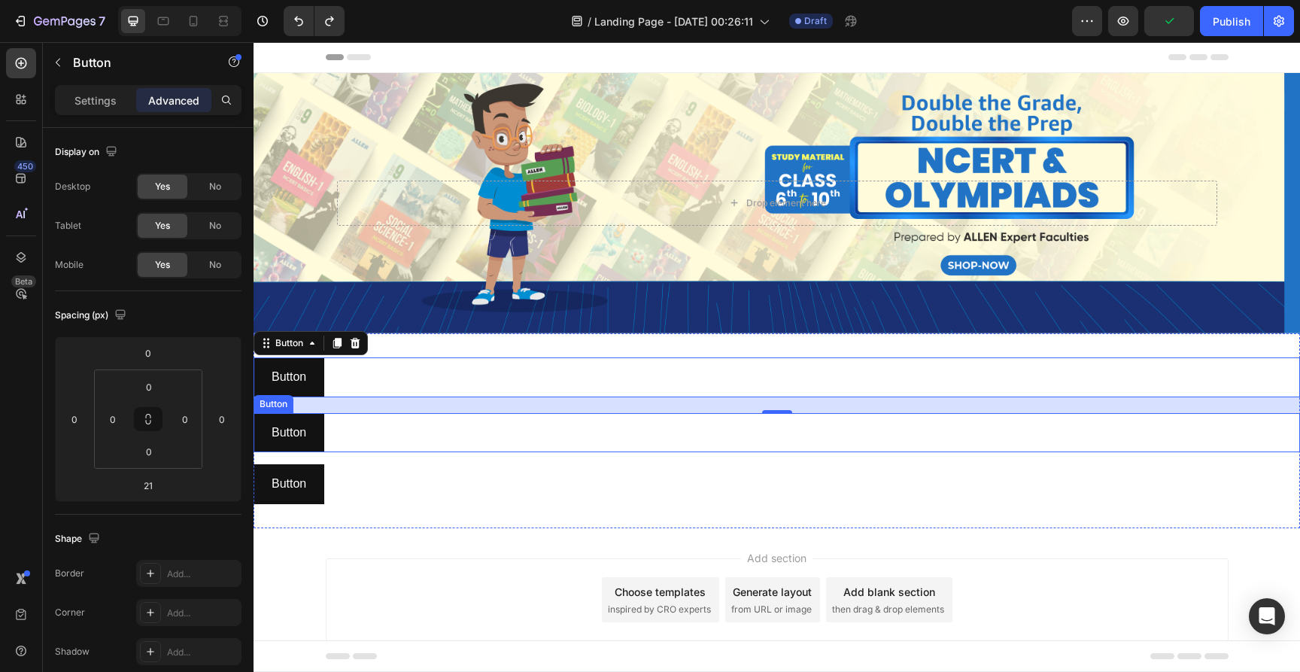
click at [400, 436] on div "Button Button" at bounding box center [777, 433] width 1047 height 40
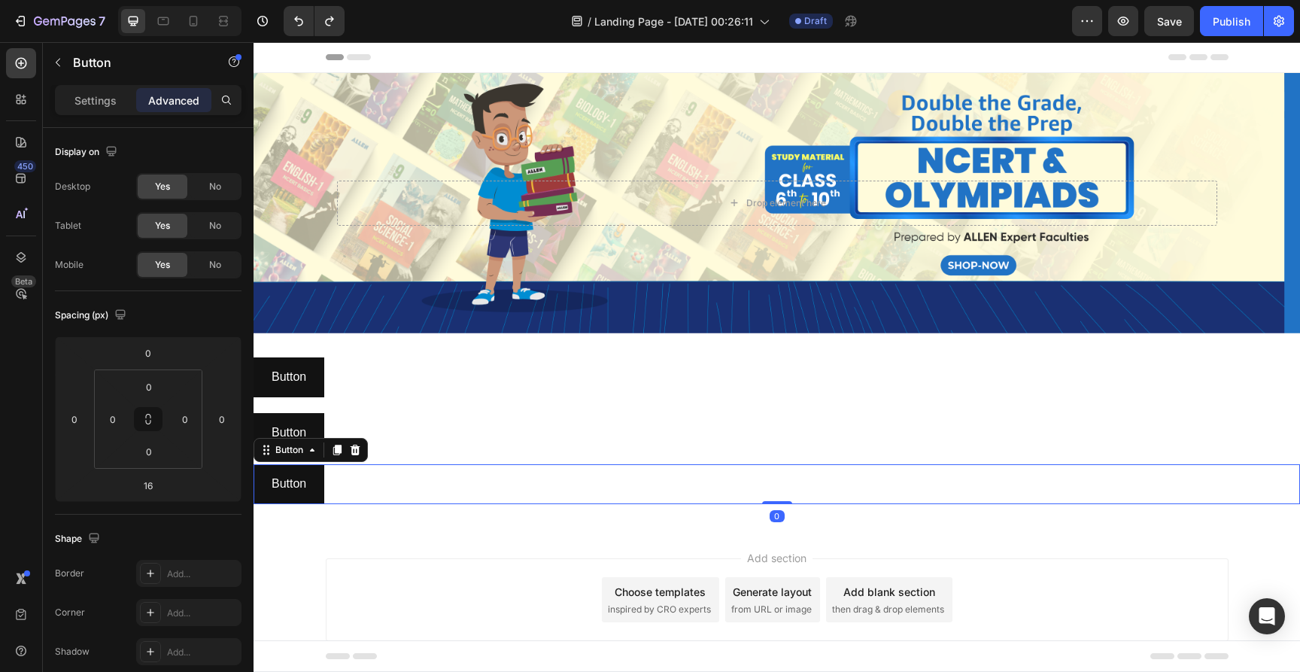
click at [403, 493] on div "Button Button 0" at bounding box center [777, 484] width 1047 height 40
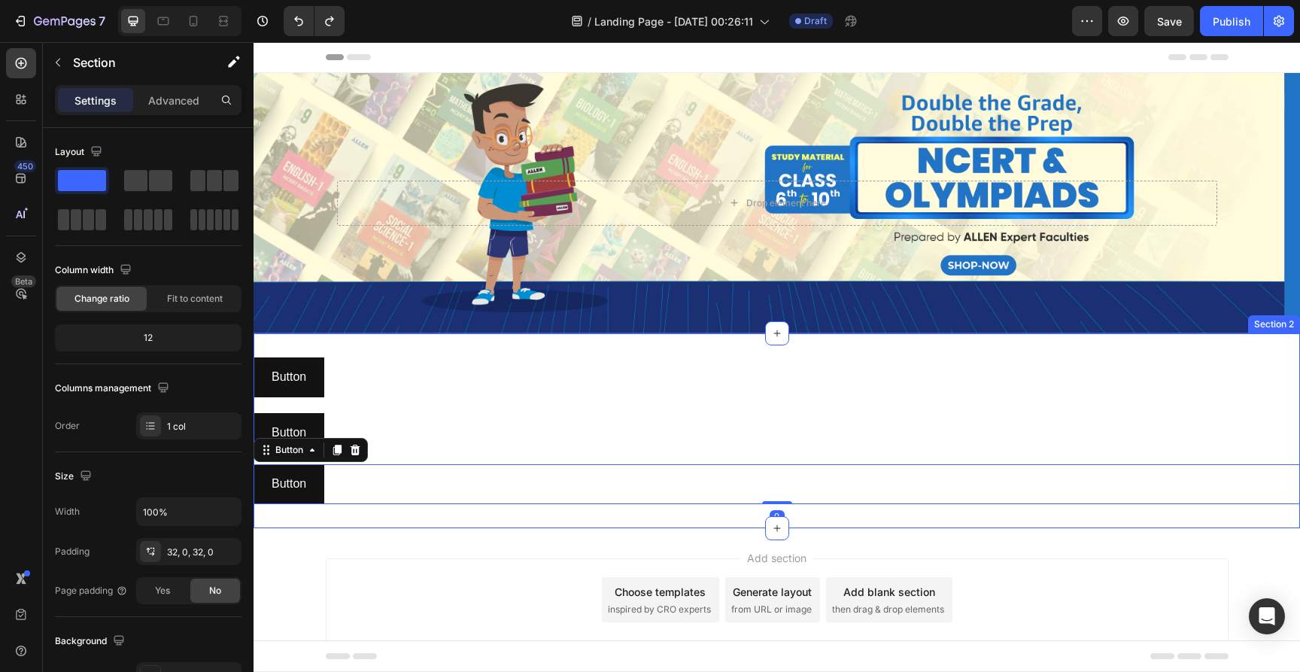
click at [408, 454] on div "Button Button" at bounding box center [777, 439] width 1047 height 52
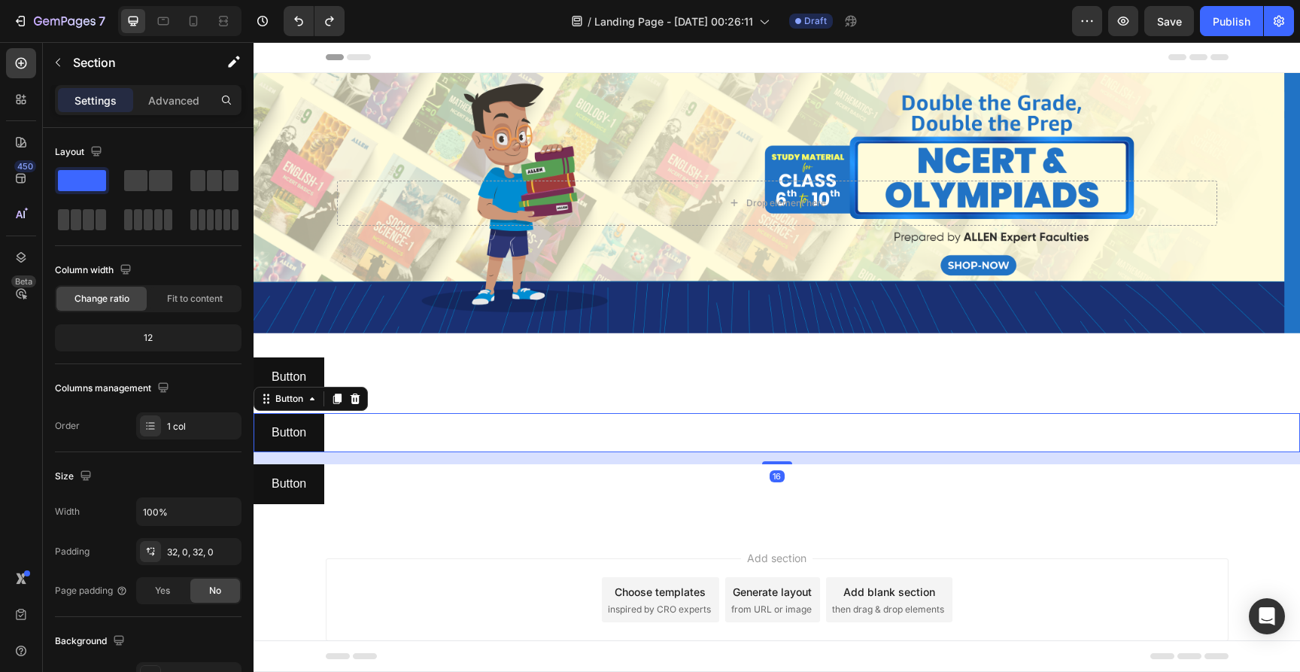
click at [409, 446] on div "Button Button 16" at bounding box center [777, 433] width 1047 height 40
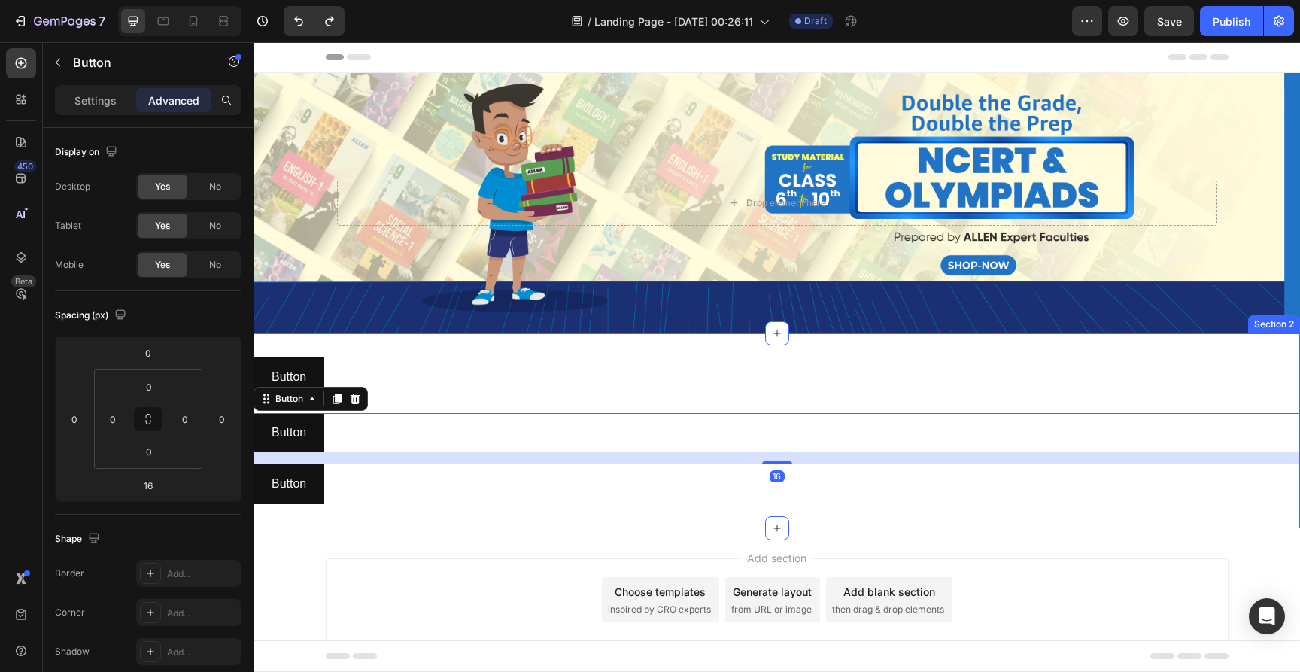
click at [426, 406] on div "Button Button" at bounding box center [777, 385] width 1047 height 56
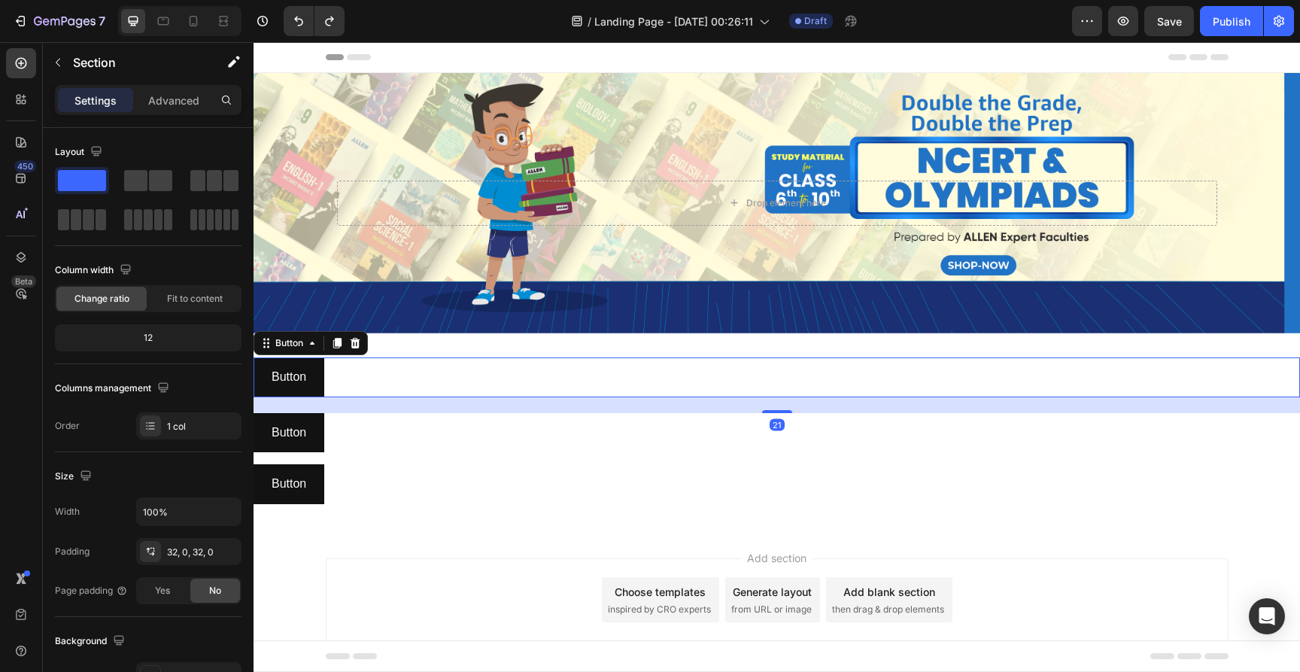
click at [436, 384] on div "Button Button 21" at bounding box center [777, 377] width 1047 height 40
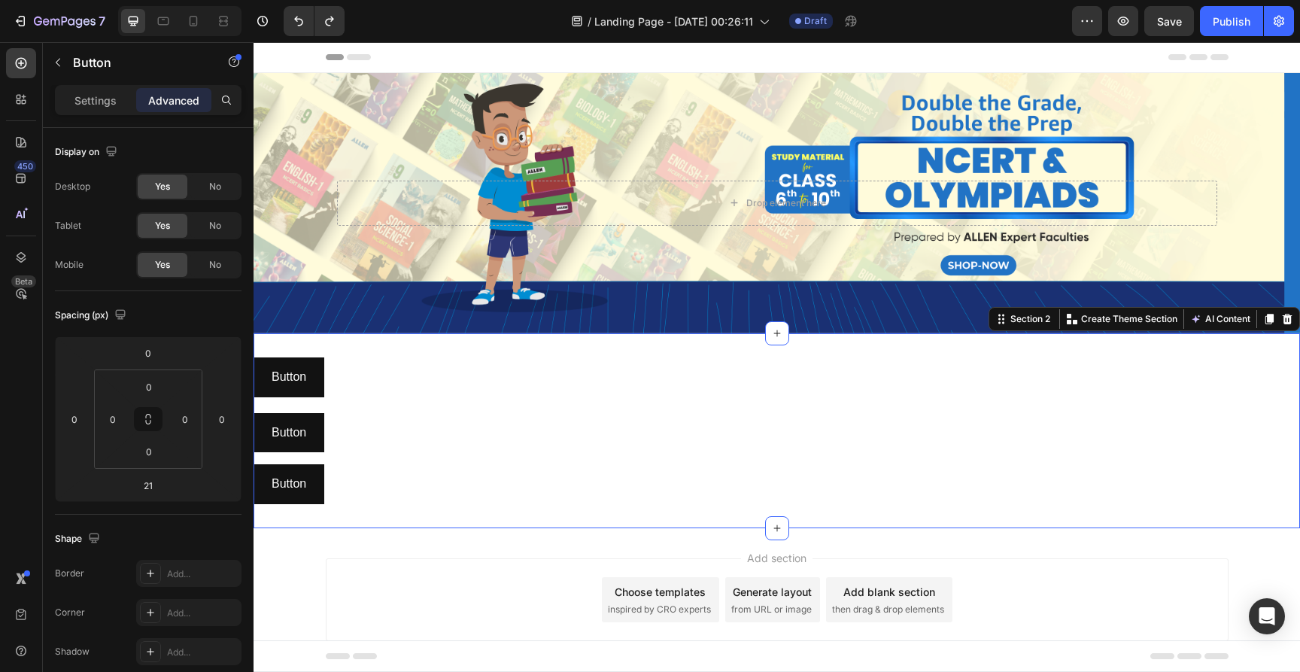
click at [442, 343] on div "Button Button Button Button Button Button Section 2 You can create reusable sec…" at bounding box center [777, 430] width 1047 height 195
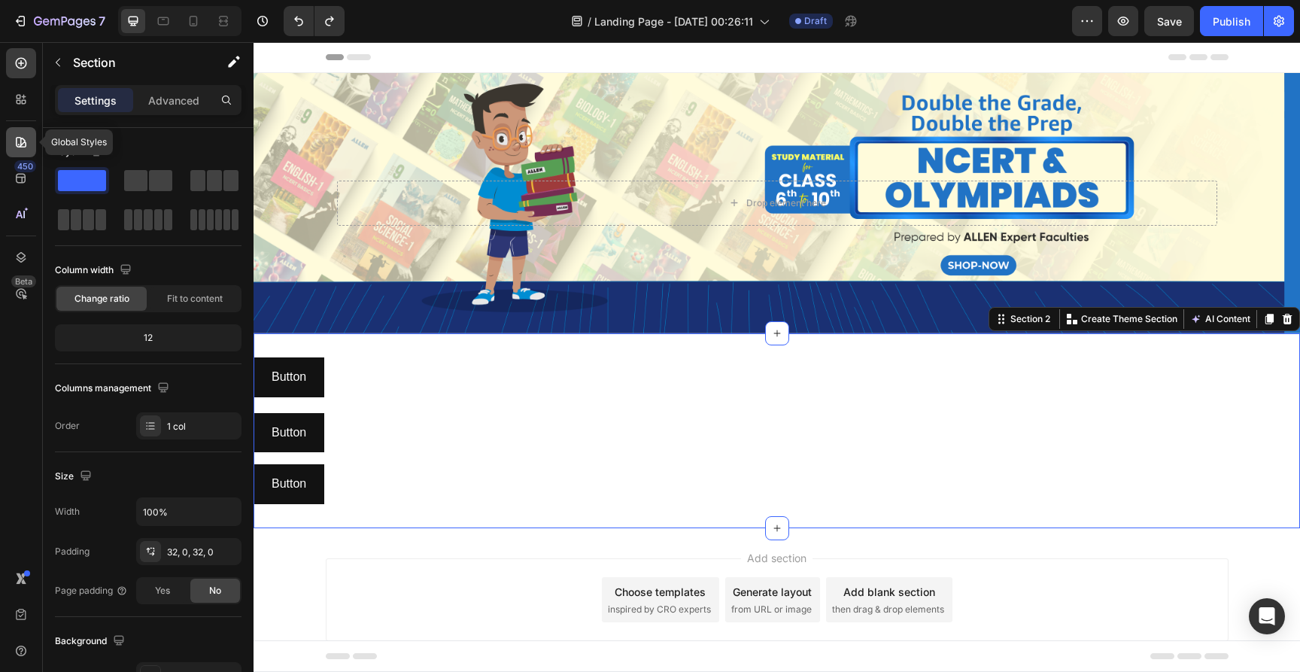
click at [25, 150] on div at bounding box center [21, 142] width 30 height 30
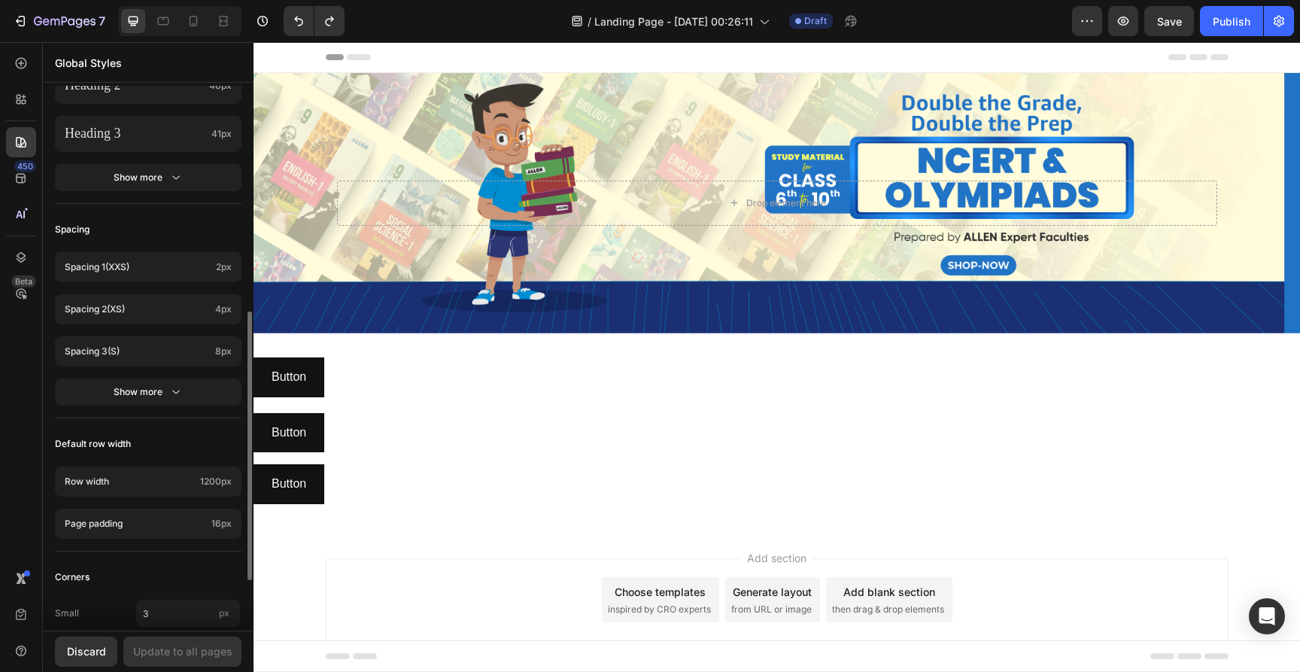
scroll to position [460, 0]
click at [200, 480] on span "1200px" at bounding box center [216, 480] width 32 height 14
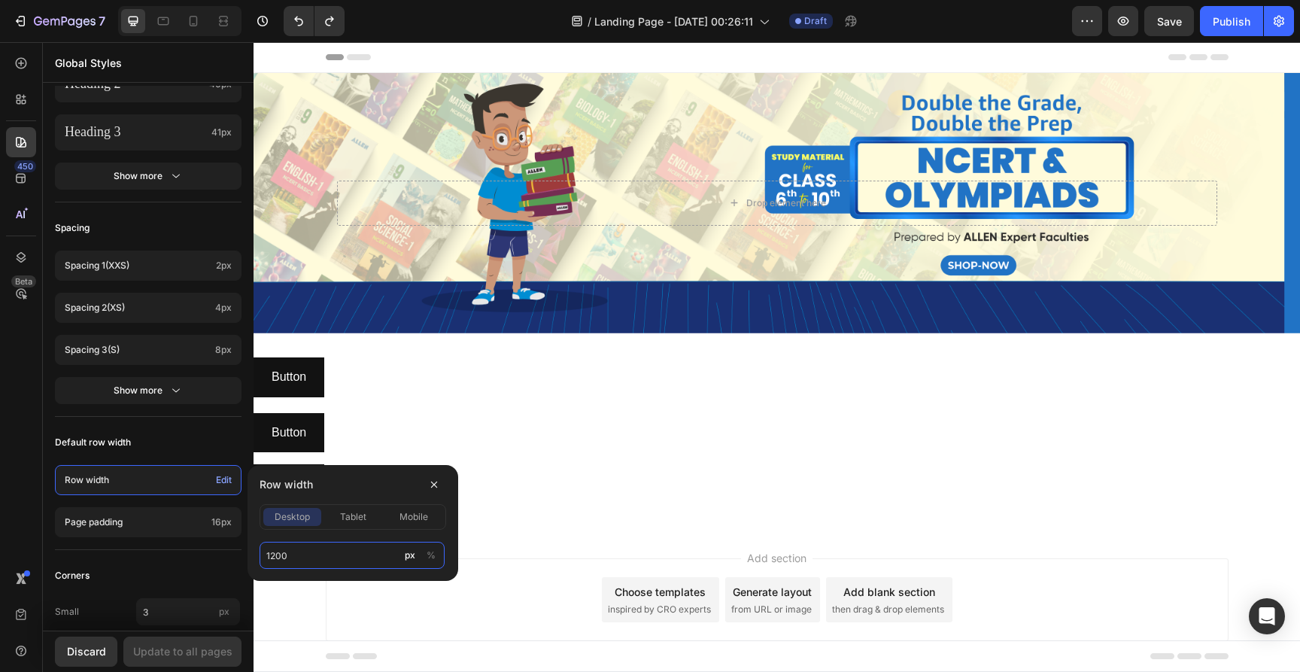
click at [306, 554] on input "1200" at bounding box center [352, 555] width 185 height 27
click at [433, 495] on button "button" at bounding box center [434, 485] width 24 height 24
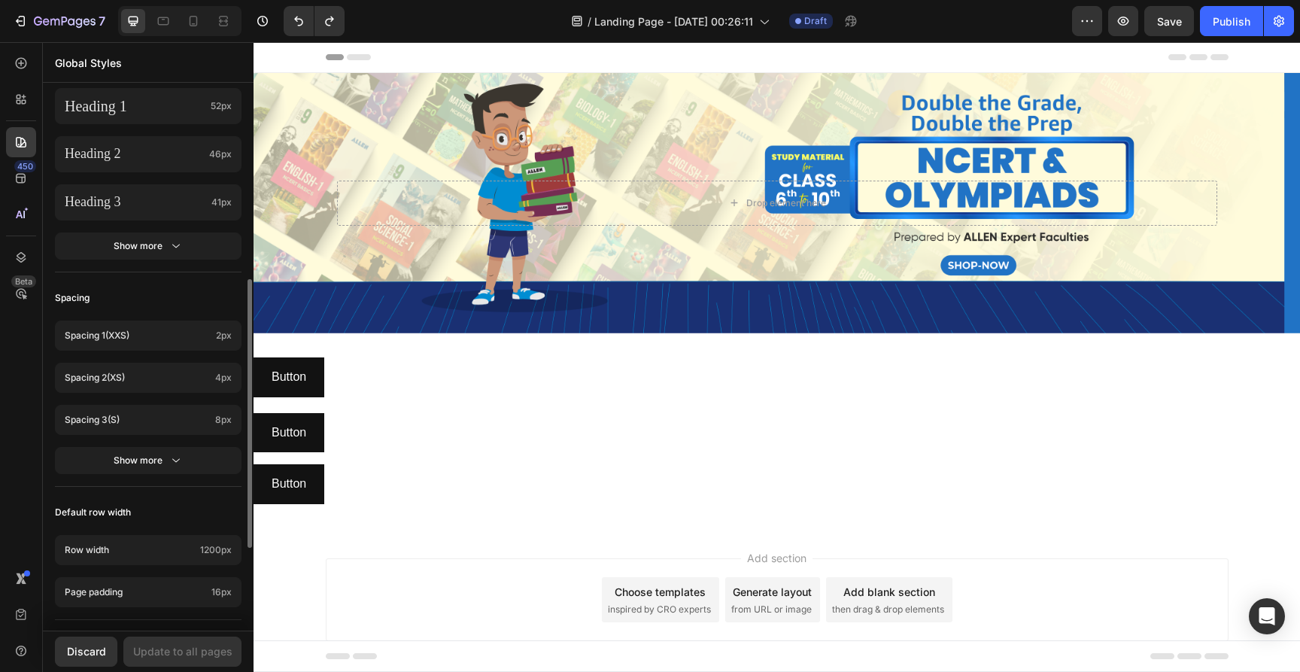
scroll to position [375, 0]
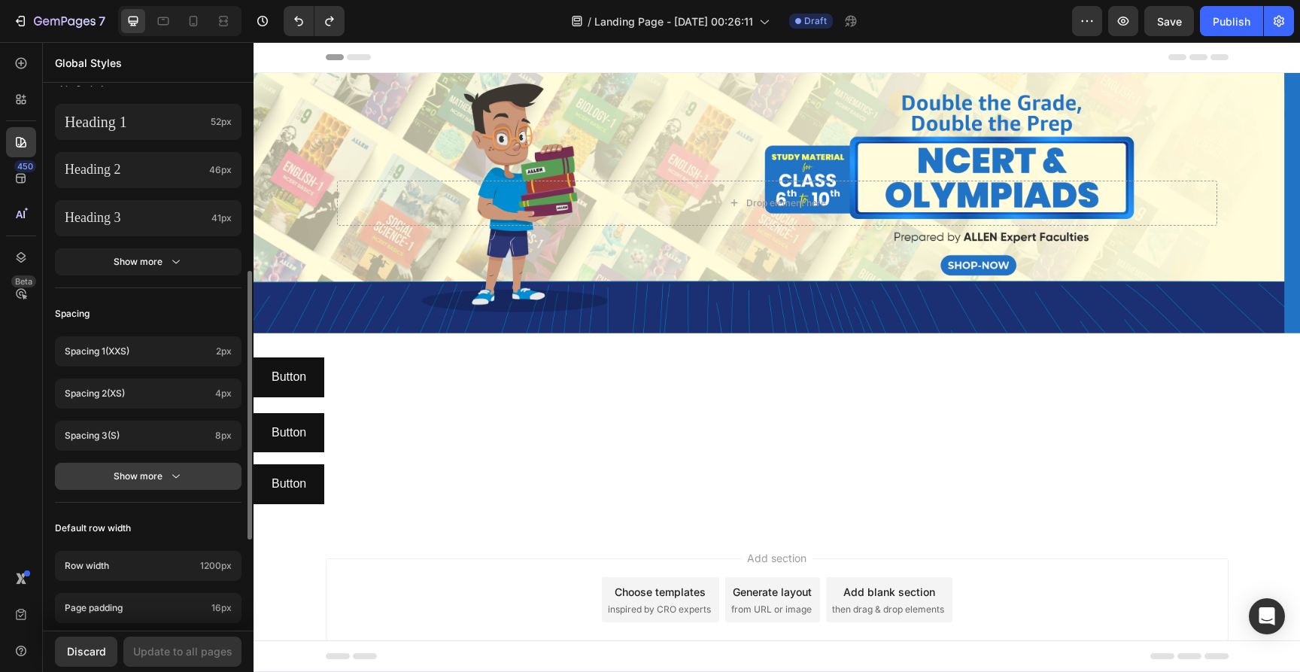
click at [171, 477] on icon "button" at bounding box center [176, 476] width 15 height 15
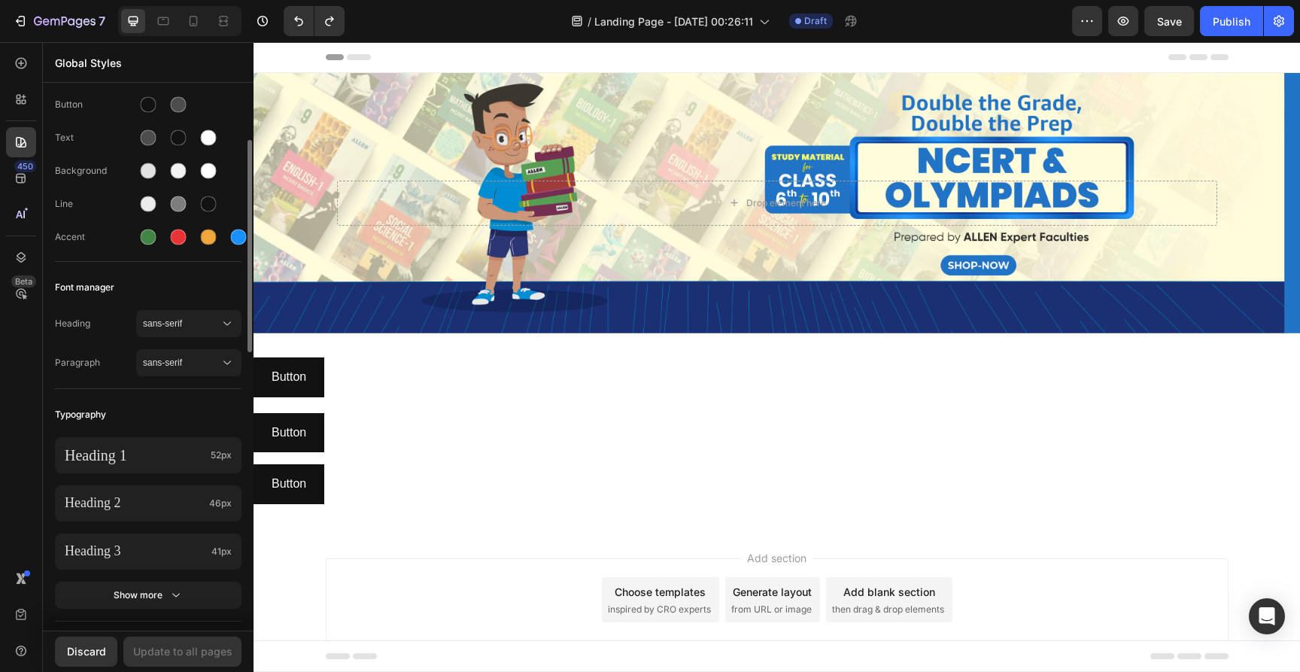
scroll to position [0, 0]
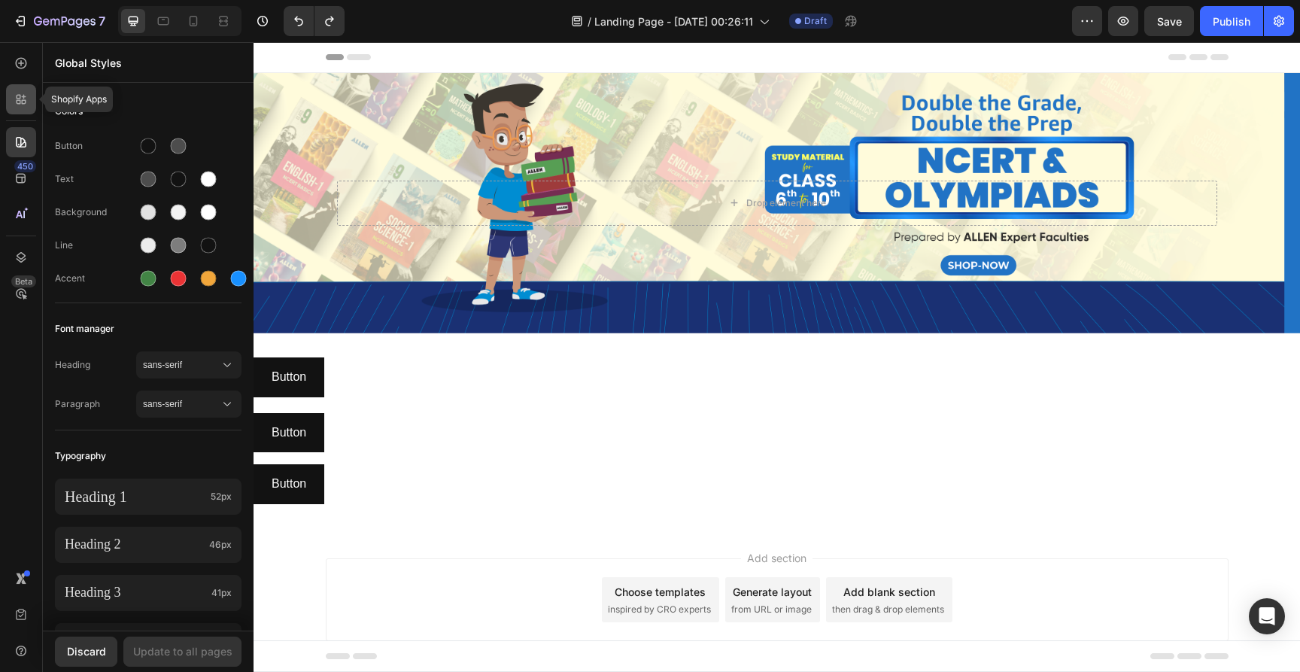
click at [20, 96] on icon at bounding box center [19, 97] width 5 height 5
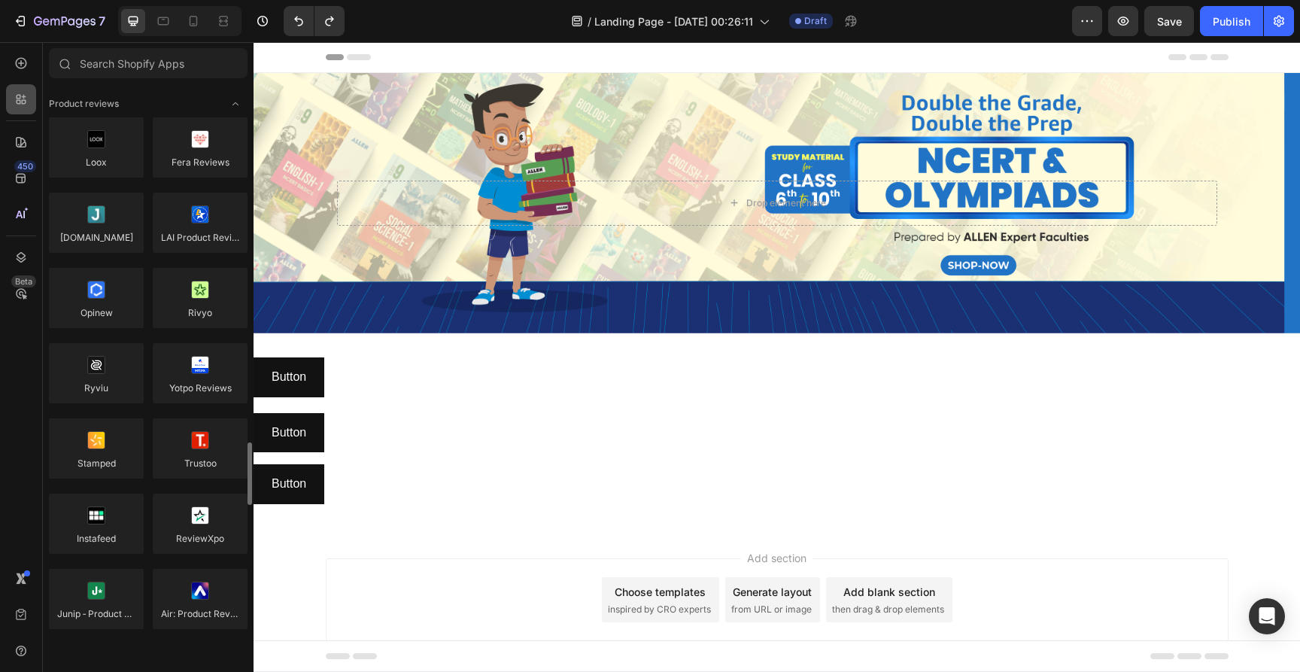
scroll to position [321, 0]
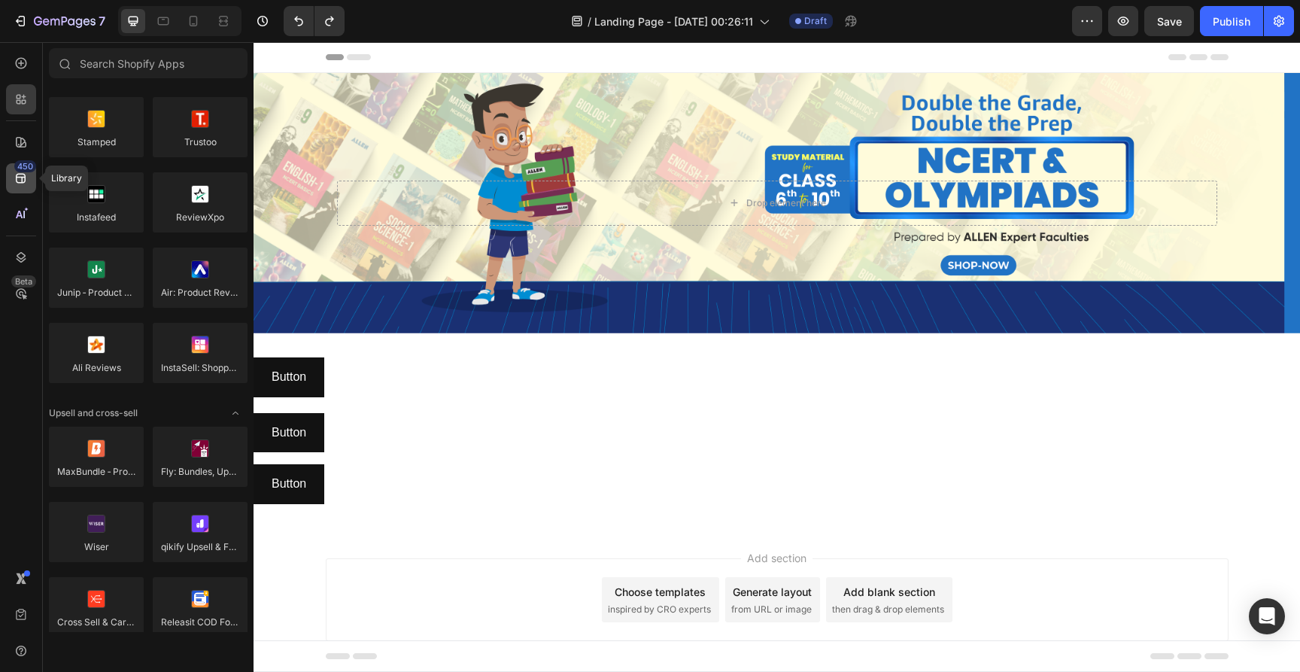
click at [23, 177] on icon at bounding box center [21, 179] width 10 height 10
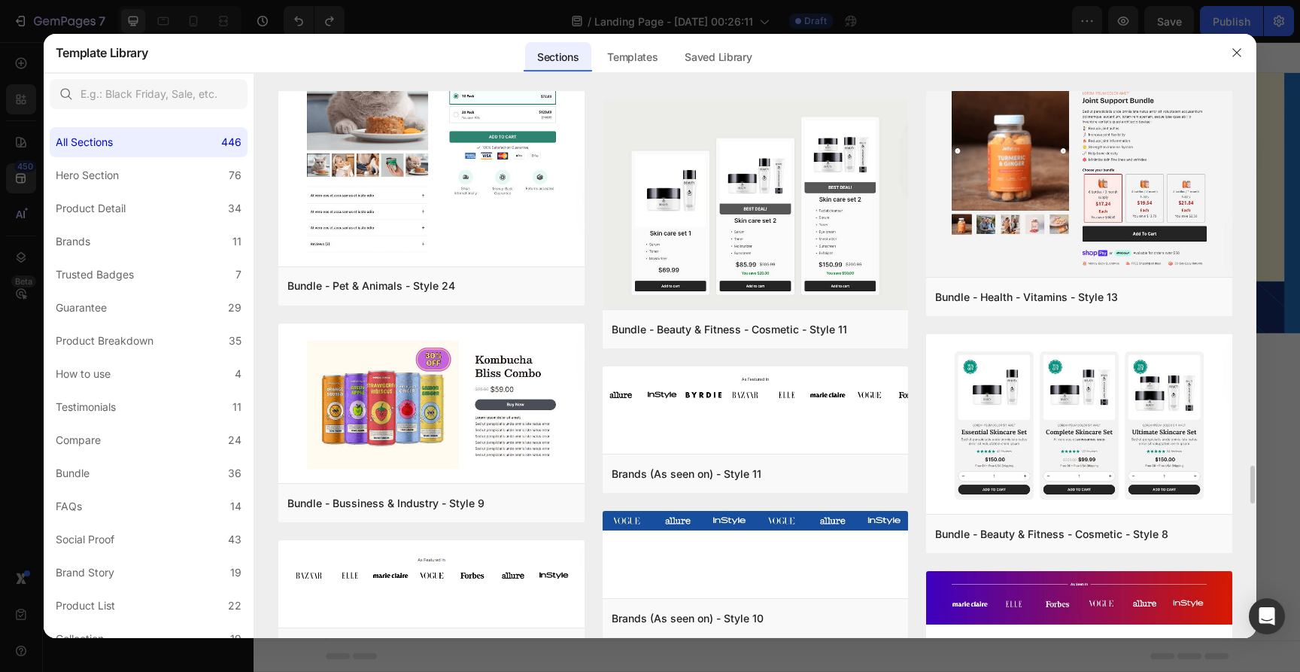
scroll to position [5654, 0]
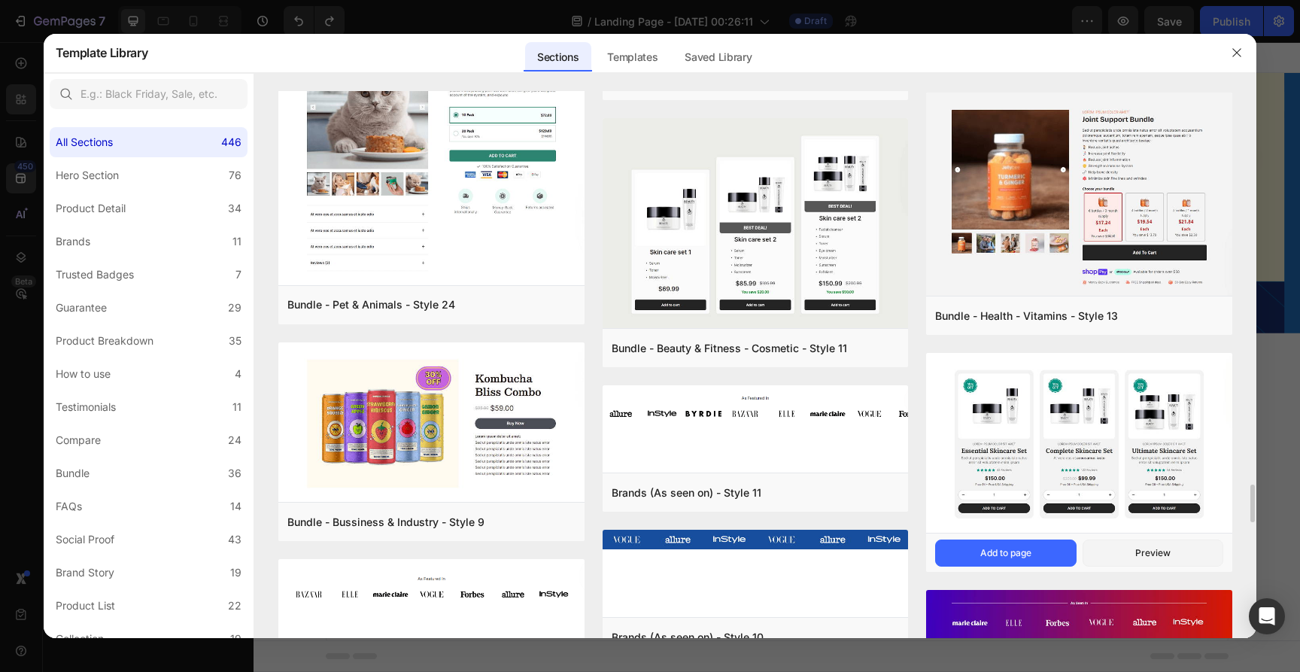
click at [1028, 427] on img at bounding box center [1079, 444] width 306 height 183
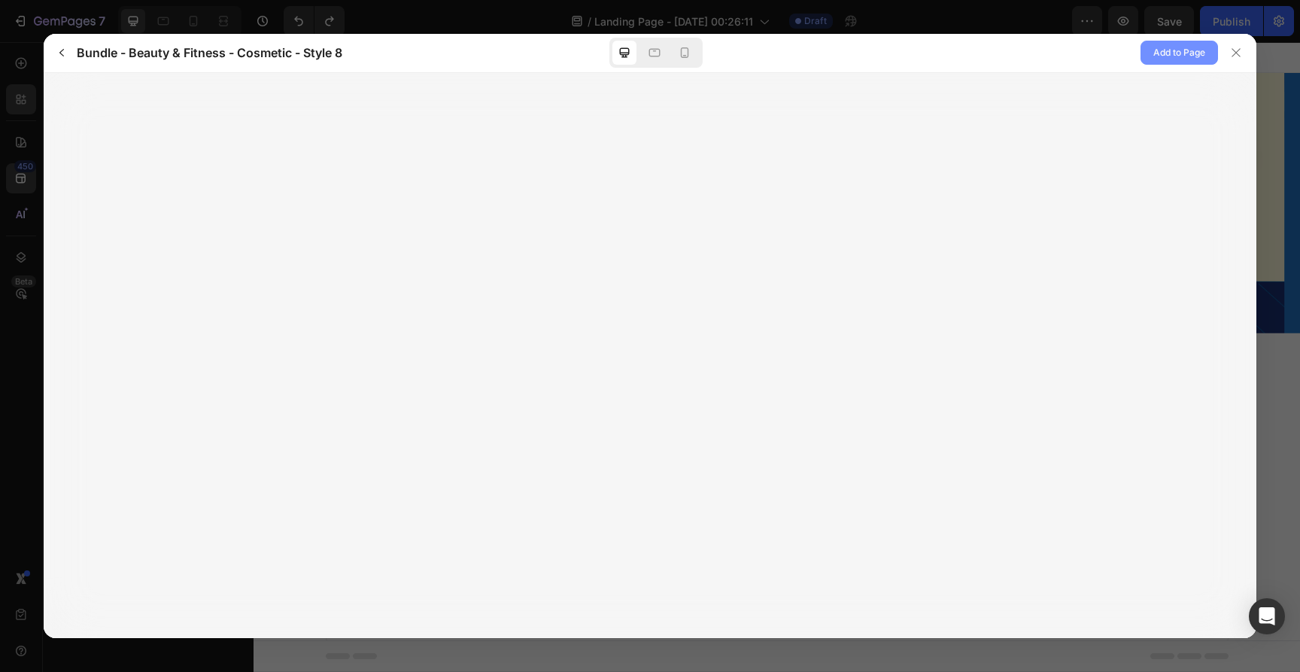
click at [1172, 56] on span "Add to Page" at bounding box center [1179, 53] width 52 height 18
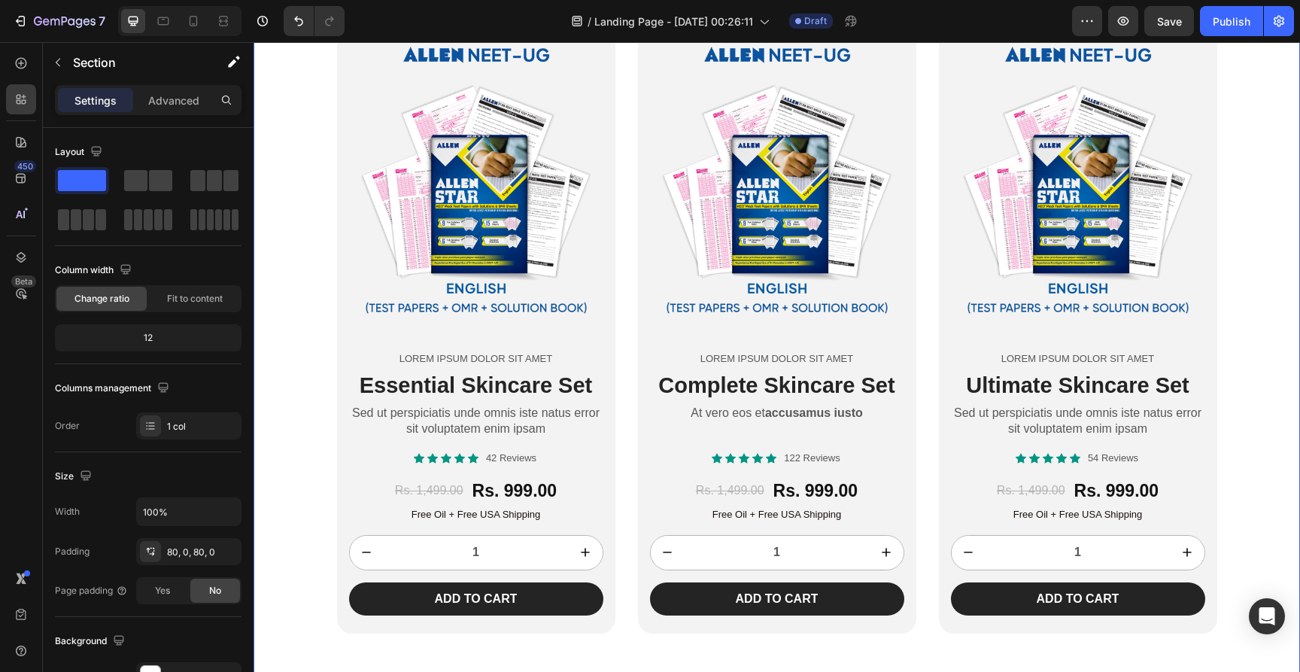
scroll to position [578, 0]
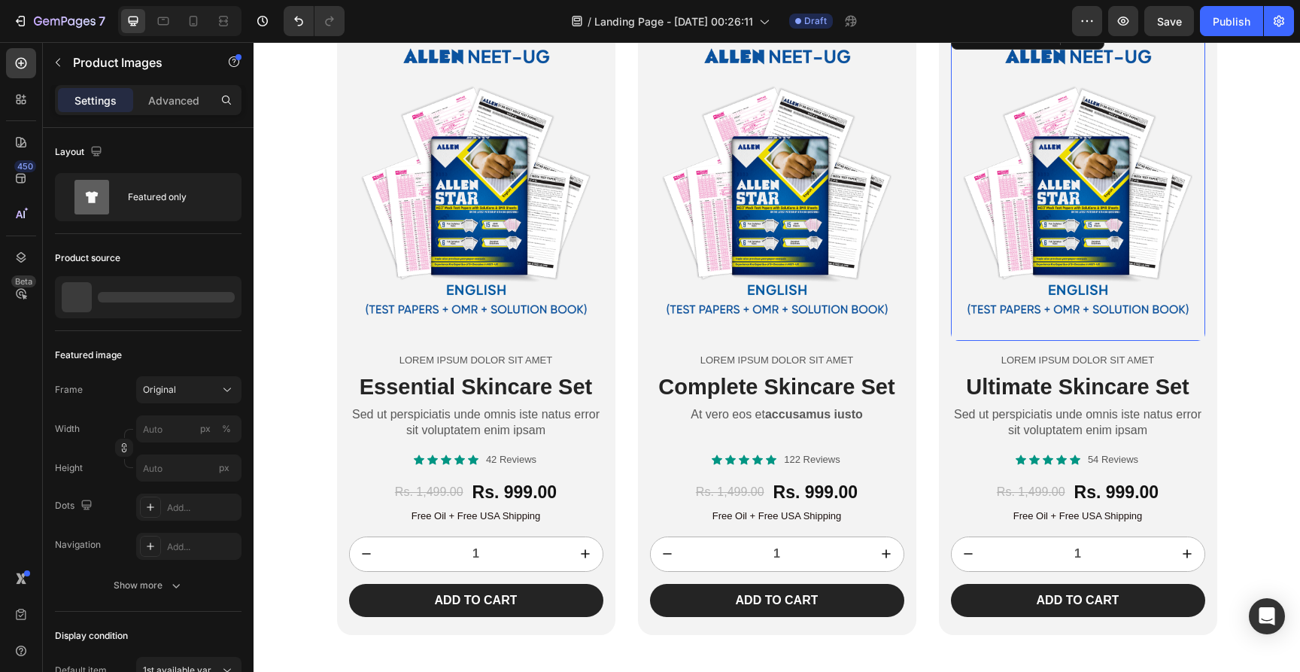
click at [1101, 219] on img at bounding box center [1078, 182] width 254 height 318
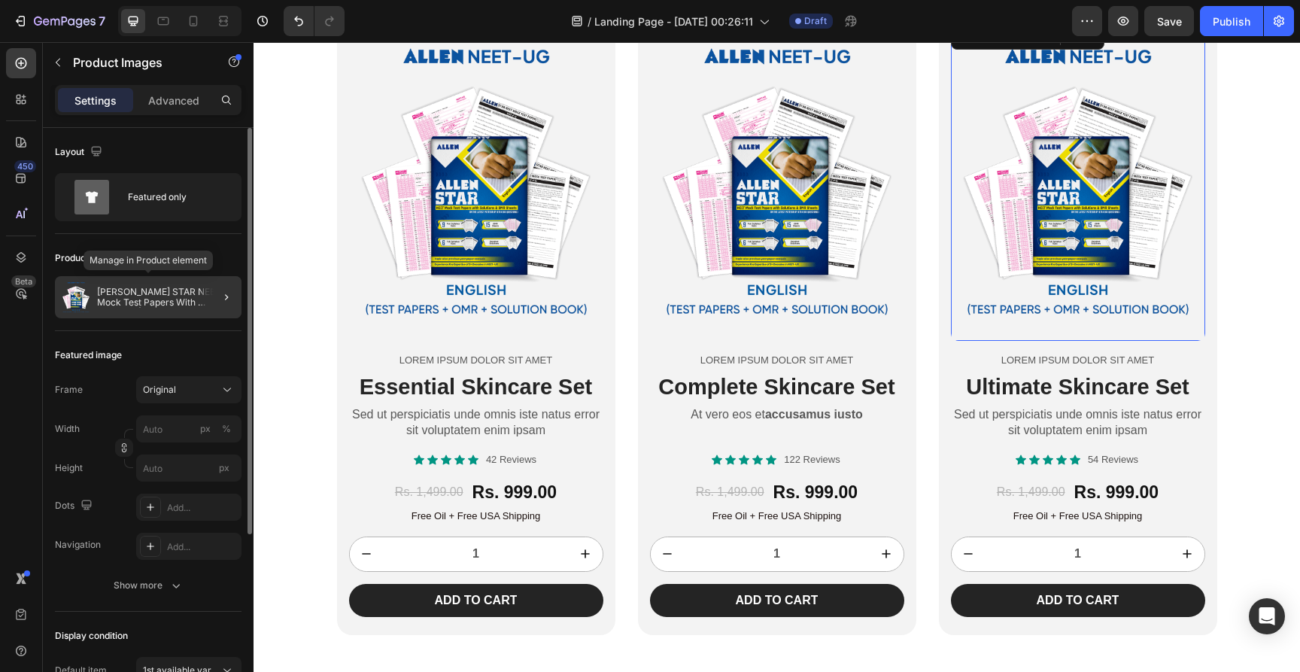
click at [108, 289] on p "[PERSON_NAME] STAR NEET Mock Test Papers With Solutions | 15 Mock Tests (9 Part…" at bounding box center [166, 297] width 138 height 21
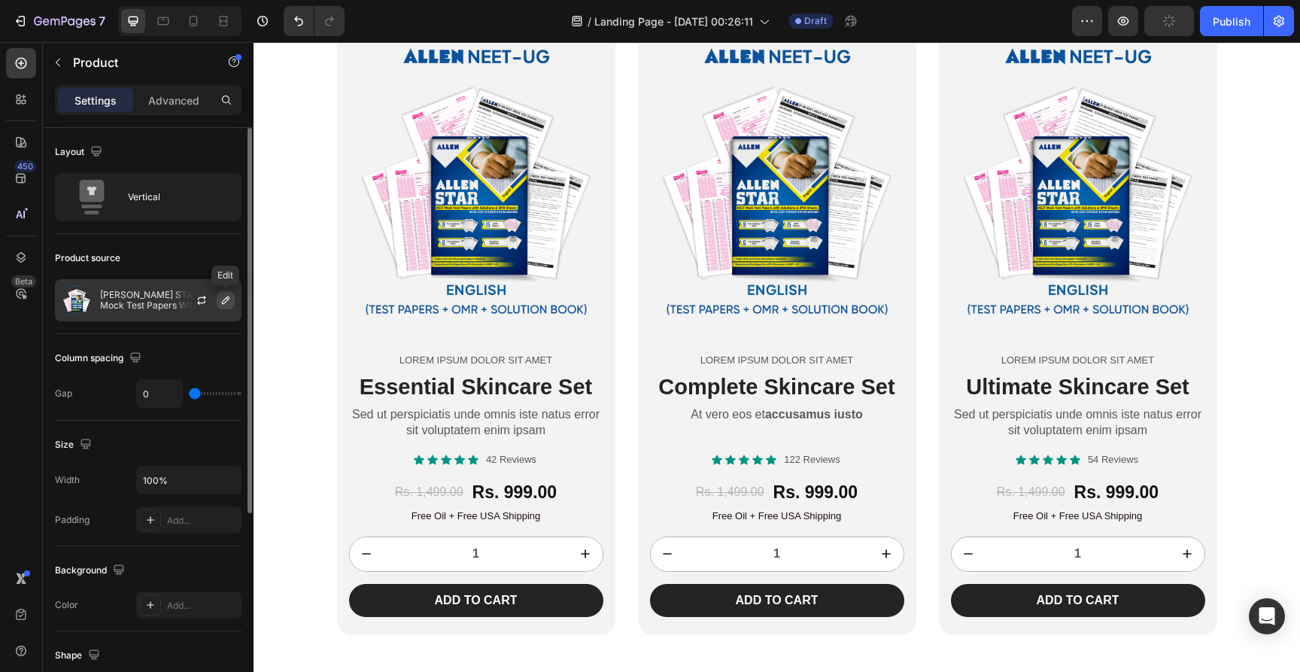
click at [221, 298] on icon "button" at bounding box center [226, 300] width 12 height 12
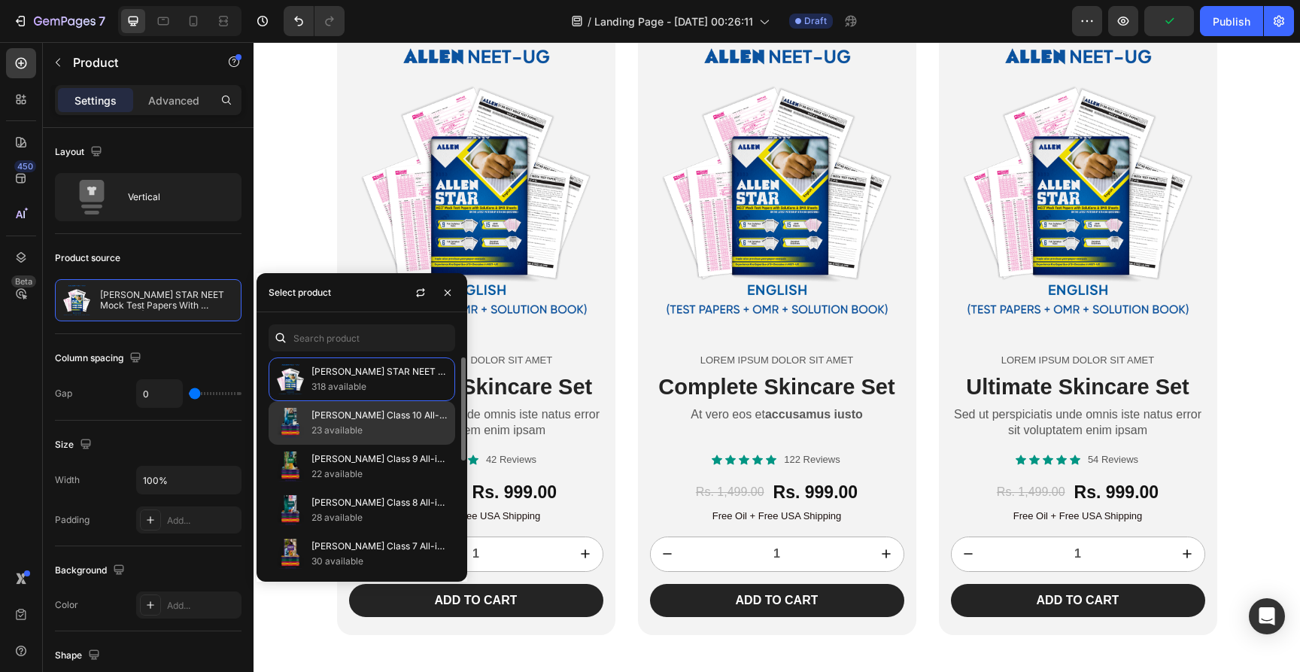
click at [405, 432] on p "23 available" at bounding box center [379, 430] width 137 height 15
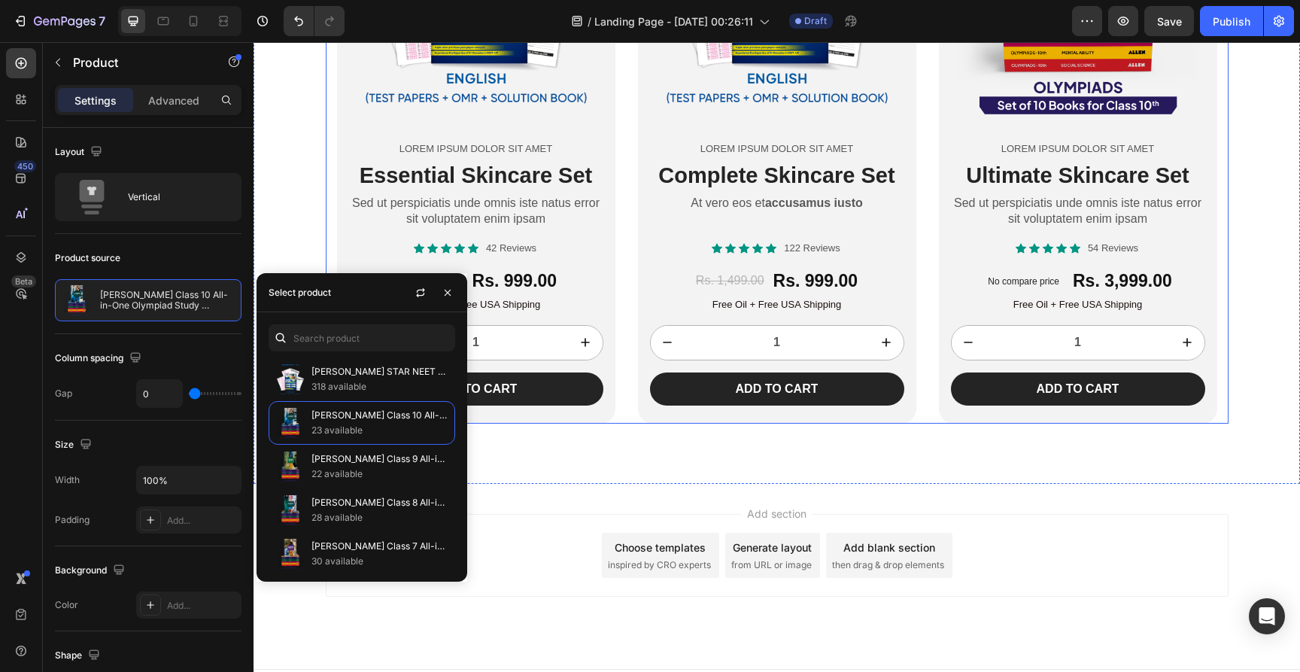
scroll to position [818, 0]
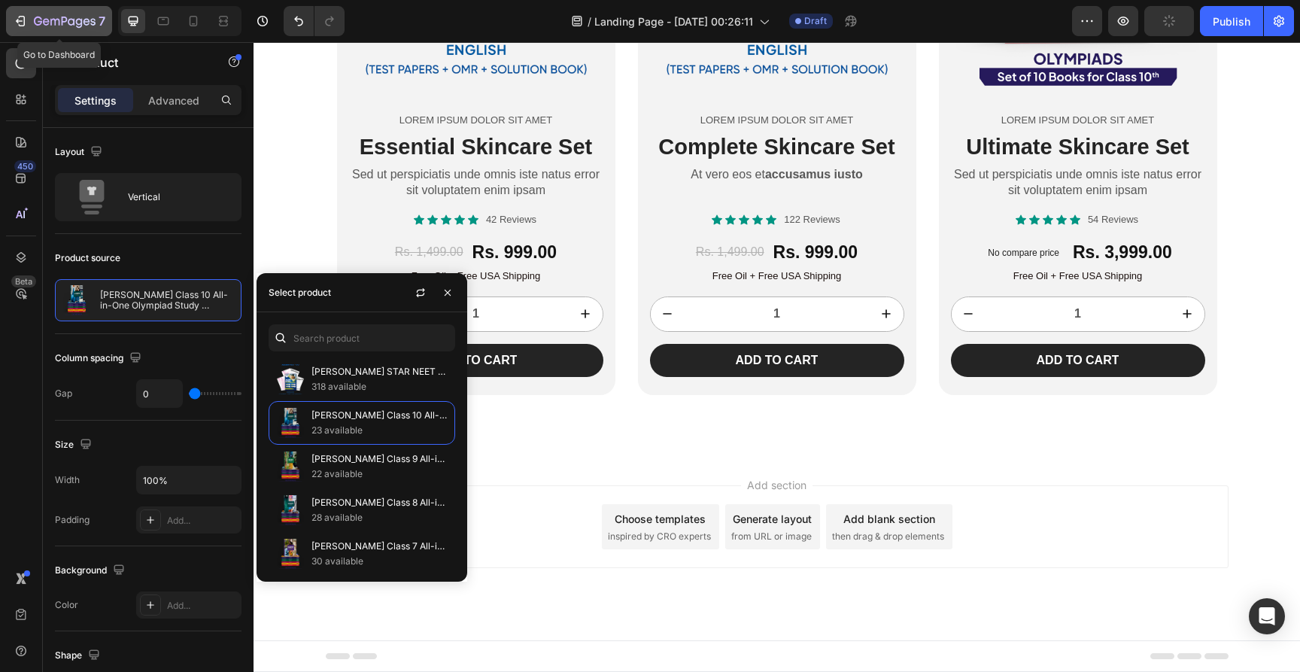
click at [20, 24] on icon "button" at bounding box center [20, 21] width 15 height 15
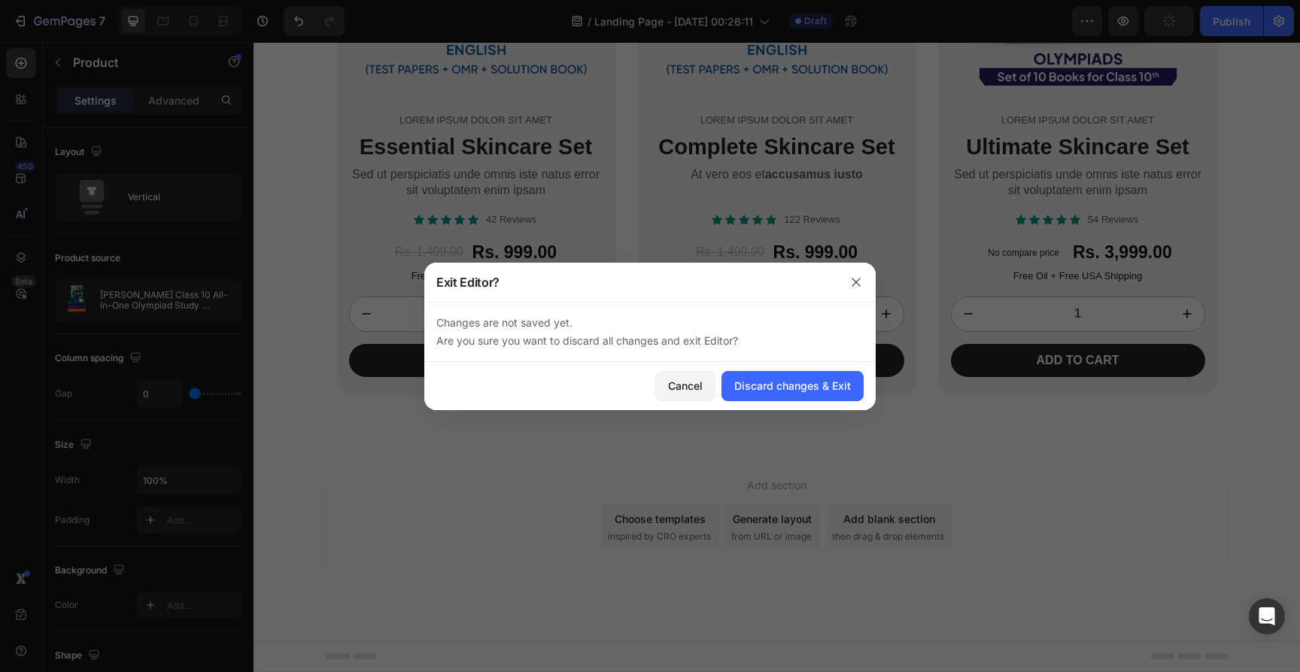
click at [20, 24] on div at bounding box center [650, 336] width 1300 height 672
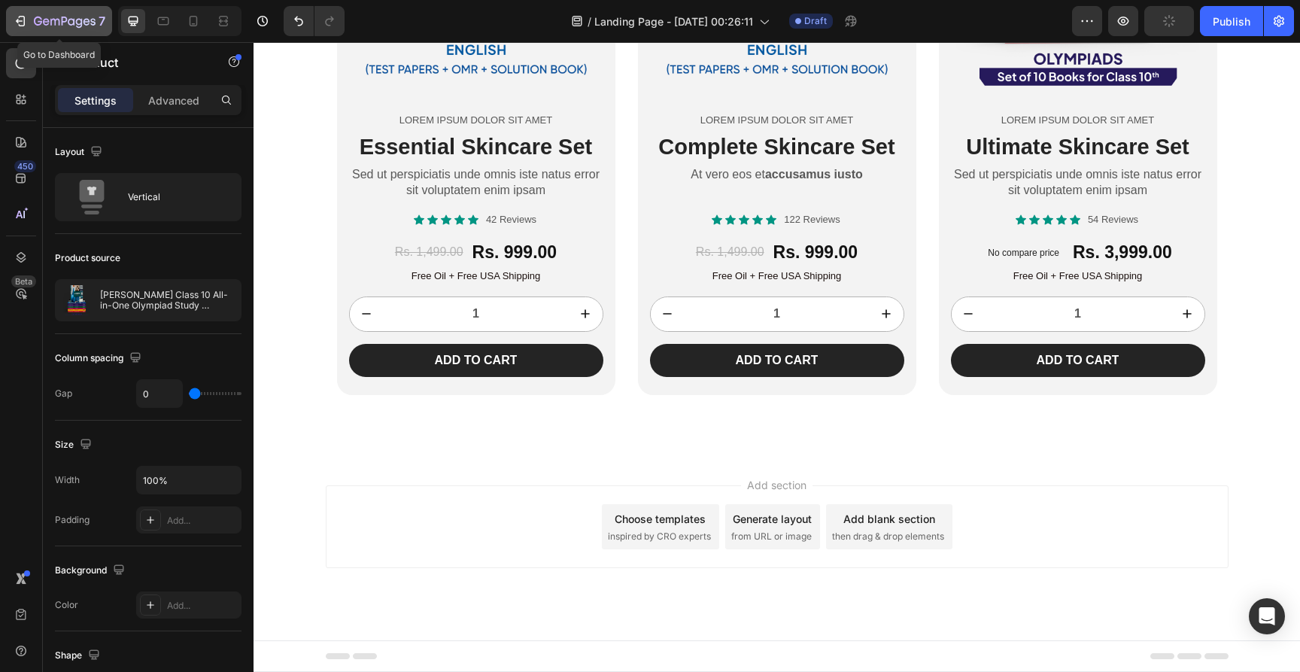
click at [20, 24] on icon "button" at bounding box center [20, 21] width 15 height 15
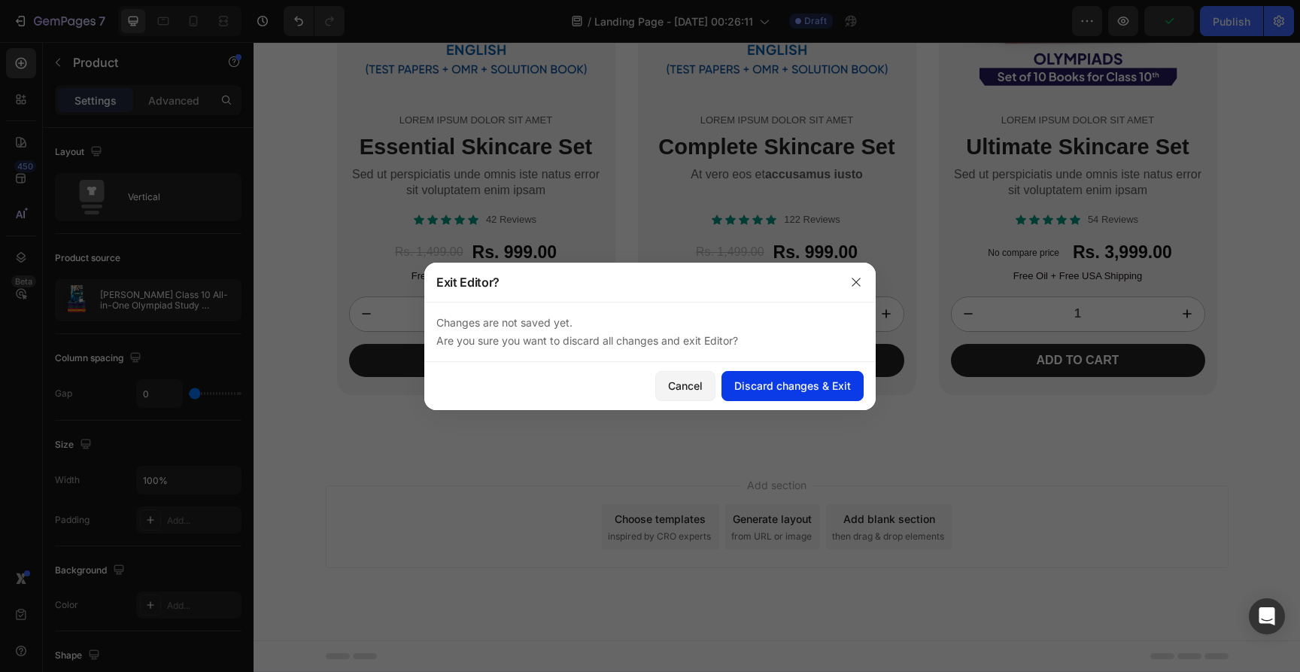
click at [757, 382] on div "Discard changes & Exit" at bounding box center [792, 386] width 117 height 16
